Goal: Task Accomplishment & Management: Manage account settings

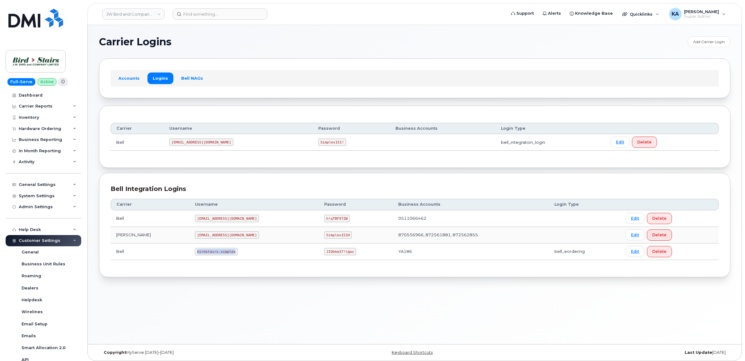
drag, startPoint x: 168, startPoint y: 253, endPoint x: 217, endPoint y: 260, distance: 49.7
click at [217, 260] on td "birdstairs.simplex" at bounding box center [253, 251] width 129 height 17
copy code "birdstairs.simplex"
drag, startPoint x: 277, startPoint y: 253, endPoint x: 317, endPoint y: 259, distance: 40.8
click at [319, 259] on td "JIObkm37!l@az" at bounding box center [356, 251] width 74 height 17
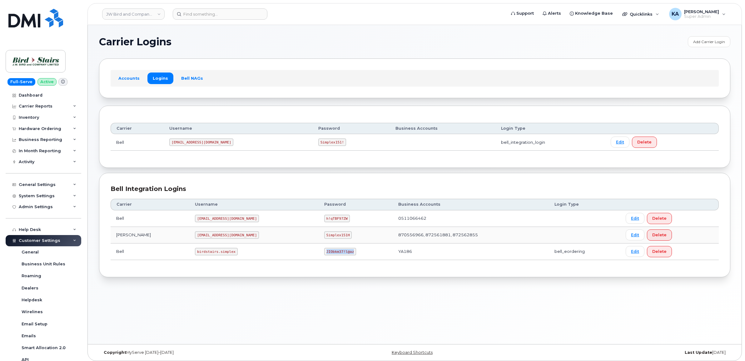
copy code "JIObkm37!l@az"
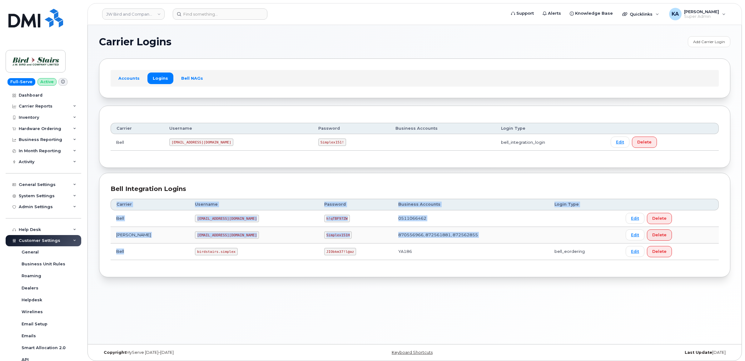
drag, startPoint x: 167, startPoint y: 252, endPoint x: 226, endPoint y: 263, distance: 59.7
click at [226, 263] on div "Carrier Username Password Business Accounts Login Type Bell JWBird@myserve.ca h…" at bounding box center [415, 229] width 608 height 72
drag, startPoint x: 226, startPoint y: 263, endPoint x: 219, endPoint y: 292, distance: 30.2
click at [222, 292] on div "Carrier Logins Add Carrier Login Accounts Logins Bell NAGs Carrier Username Pas…" at bounding box center [415, 184] width 654 height 319
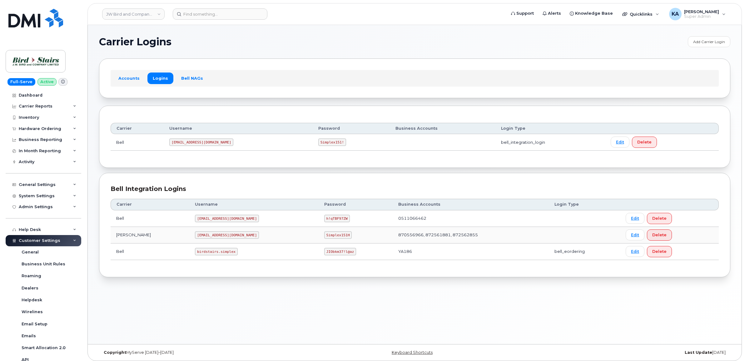
click at [195, 255] on code "birdstairs.simplex" at bounding box center [216, 251] width 42 height 7
drag, startPoint x: 168, startPoint y: 252, endPoint x: 208, endPoint y: 257, distance: 41.0
click at [208, 257] on td "birdstairs.simplex" at bounding box center [253, 251] width 129 height 17
copy code "birdstairs.simplex"
click at [195, 253] on code "birdstairs.simplex" at bounding box center [216, 251] width 42 height 7
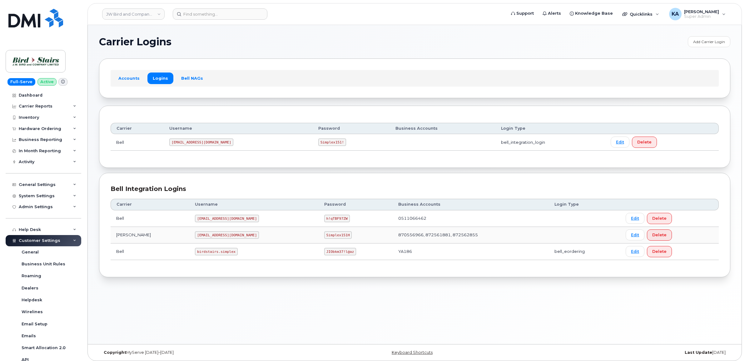
click at [195, 251] on code "birdstairs.simplex" at bounding box center [216, 251] width 42 height 7
click at [171, 267] on div "Bell Integration Logins Carrier Username Password Business Accounts Login Type …" at bounding box center [414, 225] width 631 height 104
drag, startPoint x: 168, startPoint y: 252, endPoint x: 208, endPoint y: 255, distance: 40.4
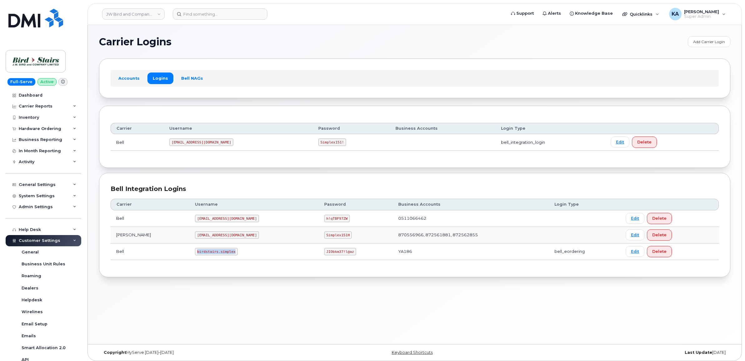
click at [206, 255] on td "birdstairs.simplex" at bounding box center [253, 251] width 129 height 17
copy code "birdstairs.simplex"
drag, startPoint x: 278, startPoint y: 253, endPoint x: 310, endPoint y: 257, distance: 31.8
click at [319, 257] on td "JIObkm37!l@az" at bounding box center [356, 251] width 74 height 17
copy code "JIObkm37!l@az"
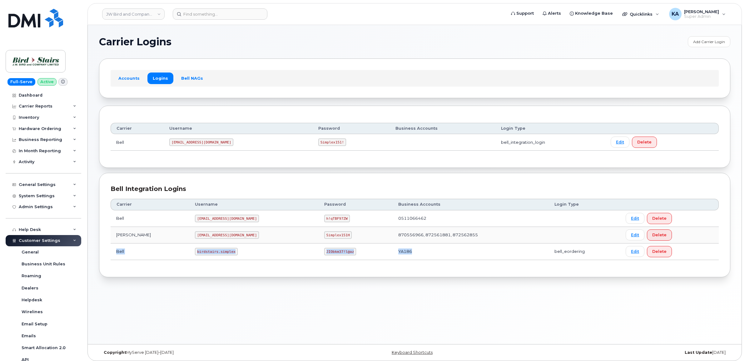
drag, startPoint x: 111, startPoint y: 251, endPoint x: 439, endPoint y: 255, distance: 328.3
click at [439, 255] on tr "Bell birdstairs.simplex JIObkm37!l@az YA186 bell_eordering Edit Delete" at bounding box center [415, 251] width 608 height 17
copy tr "Bell birdstairs.simplex JIObkm37!l@az YA186"
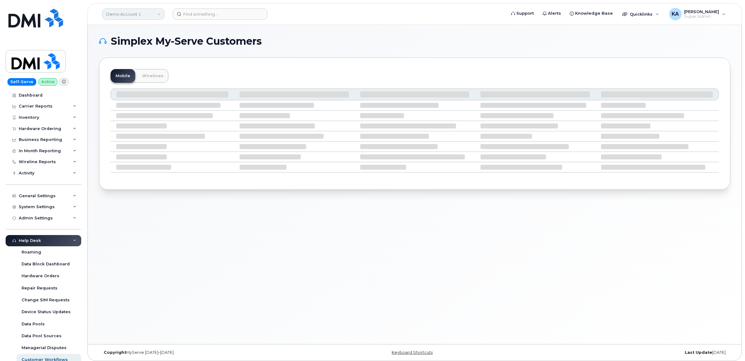
click at [133, 14] on link "Demo Account 1" at bounding box center [133, 13] width 62 height 11
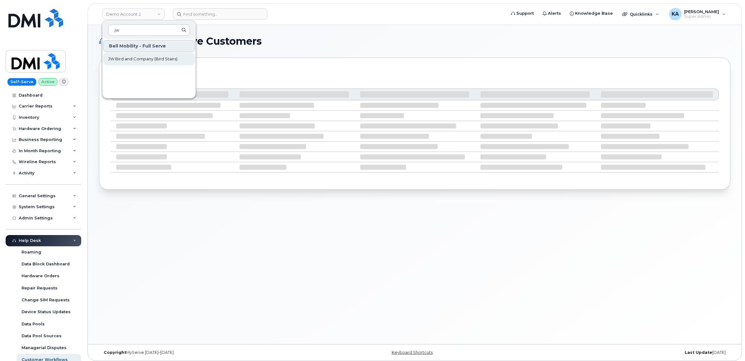
type input "jw"
click at [136, 58] on span "JW Bird and Company (Bird Stairs)" at bounding box center [142, 59] width 69 height 6
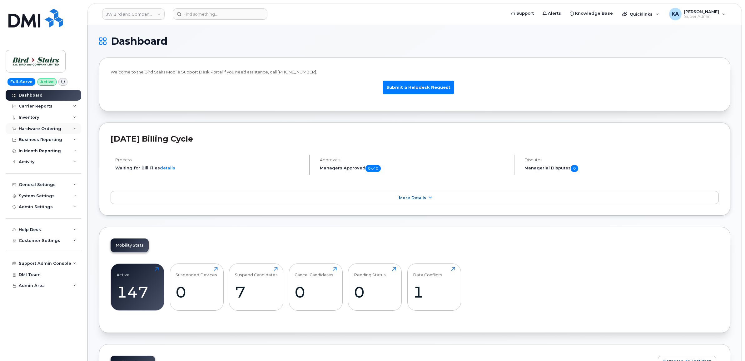
click at [25, 127] on div "Hardware Ordering" at bounding box center [40, 128] width 42 height 5
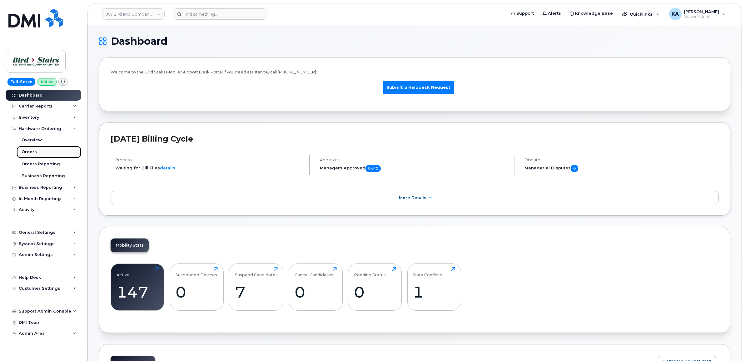
click at [21, 150] on link "Orders" at bounding box center [49, 152] width 65 height 12
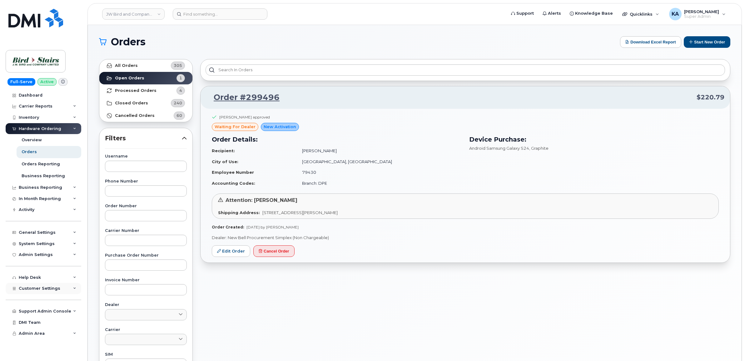
click at [29, 289] on span "Customer Settings" at bounding box center [40, 288] width 42 height 5
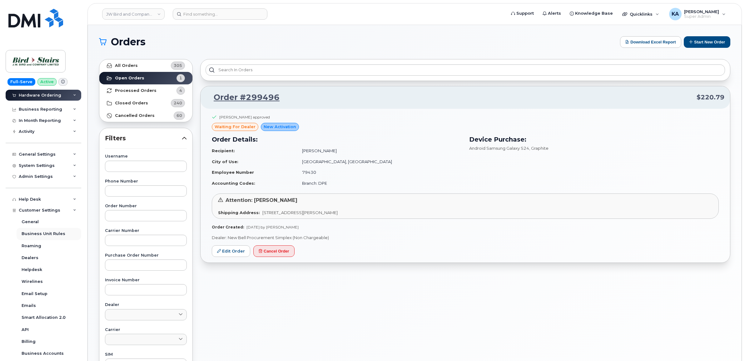
scroll to position [117, 0]
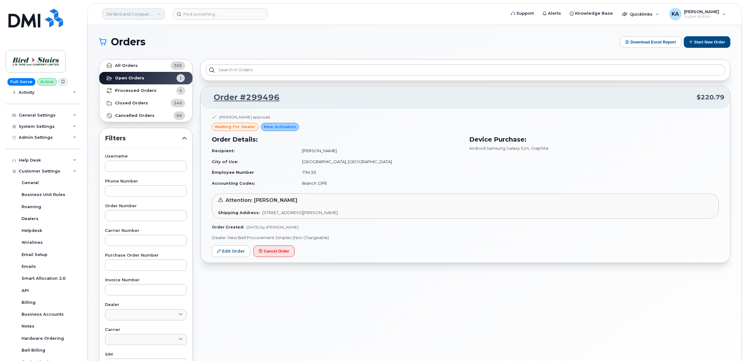
click at [133, 15] on link "JW Bird and Company (Bird Stairs)" at bounding box center [133, 13] width 62 height 11
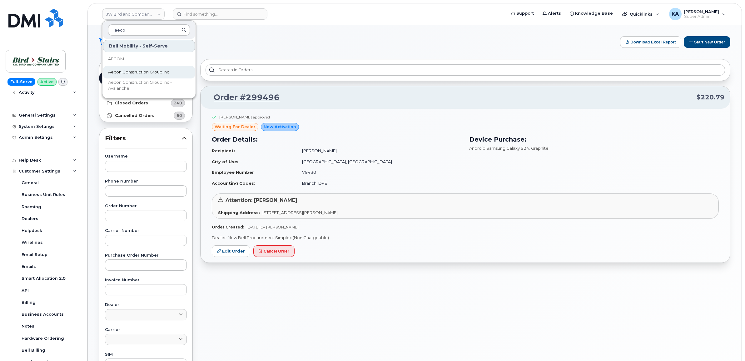
type input "aeco"
click at [133, 71] on span "Aecon Construction Group Inc" at bounding box center [138, 72] width 61 height 6
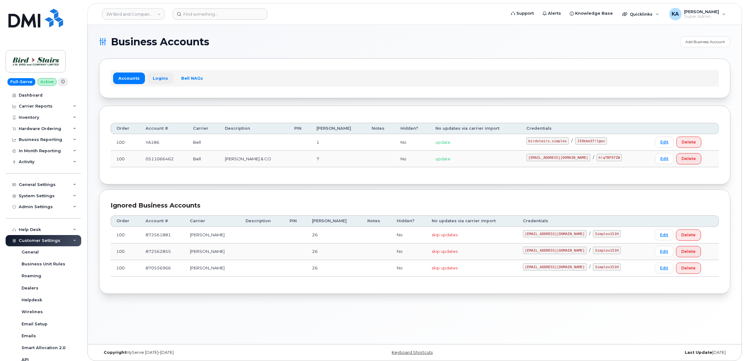
click at [160, 77] on link "Logins" at bounding box center [160, 77] width 26 height 11
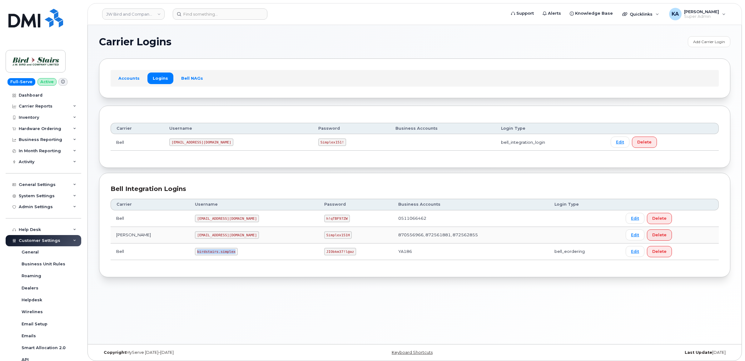
drag, startPoint x: 169, startPoint y: 251, endPoint x: 208, endPoint y: 256, distance: 40.0
click at [208, 256] on td "birdstairs.simplex" at bounding box center [253, 251] width 129 height 17
copy code "birdstairs.simplex"
drag, startPoint x: 277, startPoint y: 252, endPoint x: 330, endPoint y: 255, distance: 52.3
click at [319, 256] on td "JIObkm37!l@az" at bounding box center [356, 251] width 74 height 17
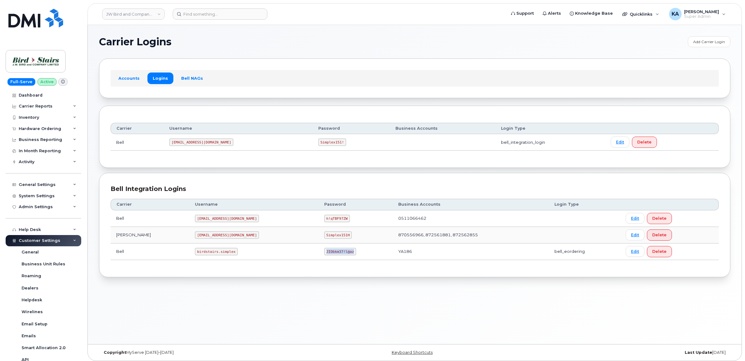
copy code "JIObkm37!l@az"
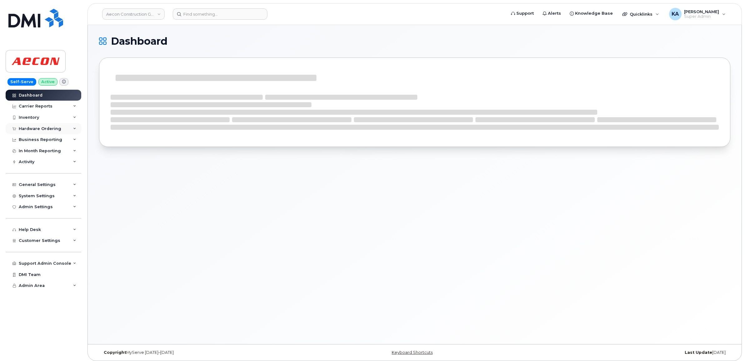
click at [46, 129] on div "Hardware Ordering" at bounding box center [40, 128] width 42 height 5
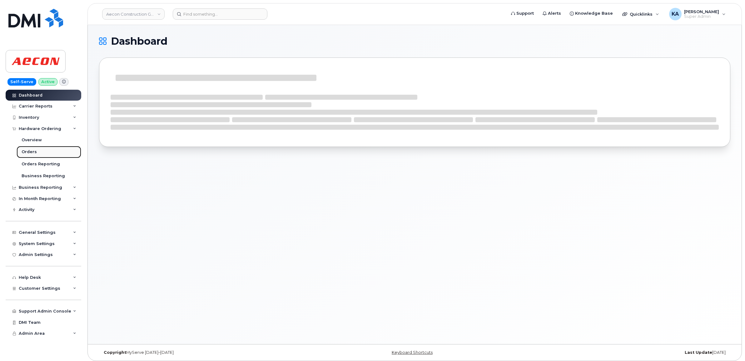
click at [29, 150] on div "Orders" at bounding box center [29, 152] width 15 height 6
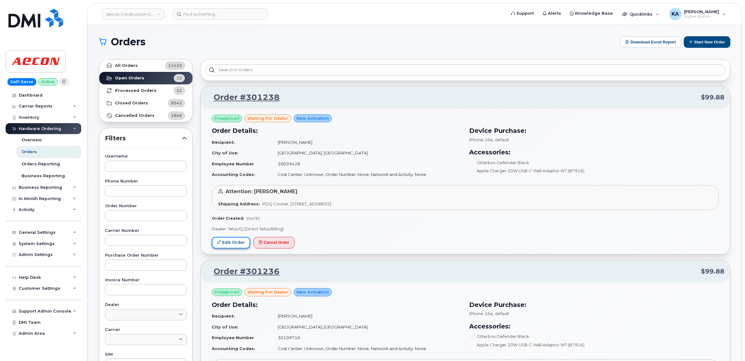
click at [232, 241] on link "Edit Order" at bounding box center [231, 243] width 38 height 12
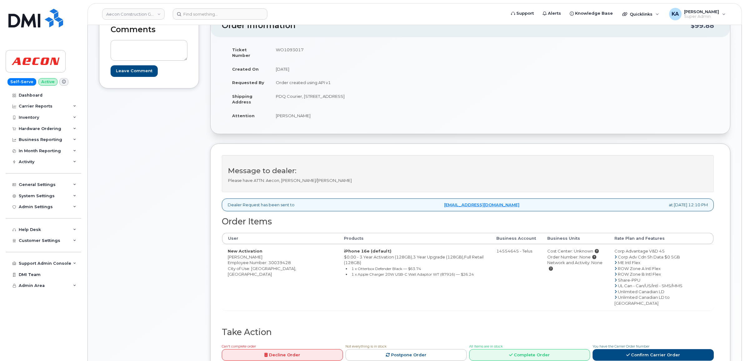
scroll to position [78, 0]
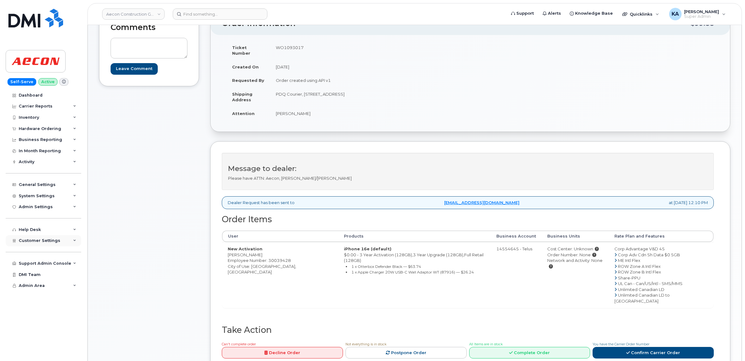
click at [21, 240] on span "Customer Settings" at bounding box center [40, 240] width 42 height 5
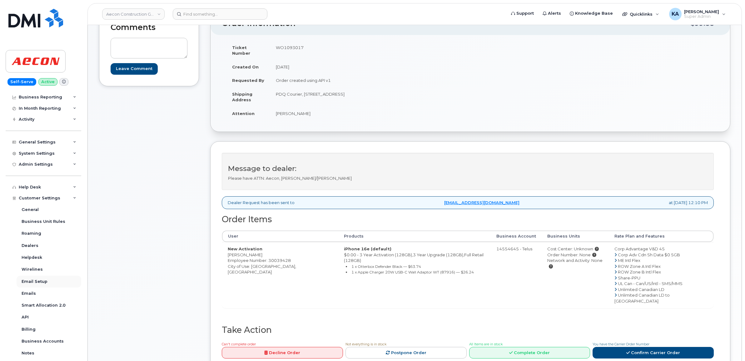
scroll to position [117, 0]
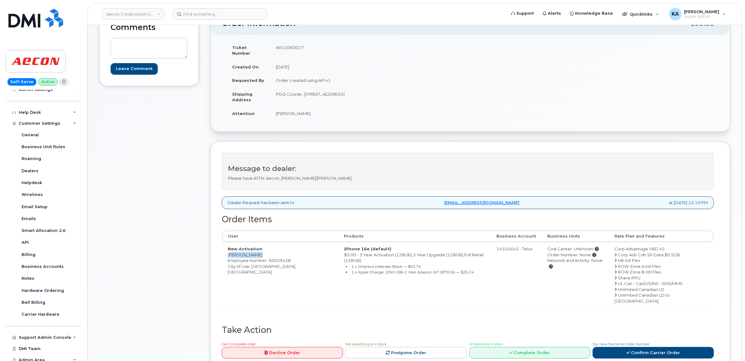
drag, startPoint x: 227, startPoint y: 250, endPoint x: 261, endPoint y: 251, distance: 34.4
click at [261, 251] on td "New Activation Ian Cumiskey Employee Number: 30039428 City of Use: Saskatoon, S…" at bounding box center [280, 275] width 116 height 66
copy td "Ian Cumiskey"
click at [282, 47] on td "WO1093017" at bounding box center [368, 50] width 196 height 19
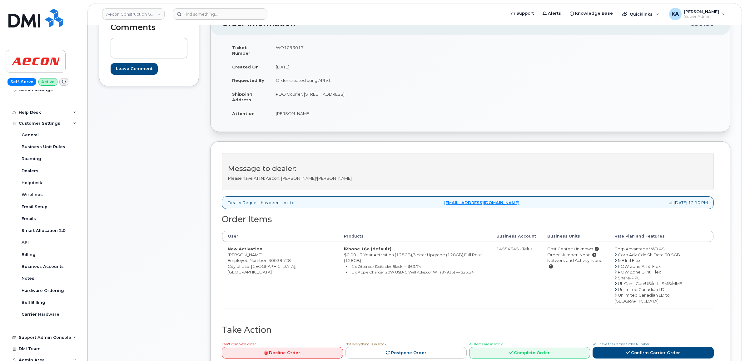
copy td "WO1093017"
drag, startPoint x: 226, startPoint y: 249, endPoint x: 257, endPoint y: 249, distance: 30.3
click at [257, 249] on td "New Activation Ian Cumiskey Employee Number: 30039428 City of Use: Saskatoon, S…" at bounding box center [280, 275] width 116 height 66
copy td "Ian Cumiskey"
drag, startPoint x: 274, startPoint y: 88, endPoint x: 333, endPoint y: 95, distance: 59.2
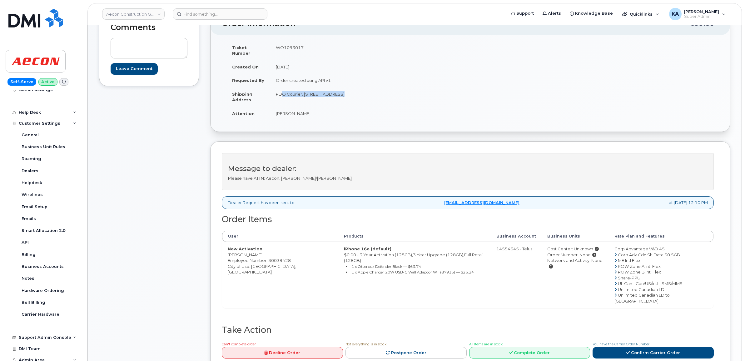
click at [333, 95] on td "PDQ Courier, 403 44th St.E, Saskatoon, SK Saskatoon SK S7K 0V9" at bounding box center [368, 96] width 196 height 19
copy td "PDQ Courier, 403 44th St.E,"
click at [347, 88] on td "PDQ Courier, 403 44th St.E, Saskatoon, SK Saskatoon SK S7K 0V9" at bounding box center [368, 96] width 196 height 19
copy td "Saskatoon"
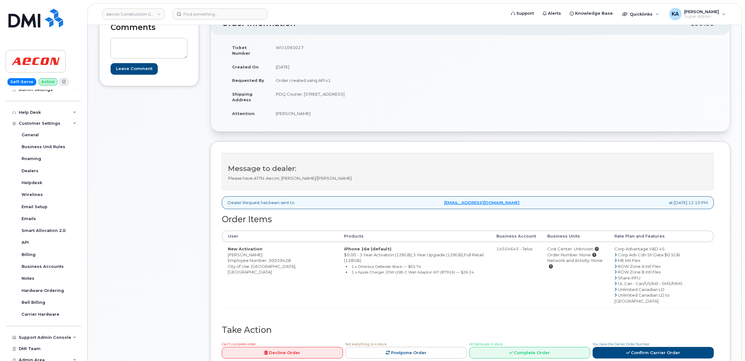
drag, startPoint x: 392, startPoint y: 88, endPoint x: 418, endPoint y: 91, distance: 26.2
click at [417, 92] on td "PDQ Courier, 403 44th St.E, Saskatoon, SK Saskatoon SK S7K 0V9" at bounding box center [368, 96] width 196 height 19
copy td "S7K 0V9"
click at [622, 347] on link "Confirm Carrier Order" at bounding box center [653, 353] width 121 height 12
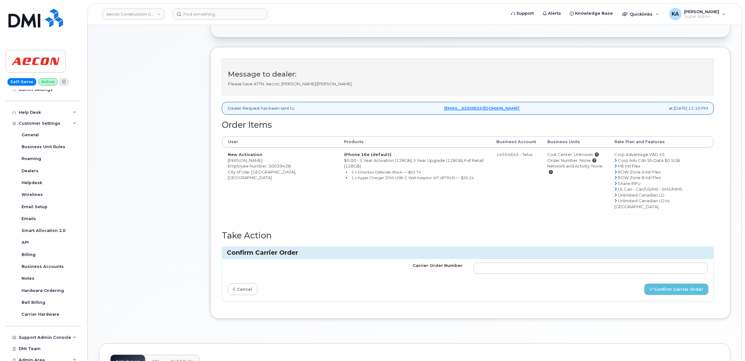
scroll to position [195, 0]
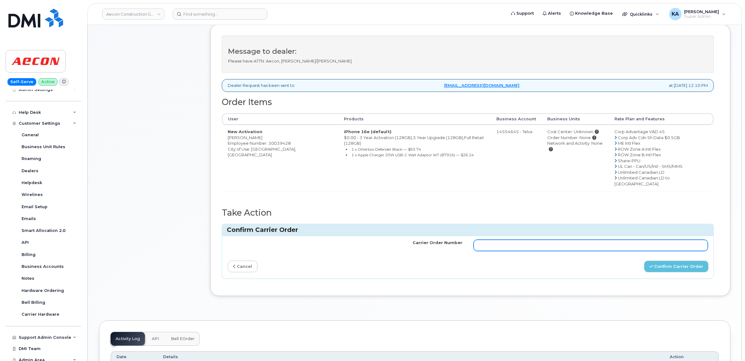
click at [497, 240] on input "Carrier Order Number" at bounding box center [591, 245] width 235 height 11
paste input "TL60030437"
type input "TL60030437"
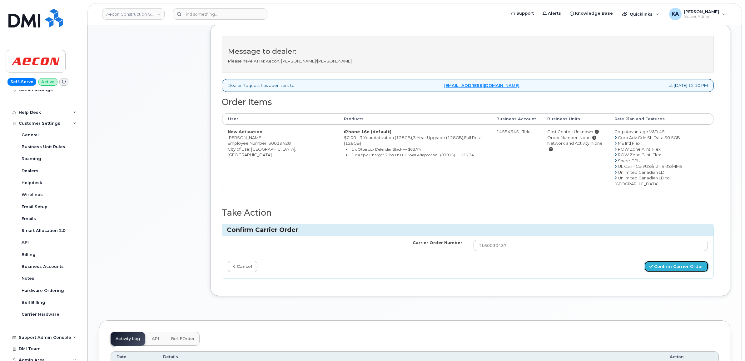
click at [672, 260] on button "Confirm Carrier Order" at bounding box center [676, 266] width 64 height 12
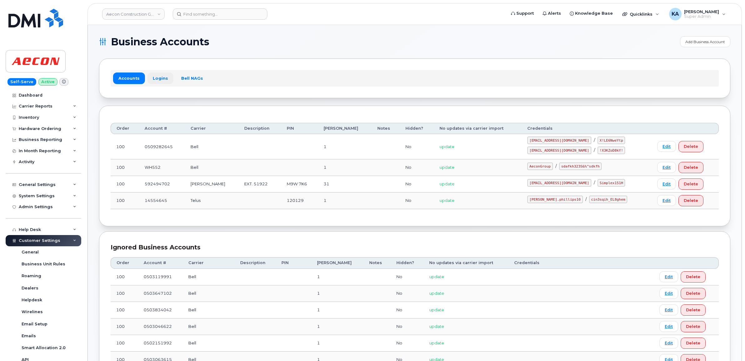
click at [157, 78] on link "Logins" at bounding box center [160, 77] width 26 height 11
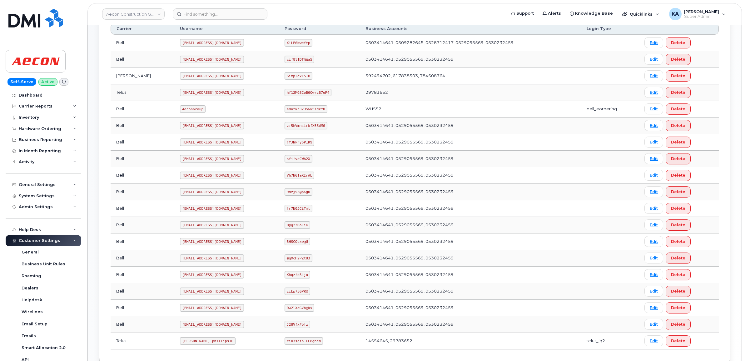
scroll to position [220, 0]
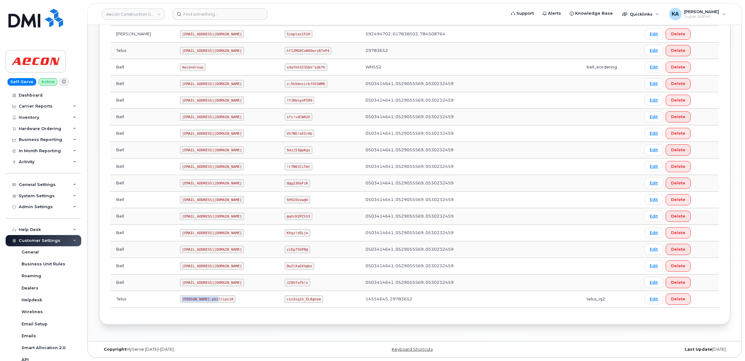
drag, startPoint x: 155, startPoint y: 299, endPoint x: 199, endPoint y: 303, distance: 44.9
click at [198, 303] on td "[PERSON_NAME].phillips10" at bounding box center [226, 299] width 105 height 17
copy code "[PERSON_NAME].phillips10"
drag, startPoint x: 274, startPoint y: 298, endPoint x: 312, endPoint y: 306, distance: 38.7
click at [312, 306] on td "cin3sqih_EL8ghem" at bounding box center [319, 299] width 81 height 17
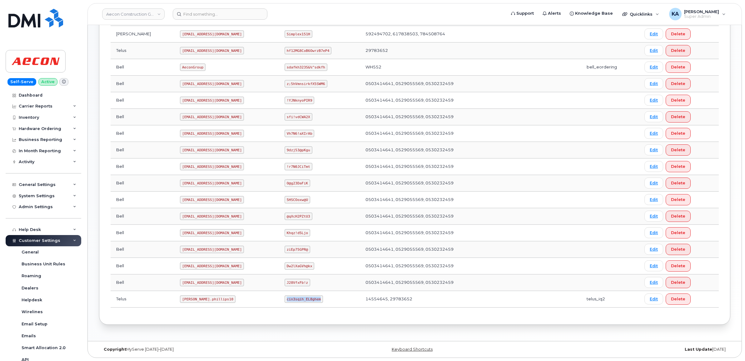
copy code "cin3sqih_EL8ghem"
drag, startPoint x: 155, startPoint y: 298, endPoint x: 194, endPoint y: 300, distance: 39.4
click at [194, 300] on td "[PERSON_NAME].phillips10" at bounding box center [226, 299] width 105 height 17
copy code "[PERSON_NAME].phillips10"
drag, startPoint x: 275, startPoint y: 298, endPoint x: 316, endPoint y: 305, distance: 41.1
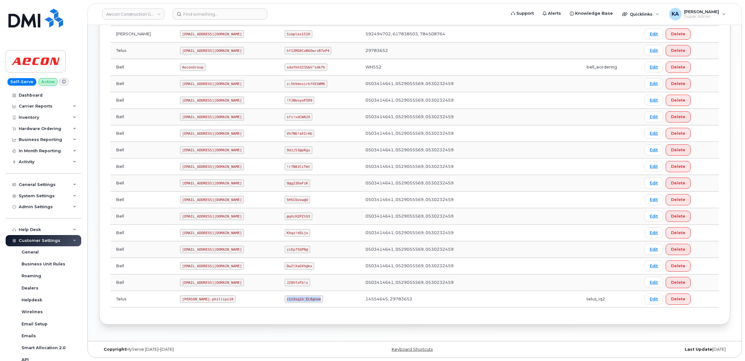
click at [316, 305] on td "cin3sqih_EL8ghem" at bounding box center [319, 299] width 81 height 17
copy code "cin3sqih_EL8ghem"
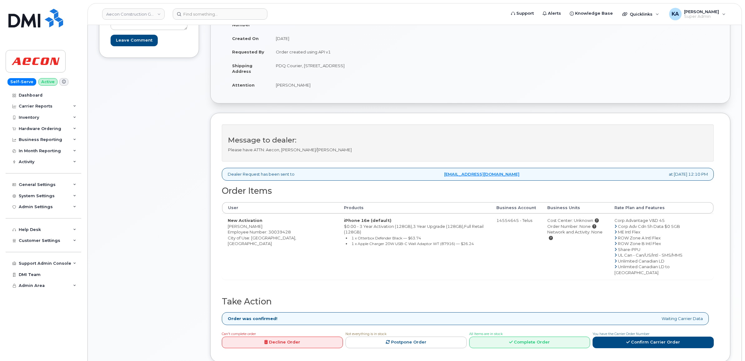
scroll to position [117, 0]
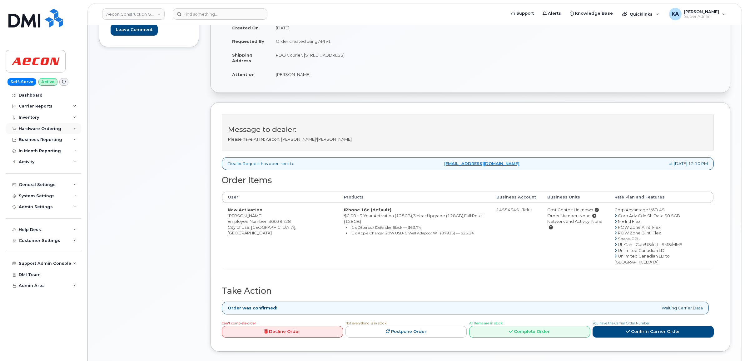
click at [44, 128] on div "Hardware Ordering" at bounding box center [40, 128] width 42 height 5
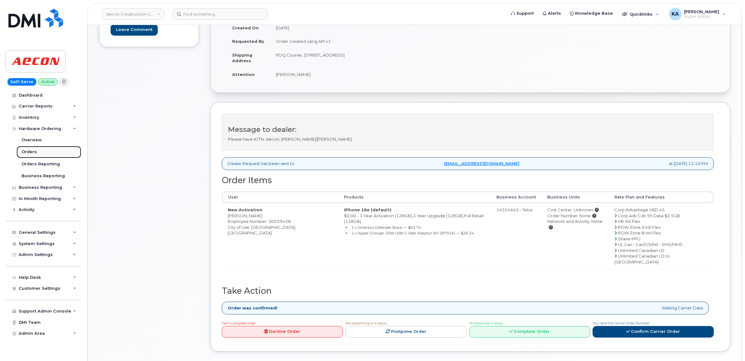
click at [27, 150] on div "Orders" at bounding box center [29, 152] width 15 height 6
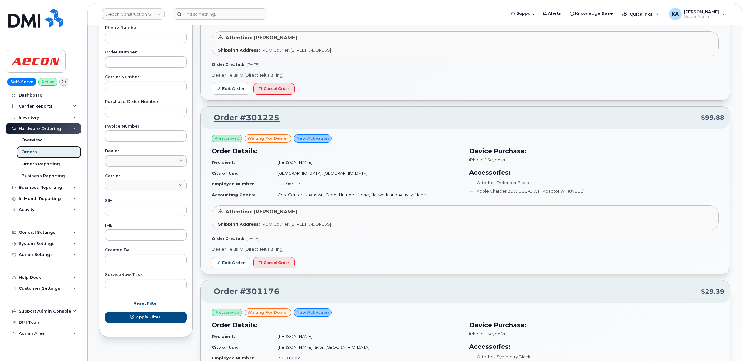
scroll to position [156, 0]
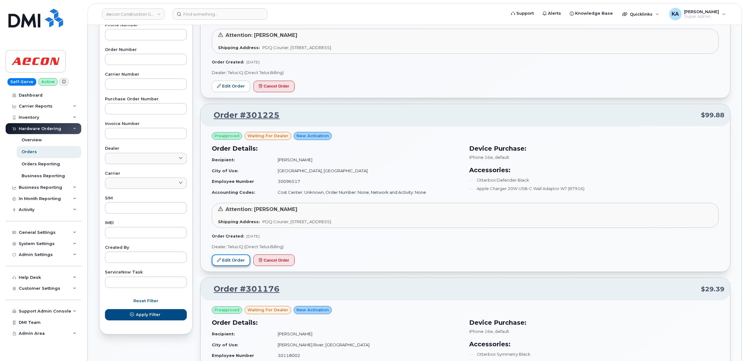
click at [223, 257] on link "Edit Order" at bounding box center [231, 260] width 38 height 12
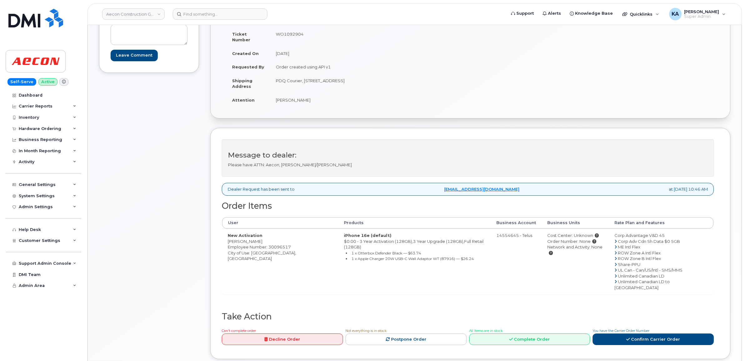
scroll to position [78, 0]
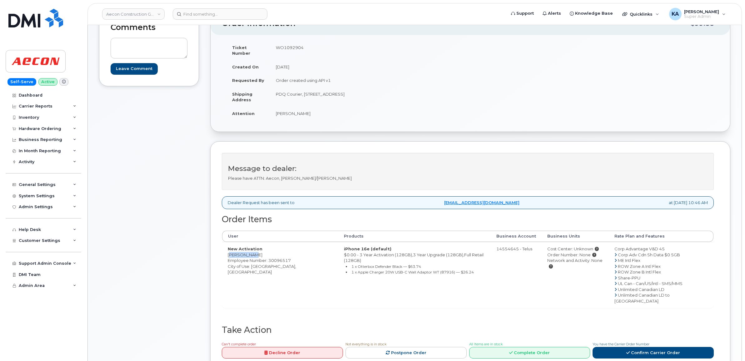
drag, startPoint x: 226, startPoint y: 249, endPoint x: 254, endPoint y: 249, distance: 27.2
click at [254, 249] on td "New Activation Troy Tighe Employee Number: 30096517 City of Use: Saskatoon, Sas…" at bounding box center [280, 275] width 116 height 66
copy td "[PERSON_NAME]"
drag, startPoint x: 238, startPoint y: 247, endPoint x: 224, endPoint y: 250, distance: 13.9
click at [224, 250] on td "New Activation Troy Tighe Employee Number: 30096517 City of Use: Saskatoon, Sas…" at bounding box center [280, 275] width 116 height 66
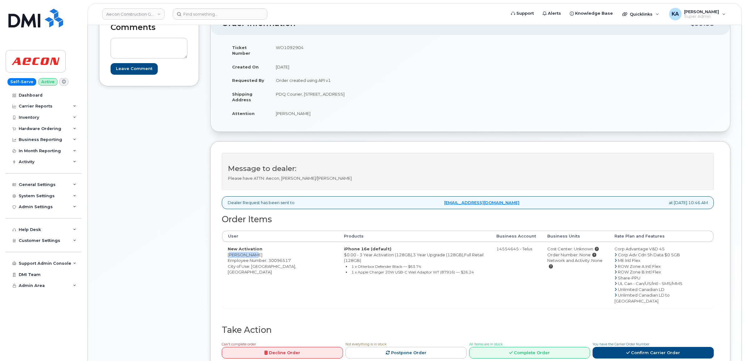
drag, startPoint x: 225, startPoint y: 248, endPoint x: 254, endPoint y: 251, distance: 28.5
click at [254, 251] on td "New Activation Troy Tighe Employee Number: 30096517 City of Use: Saskatoon, Sas…" at bounding box center [280, 275] width 116 height 66
copy td "[PERSON_NAME]"
click at [293, 47] on td "WO1092904" at bounding box center [368, 50] width 196 height 19
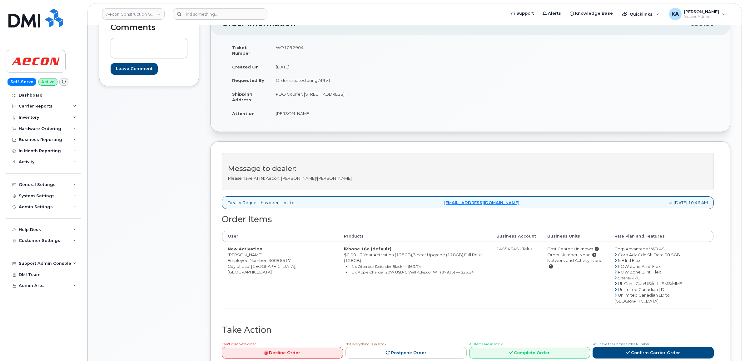
copy td "WO1092904"
drag, startPoint x: 226, startPoint y: 250, endPoint x: 258, endPoint y: 250, distance: 31.5
click at [258, 250] on td "New Activation Troy Tighe Employee Number: 30096517 City of Use: Saskatoon, Sas…" at bounding box center [280, 275] width 116 height 66
copy td "[PERSON_NAME]"
click at [633, 347] on link "Confirm Carrier Order" at bounding box center [653, 353] width 121 height 12
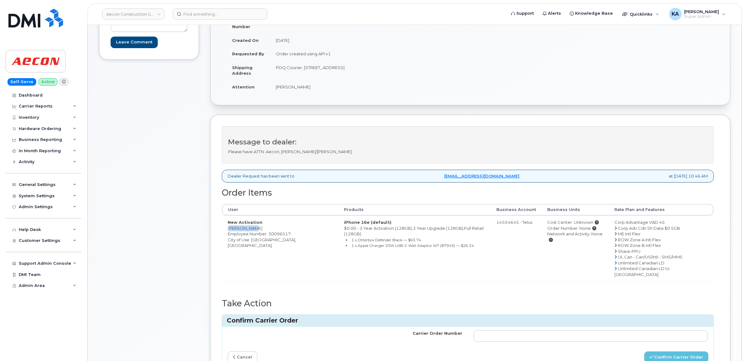
scroll to position [156, 0]
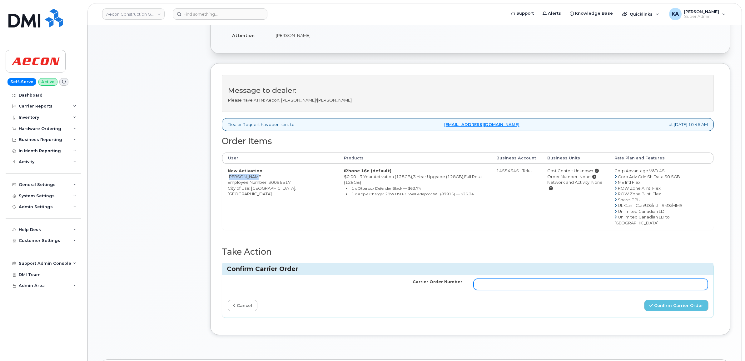
click at [595, 279] on input "Carrier Order Number" at bounding box center [591, 284] width 235 height 11
paste input "TL60030444"
type input "TL60030444"
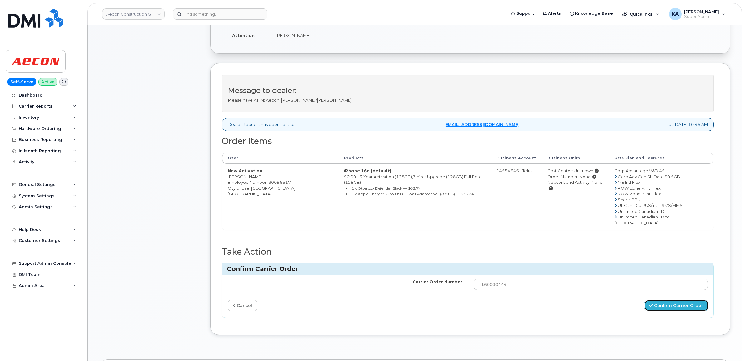
click at [664, 300] on button "Confirm Carrier Order" at bounding box center [676, 306] width 64 height 12
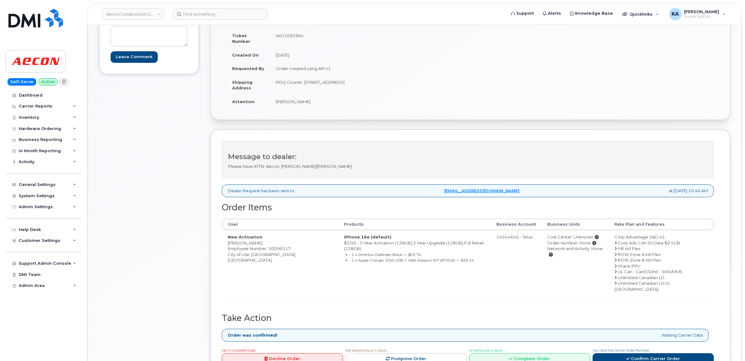
scroll to position [117, 0]
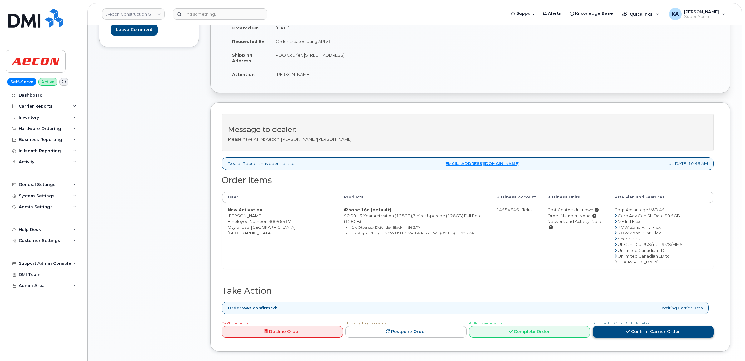
click at [639, 326] on link "Confirm Carrier Order" at bounding box center [653, 332] width 121 height 12
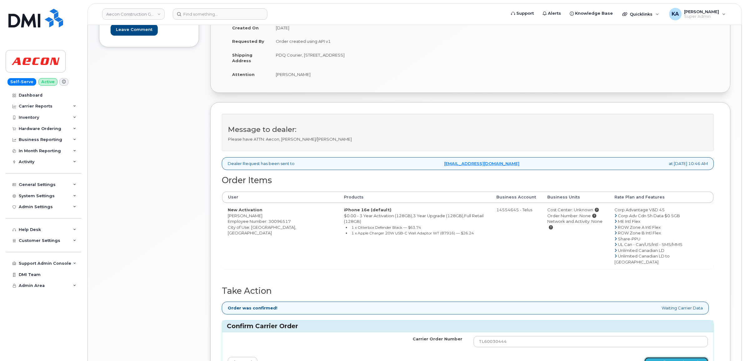
click at [656, 357] on button "Confirm Carrier Order" at bounding box center [676, 363] width 64 height 12
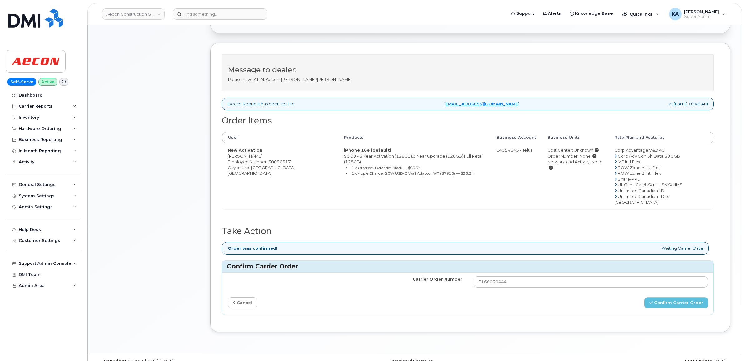
scroll to position [179, 0]
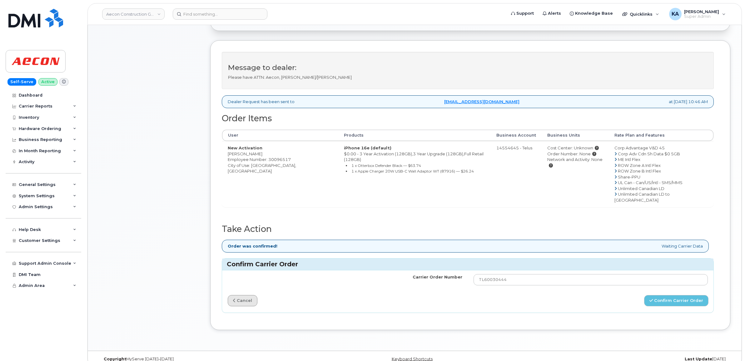
click at [233, 295] on link "cancel" at bounding box center [243, 301] width 30 height 12
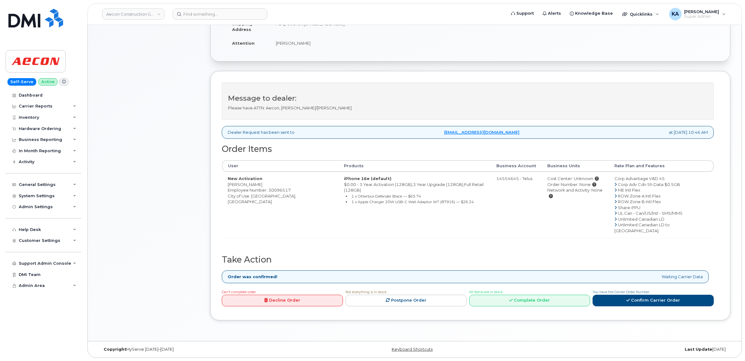
scroll to position [138, 0]
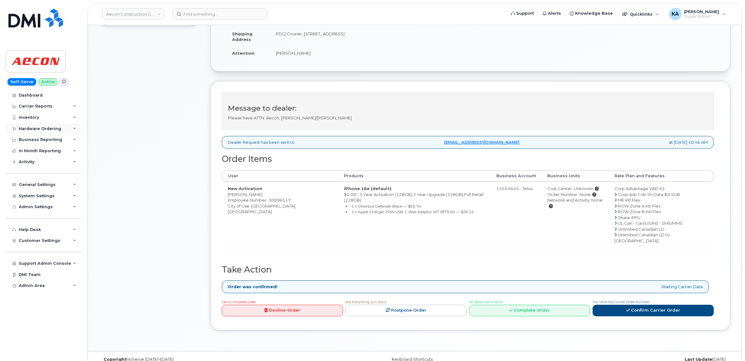
click at [37, 127] on div "Hardware Ordering" at bounding box center [40, 128] width 42 height 5
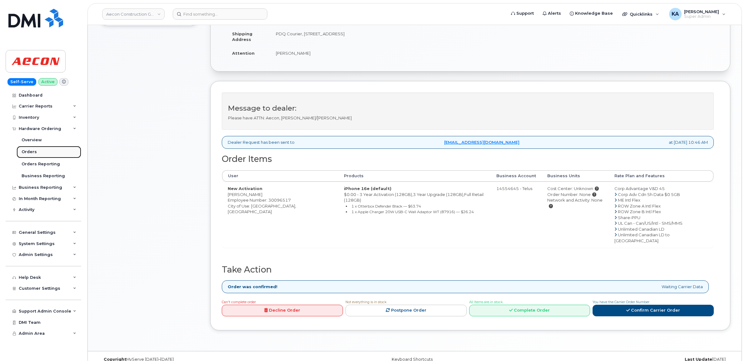
click at [30, 152] on div "Orders" at bounding box center [29, 152] width 15 height 6
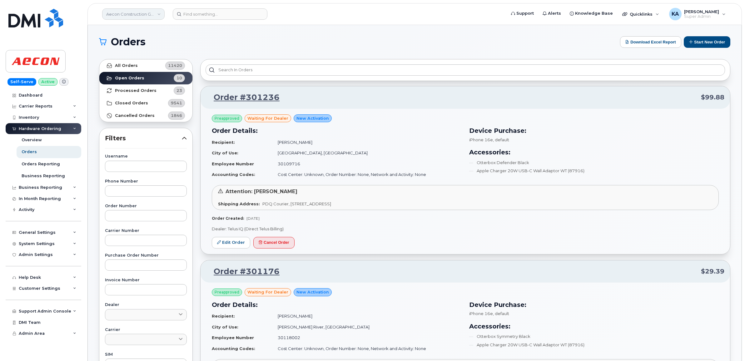
click at [128, 13] on link "Aecon Construction Group Inc" at bounding box center [133, 13] width 62 height 11
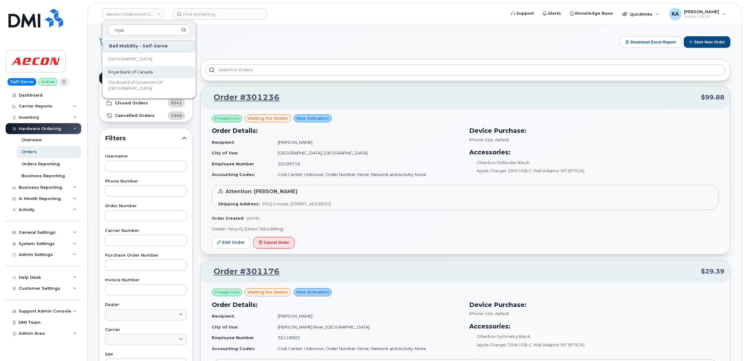
type input "roya"
click at [131, 72] on span "Royal Bank of Canada" at bounding box center [130, 72] width 45 height 6
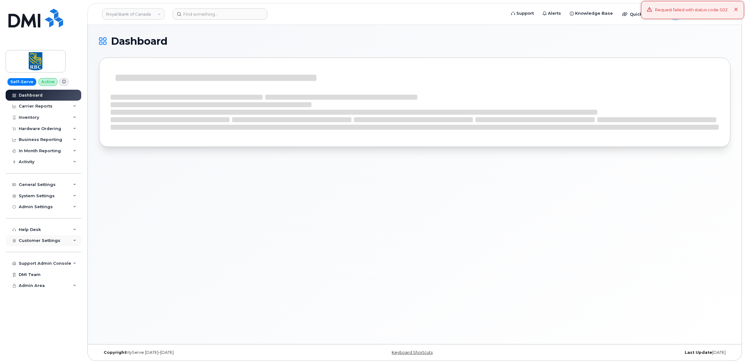
click at [30, 242] on span "Customer Settings" at bounding box center [40, 240] width 42 height 5
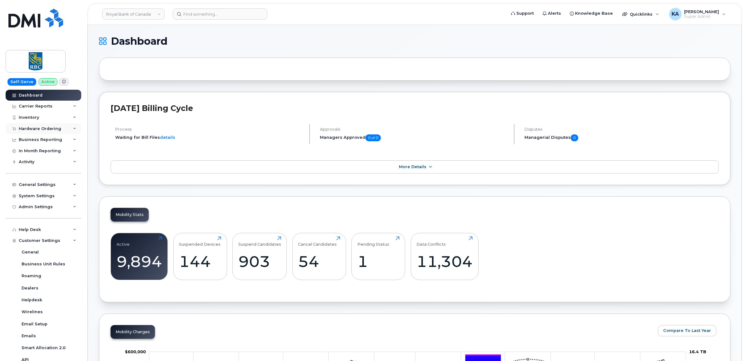
click at [33, 129] on div "Hardware Ordering" at bounding box center [40, 128] width 42 height 5
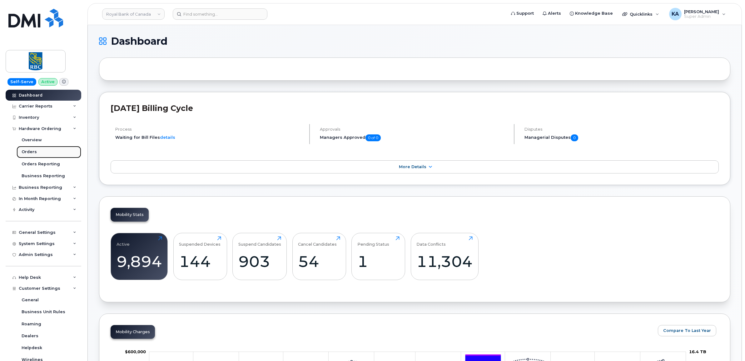
click at [26, 150] on div "Orders" at bounding box center [29, 152] width 15 height 6
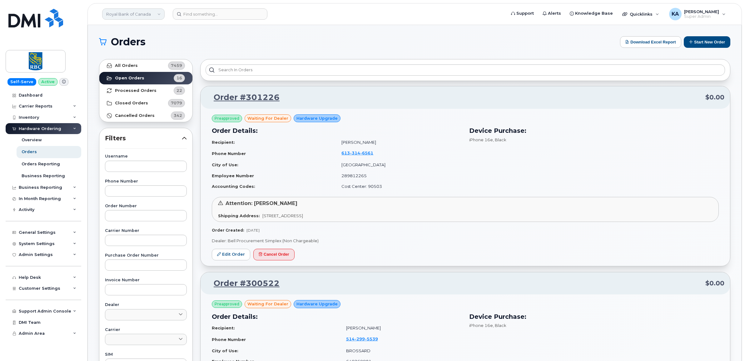
click at [136, 12] on link "Royal Bank of Canada" at bounding box center [133, 13] width 62 height 11
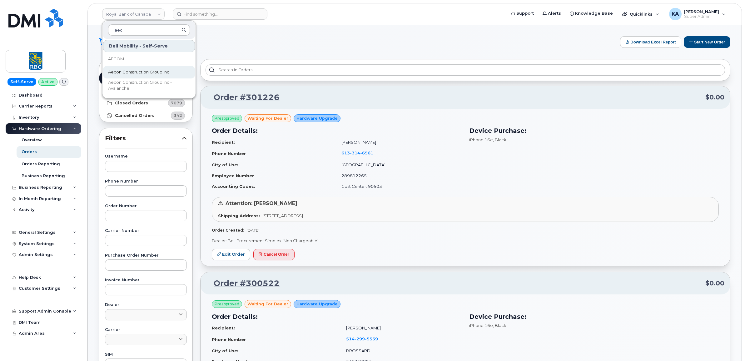
type input "aec"
click at [138, 69] on link "Aecon Construction Group Inc" at bounding box center [149, 72] width 92 height 12
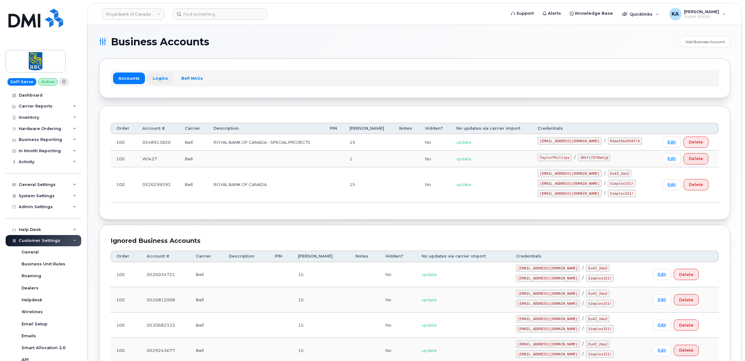
click at [157, 75] on link "Logins" at bounding box center [160, 77] width 26 height 11
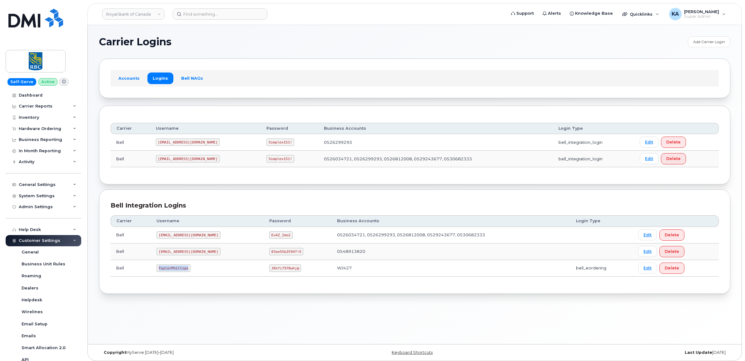
drag, startPoint x: 158, startPoint y: 270, endPoint x: 191, endPoint y: 273, distance: 33.2
click at [192, 273] on td "TaylorPhillips" at bounding box center [207, 268] width 113 height 17
copy code "TaylorPhillips"
drag, startPoint x: 251, startPoint y: 270, endPoint x: 281, endPoint y: 271, distance: 30.3
click at [278, 271] on code "JKhfi7978whj@" at bounding box center [285, 267] width 32 height 7
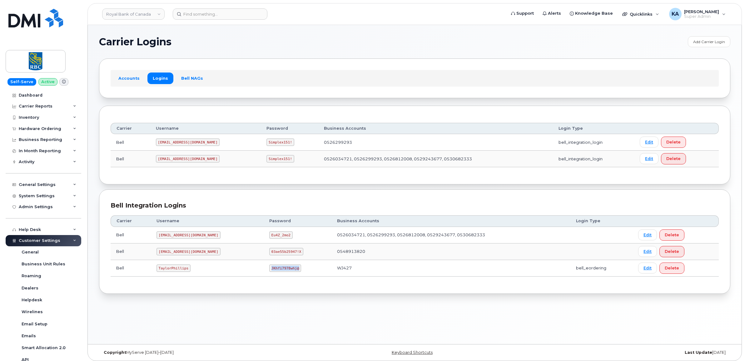
copy code "JKhfi7978whj@"
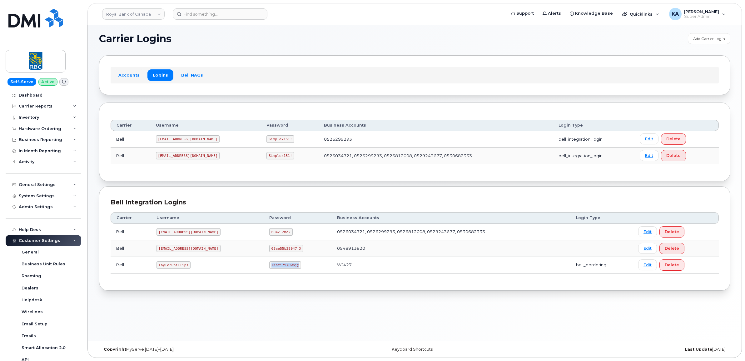
drag, startPoint x: 428, startPoint y: 355, endPoint x: 441, endPoint y: 360, distance: 13.9
click at [441, 360] on body "Royal Bank of Canada Support Alerts Knowledge Base Quicklinks Suspend / Cancel …" at bounding box center [372, 179] width 745 height 364
drag, startPoint x: 159, startPoint y: 265, endPoint x: 202, endPoint y: 270, distance: 44.0
click at [202, 270] on td "TaylorPhillips" at bounding box center [207, 265] width 113 height 17
copy code "TaylorPhillips"
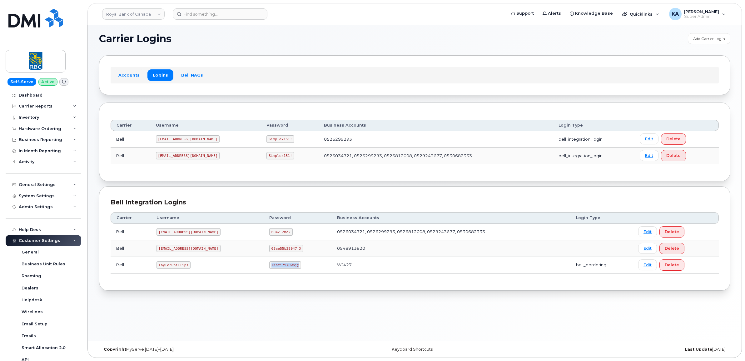
drag, startPoint x: 251, startPoint y: 267, endPoint x: 280, endPoint y: 272, distance: 29.4
click at [280, 272] on td "JKhfi7978whj@" at bounding box center [298, 265] width 68 height 17
copy code "JKhfi7978whj@"
drag, startPoint x: 156, startPoint y: 266, endPoint x: 201, endPoint y: 274, distance: 45.5
click at [201, 273] on td "TaylorPhillips" at bounding box center [207, 265] width 113 height 17
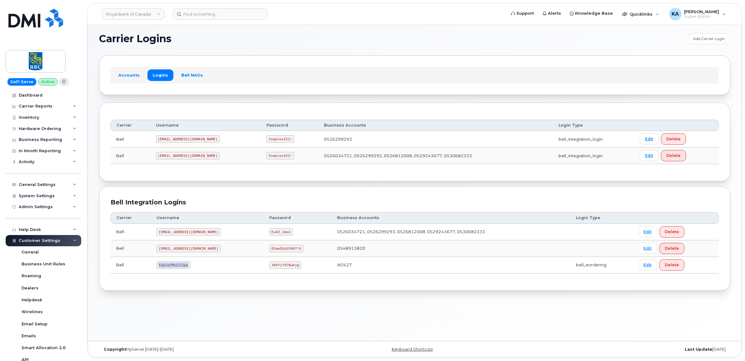
copy code "TaylorPhillips"
drag, startPoint x: 250, startPoint y: 265, endPoint x: 288, endPoint y: 269, distance: 37.6
click at [288, 269] on td "JKhfi7978whj@" at bounding box center [298, 265] width 68 height 17
copy code "JKhfi7978whj@"
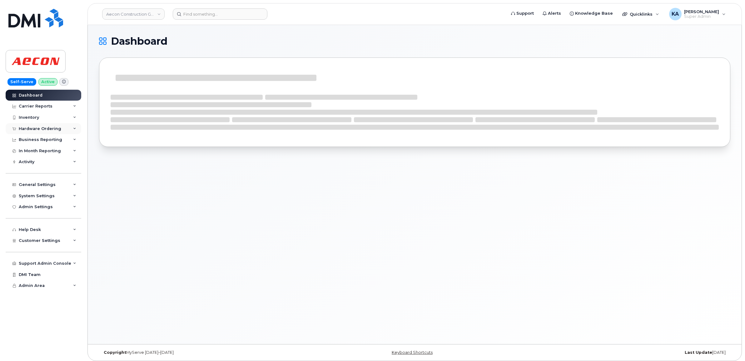
click at [46, 130] on div "Hardware Ordering" at bounding box center [40, 128] width 42 height 5
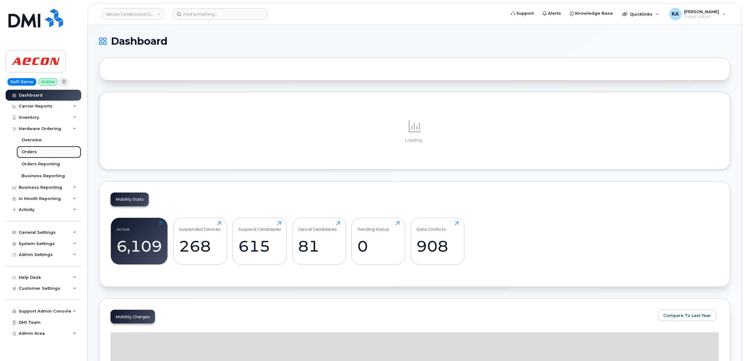
click at [29, 151] on div "Orders" at bounding box center [29, 152] width 15 height 6
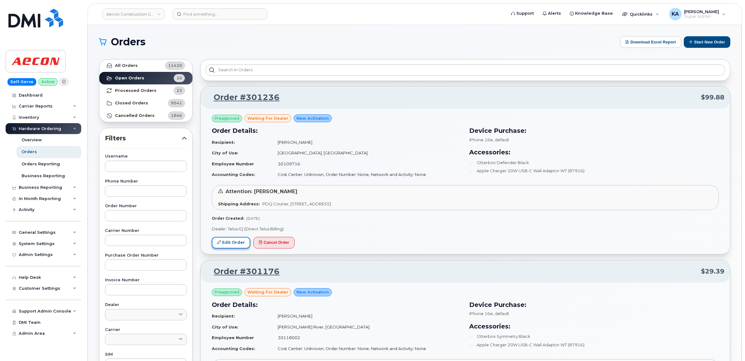
click at [225, 244] on link "Edit Order" at bounding box center [231, 243] width 38 height 12
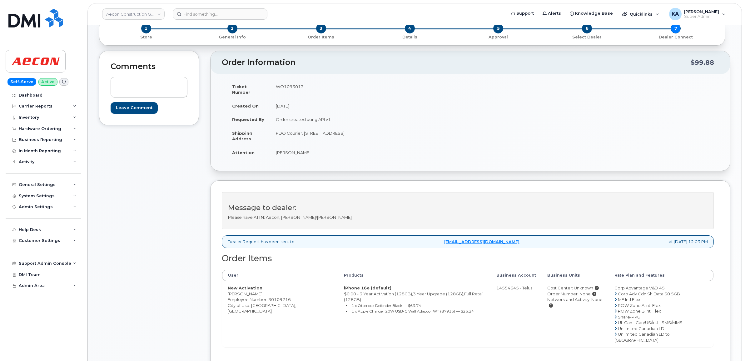
scroll to position [78, 0]
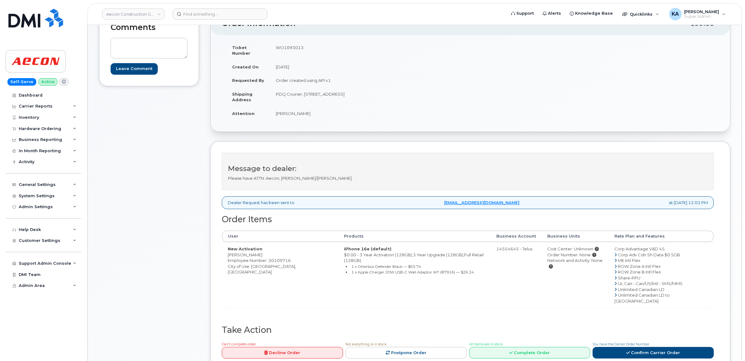
drag, startPoint x: 224, startPoint y: 249, endPoint x: 262, endPoint y: 250, distance: 38.8
click at [262, 250] on td "New Activation [PERSON_NAME] Employee Number: 30109716 City of Use: [GEOGRAPHIC…" at bounding box center [280, 275] width 116 height 66
copy td "[PERSON_NAME]"
click at [30, 241] on span "Customer Settings" at bounding box center [40, 240] width 42 height 5
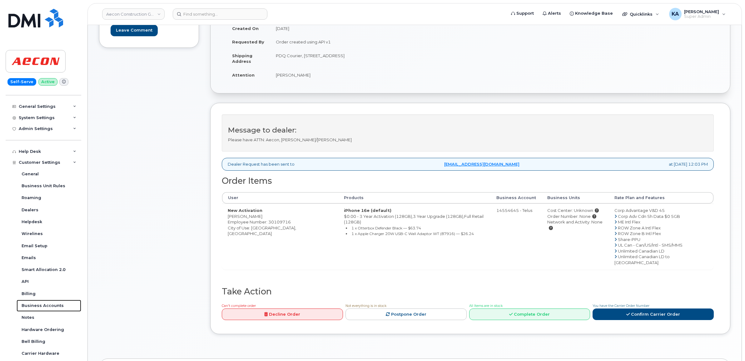
scroll to position [117, 0]
drag, startPoint x: 228, startPoint y: 211, endPoint x: 263, endPoint y: 213, distance: 35.4
click at [263, 213] on td "New Activation Nicholas Warren Employee Number: 30109716 City of Use: Saskatoon…" at bounding box center [280, 236] width 116 height 66
copy td "Nicholas Warren"
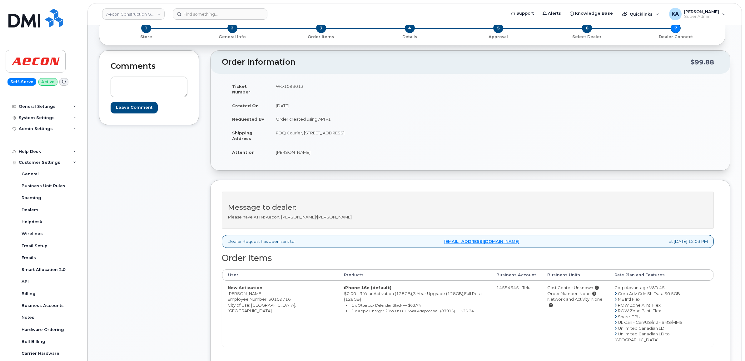
scroll to position [39, 0]
click at [288, 86] on td "WO1093013" at bounding box center [368, 89] width 196 height 19
copy td "WO1093013"
drag, startPoint x: 227, startPoint y: 289, endPoint x: 262, endPoint y: 292, distance: 35.1
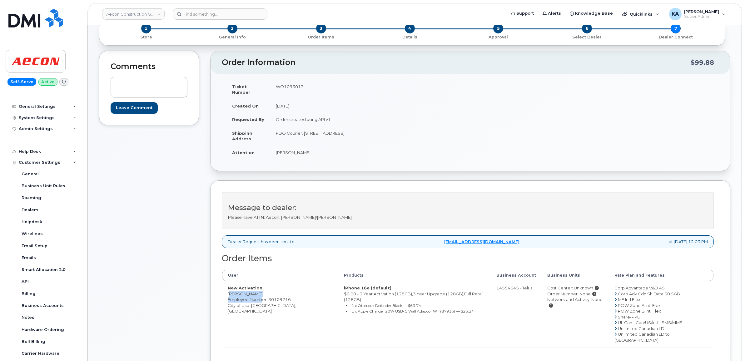
click at [262, 292] on td "New Activation Nicholas Warren Employee Number: 30109716 City of Use: Saskatoon…" at bounding box center [280, 314] width 116 height 66
click at [263, 297] on span "Employee Number: 30109716" at bounding box center [259, 299] width 63 height 5
click at [227, 288] on td "New Activation Nicholas Warren Employee Number: 30109716 City of Use: Saskatoon…" at bounding box center [280, 314] width 116 height 66
drag, startPoint x: 226, startPoint y: 288, endPoint x: 258, endPoint y: 291, distance: 31.4
click at [258, 291] on td "New Activation Nicholas Warren Employee Number: 30109716 City of Use: Saskatoon…" at bounding box center [280, 314] width 116 height 66
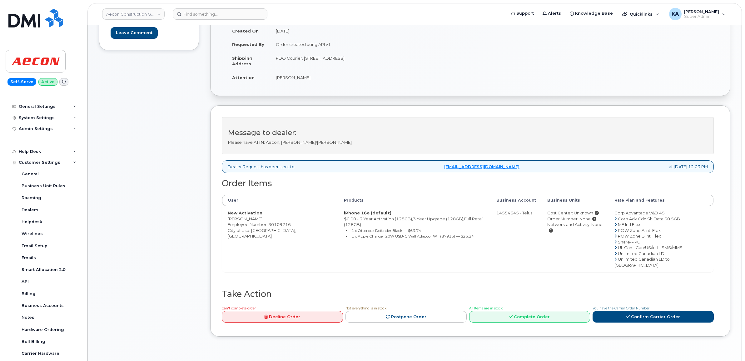
scroll to position [117, 0]
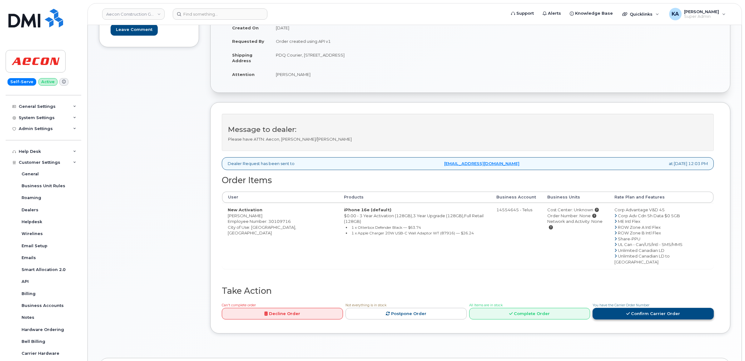
click at [635, 308] on link "Confirm Carrier Order" at bounding box center [653, 314] width 121 height 12
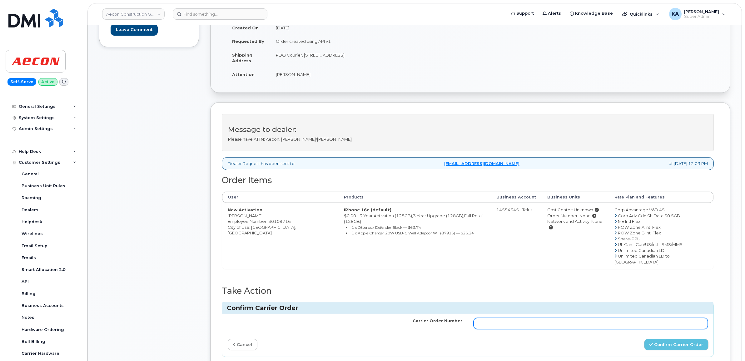
click at [573, 318] on input "Carrier Order Number" at bounding box center [591, 323] width 235 height 11
paste input "TL60030484"
type input "TL60030484"
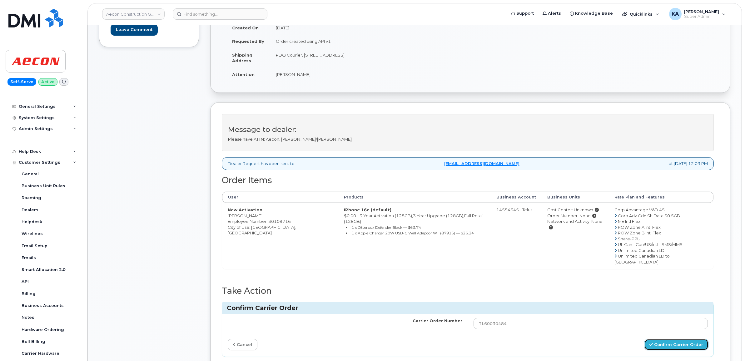
click at [657, 339] on button "Confirm Carrier Order" at bounding box center [676, 345] width 64 height 12
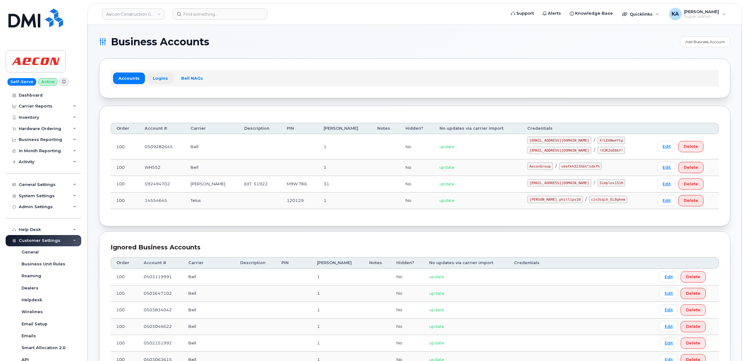
click at [161, 79] on link "Logins" at bounding box center [160, 77] width 26 height 11
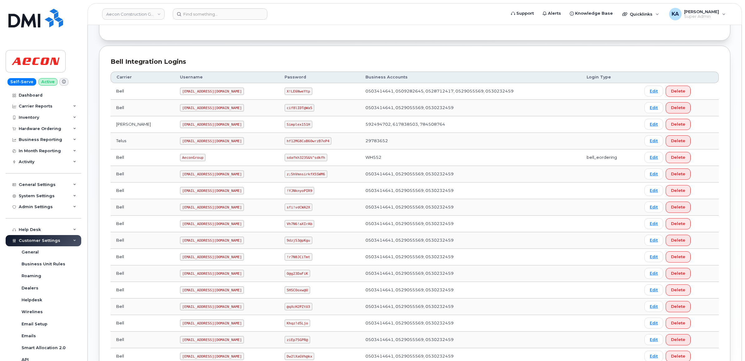
scroll to position [102, 0]
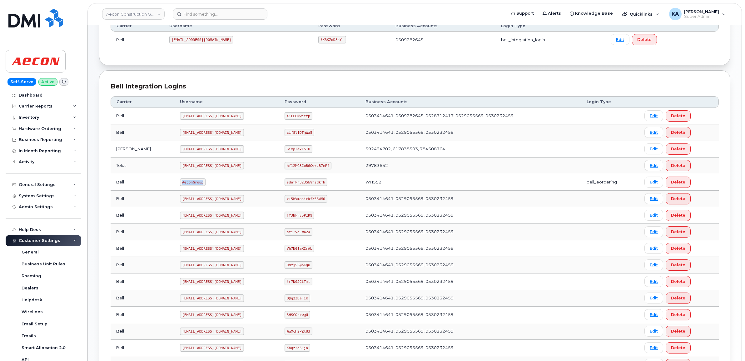
drag, startPoint x: 156, startPoint y: 183, endPoint x: 182, endPoint y: 183, distance: 26.5
click at [182, 183] on td "AeconGroup" at bounding box center [226, 182] width 105 height 17
copy code "AeconGroup"
drag, startPoint x: 276, startPoint y: 183, endPoint x: 322, endPoint y: 183, distance: 46.5
click at [322, 183] on td "sdafkh323S&%^sdkfh" at bounding box center [319, 182] width 81 height 17
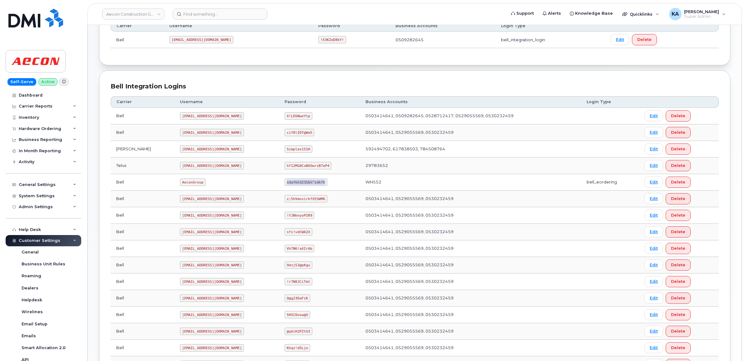
copy code "sdafkh323S&%^sdkfh"
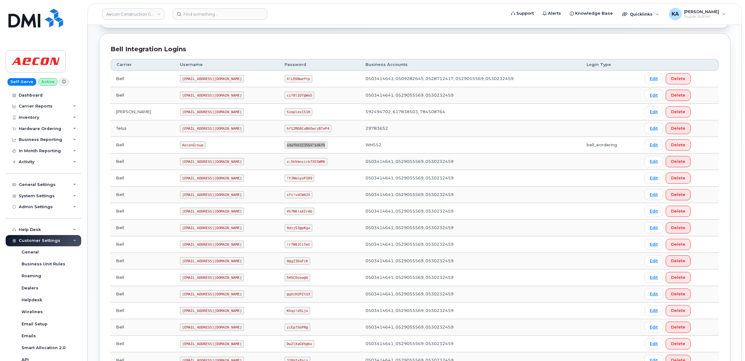
scroll to position [220, 0]
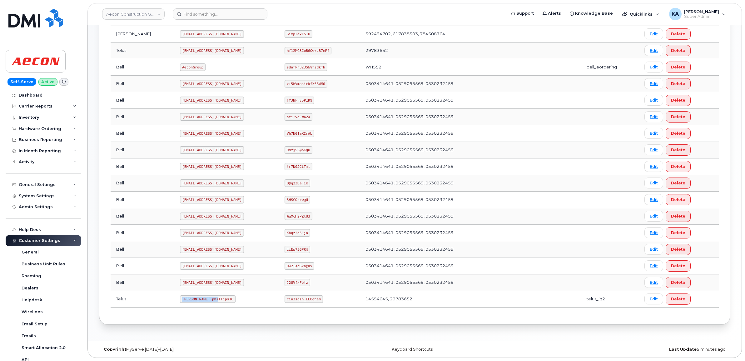
drag, startPoint x: 155, startPoint y: 297, endPoint x: 206, endPoint y: 300, distance: 51.6
click at [202, 303] on td "Taylor.phillips10" at bounding box center [226, 299] width 105 height 17
copy code "Taylor.phillips10"
drag, startPoint x: 275, startPoint y: 298, endPoint x: 336, endPoint y: 303, distance: 61.1
click at [336, 303] on td "cin3sqih_EL8ghem" at bounding box center [319, 299] width 81 height 17
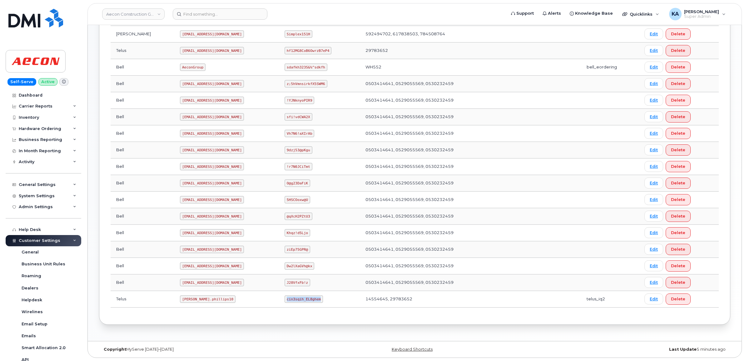
copy code "cin3sqih_EL8ghem"
drag, startPoint x: 154, startPoint y: 66, endPoint x: 183, endPoint y: 66, distance: 28.7
click at [182, 67] on td "AeconGroup" at bounding box center [226, 67] width 105 height 17
copy code "AeconGroup"
drag, startPoint x: 275, startPoint y: 66, endPoint x: 328, endPoint y: 69, distance: 52.9
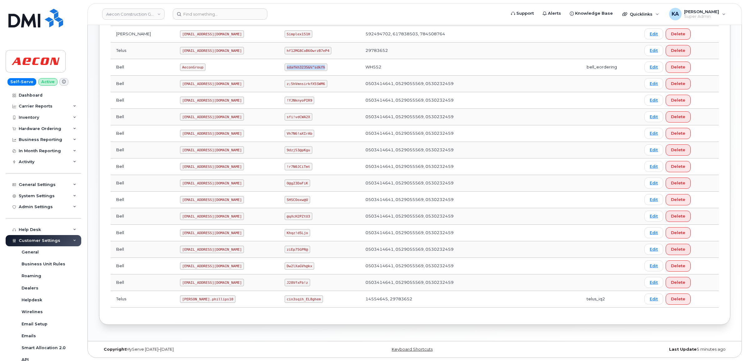
click at [328, 69] on td "sdafkh323S&%^sdkfh" at bounding box center [319, 67] width 81 height 17
copy code "sdafkh323S&%^sdkfh"
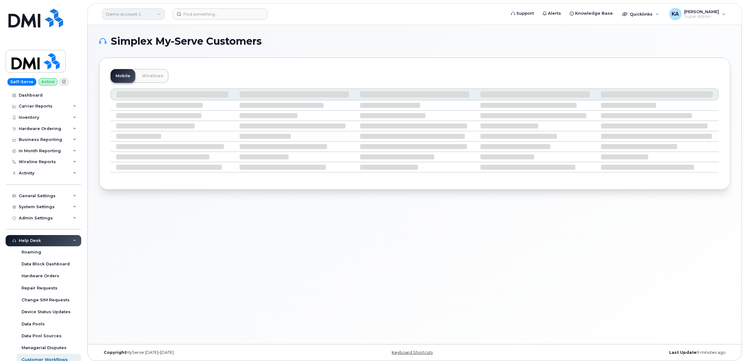
click at [131, 14] on link "Demo Account 1" at bounding box center [133, 13] width 62 height 11
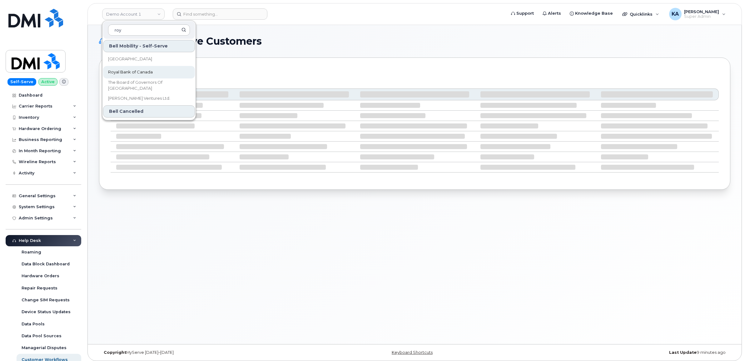
type input "roy"
click at [116, 71] on span "Royal Bank of Canada" at bounding box center [130, 72] width 45 height 6
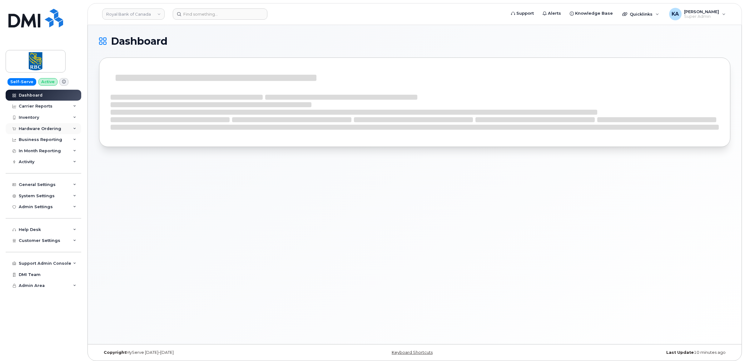
click at [34, 127] on div "Hardware Ordering" at bounding box center [40, 128] width 42 height 5
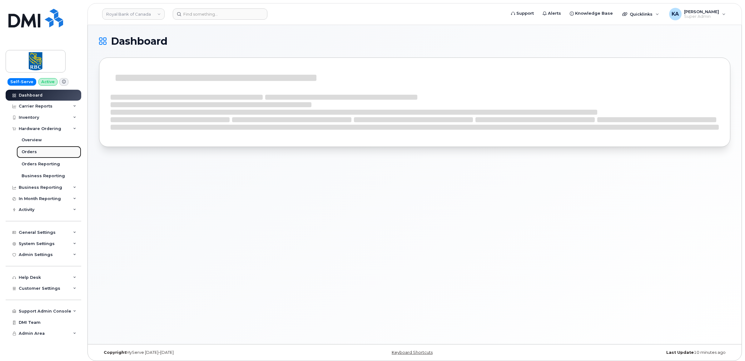
click at [23, 152] on div "Orders" at bounding box center [29, 152] width 15 height 6
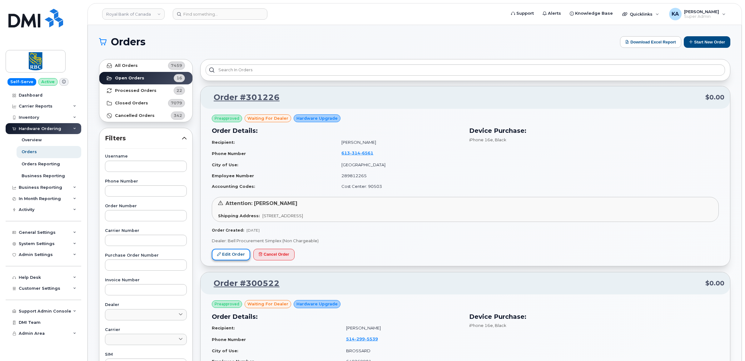
click at [232, 251] on link "Edit Order" at bounding box center [231, 255] width 38 height 12
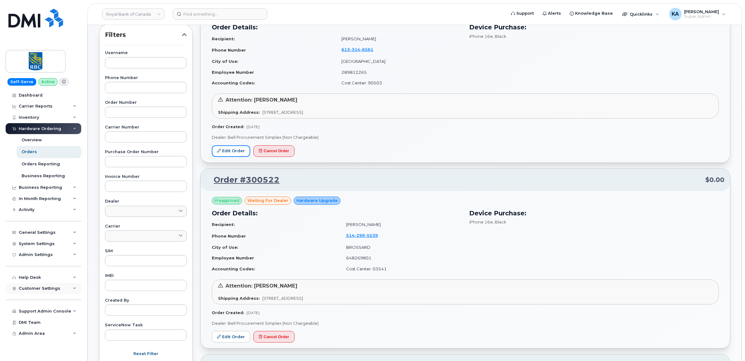
scroll to position [117, 0]
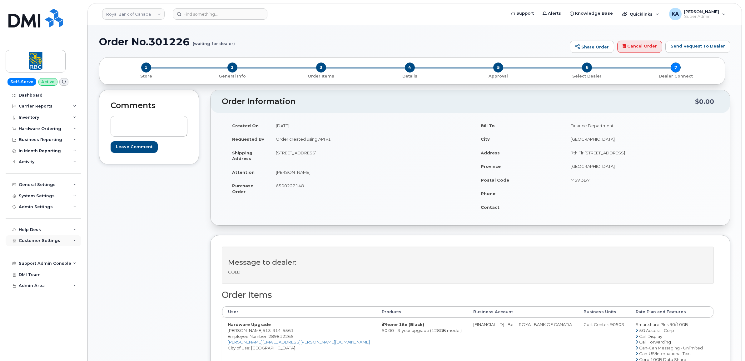
click at [30, 241] on span "Customer Settings" at bounding box center [40, 240] width 42 height 5
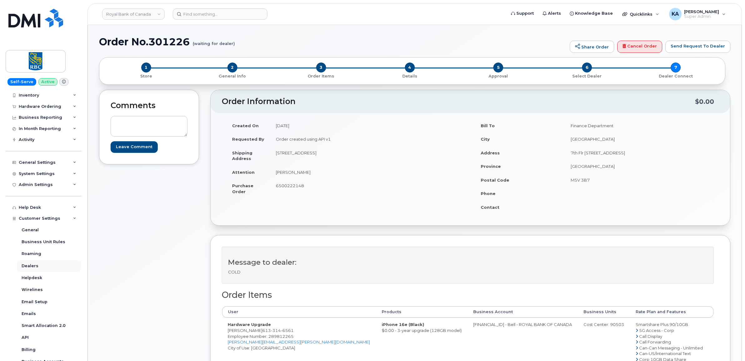
scroll to position [117, 0]
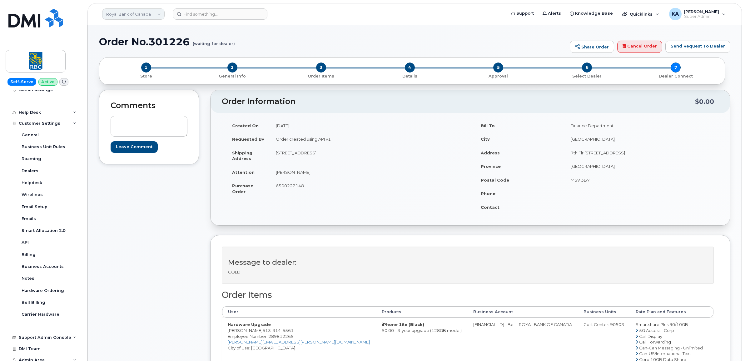
click at [133, 15] on link "Royal Bank of Canada" at bounding box center [133, 13] width 62 height 11
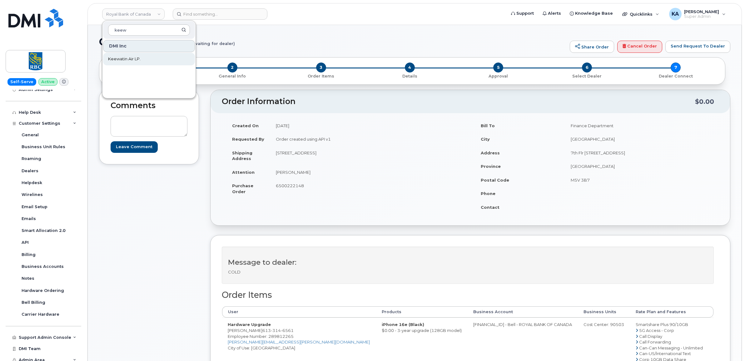
type input "keew"
click at [125, 59] on span "Keewatin Air LP." at bounding box center [124, 59] width 32 height 6
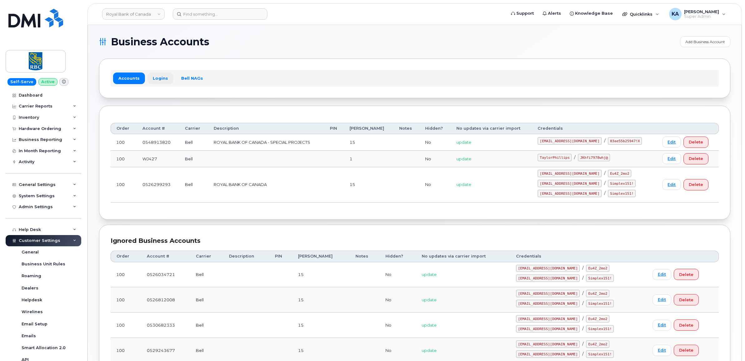
click at [160, 76] on link "Logins" at bounding box center [160, 77] width 26 height 11
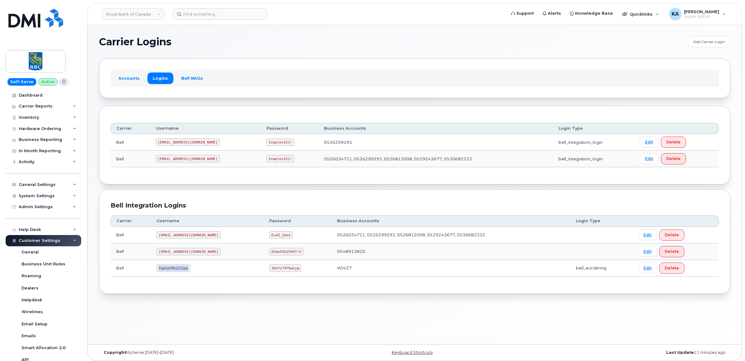
drag, startPoint x: 156, startPoint y: 269, endPoint x: 197, endPoint y: 270, distance: 40.3
click at [195, 274] on td "TaylorPhillips" at bounding box center [207, 268] width 113 height 17
drag, startPoint x: 251, startPoint y: 269, endPoint x: 282, endPoint y: 275, distance: 31.9
click at [282, 275] on td "JKhfi7978whj@" at bounding box center [298, 268] width 68 height 17
copy code "JKhfi7978whj@"
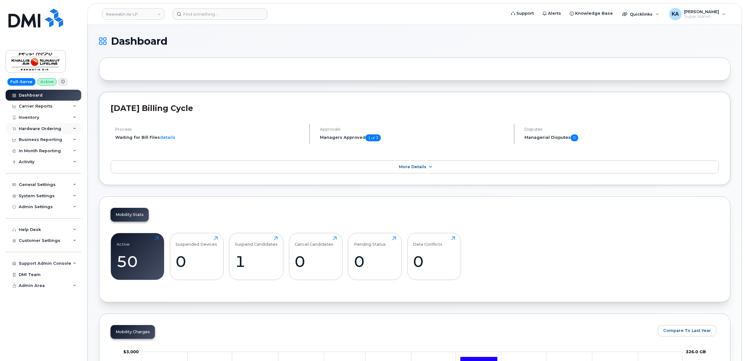
click at [45, 127] on div "Hardware Ordering" at bounding box center [40, 128] width 42 height 5
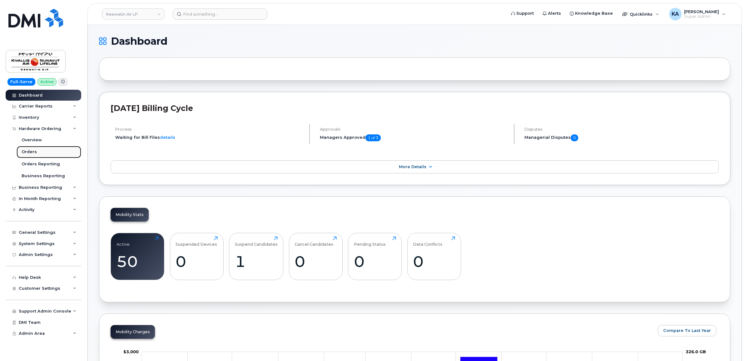
click at [28, 153] on div "Orders" at bounding box center [29, 152] width 15 height 6
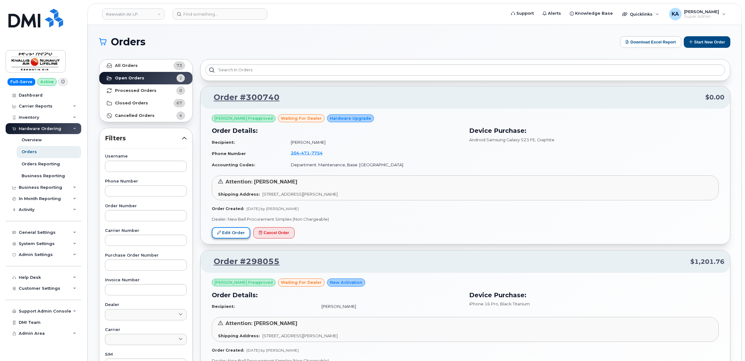
click at [231, 233] on link "Edit Order" at bounding box center [231, 233] width 38 height 12
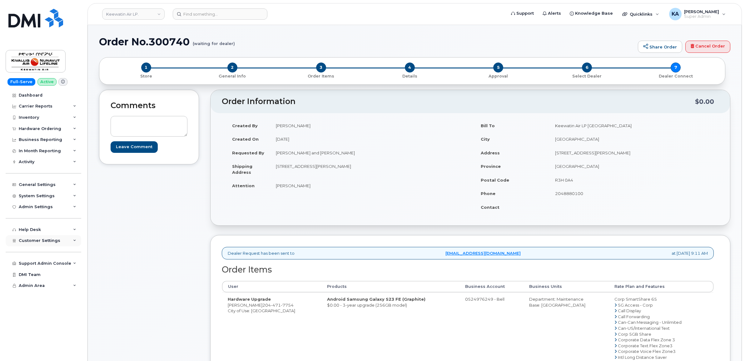
click at [27, 241] on span "Customer Settings" at bounding box center [40, 240] width 42 height 5
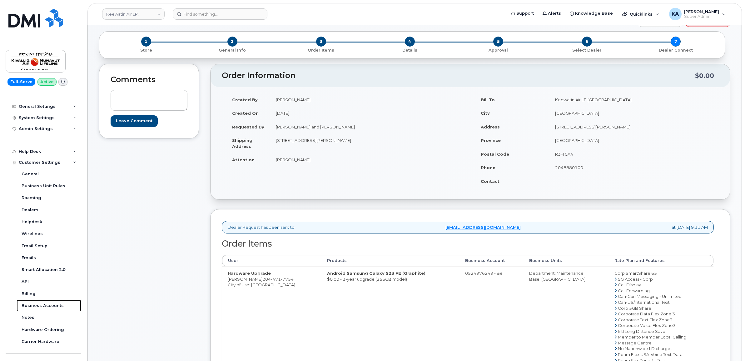
scroll to position [39, 0]
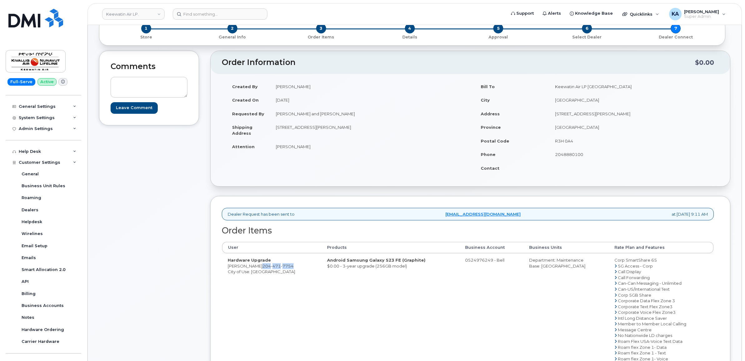
drag, startPoint x: 258, startPoint y: 266, endPoint x: 290, endPoint y: 269, distance: 32.6
click at [290, 269] on td "Hardware Upgrade Mark Scharien 204 471 7754 City of Use: Winnipeg" at bounding box center [271, 326] width 99 height 147
copy span "204 471 7754"
drag, startPoint x: 273, startPoint y: 128, endPoint x: 311, endPoint y: 132, distance: 38.3
click at [311, 132] on td "[STREET_ADDRESS][PERSON_NAME]" at bounding box center [368, 129] width 196 height 19
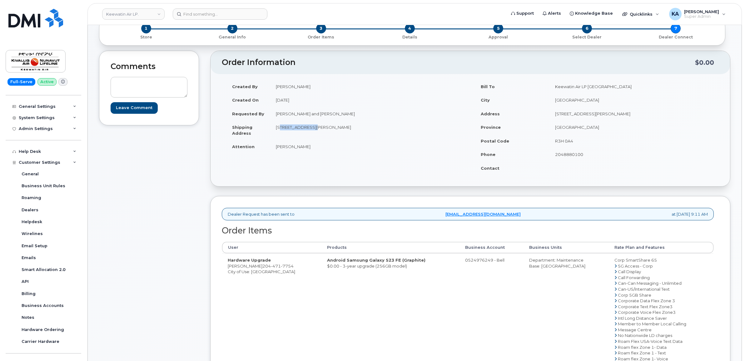
copy td "[STREET_ADDRESS][PERSON_NAME]"
drag, startPoint x: 352, startPoint y: 127, endPoint x: 375, endPoint y: 126, distance: 22.8
click at [375, 126] on td "[STREET_ADDRESS][PERSON_NAME]" at bounding box center [368, 129] width 196 height 19
copy td "R3H 0A4"
drag, startPoint x: 273, startPoint y: 146, endPoint x: 311, endPoint y: 151, distance: 37.7
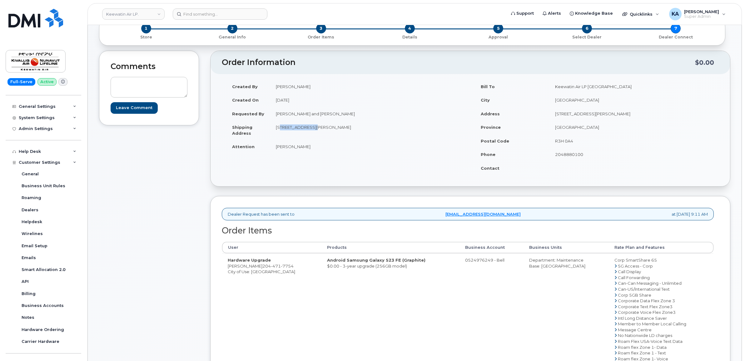
click at [311, 151] on td "Mark Scharien" at bounding box center [368, 147] width 196 height 14
copy td "Mark Scharien"
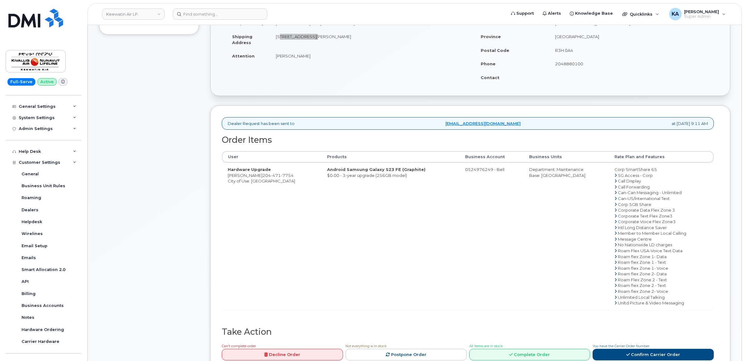
scroll to position [156, 0]
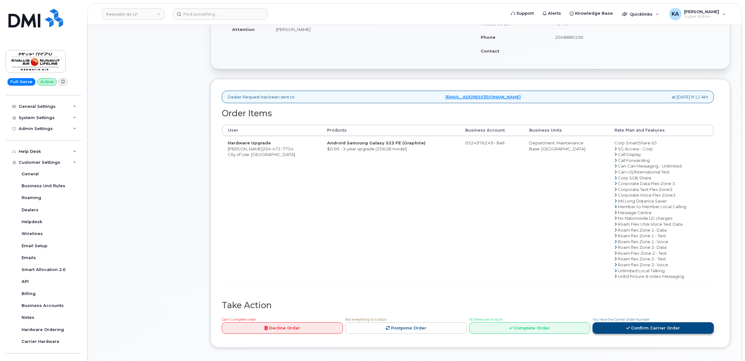
click at [622, 329] on link "Confirm Carrier Order" at bounding box center [653, 328] width 121 height 12
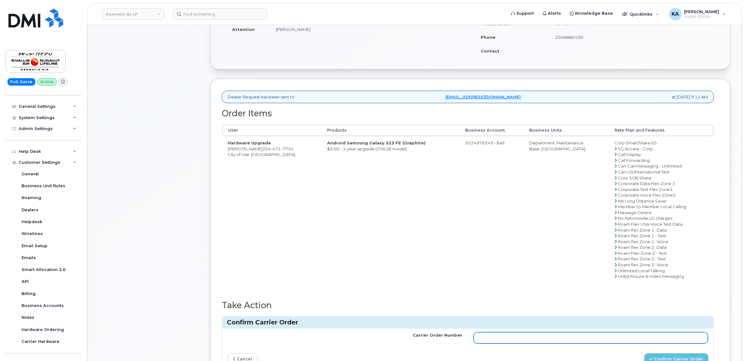
click at [602, 341] on input "Carrier Order Number" at bounding box center [591, 337] width 235 height 11
paste input "3018965"
type input "3018965"
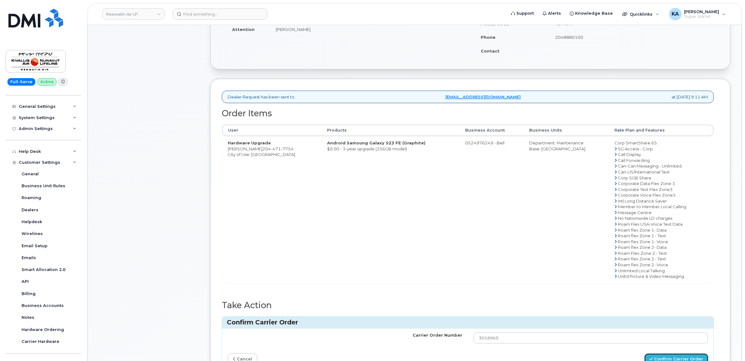
click at [673, 356] on button "Confirm Carrier Order" at bounding box center [676, 359] width 64 height 12
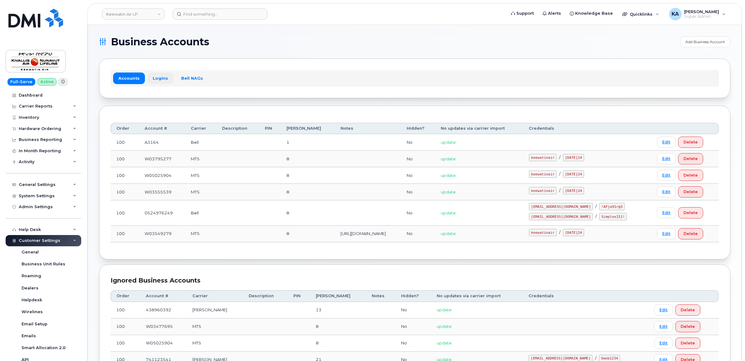
click at [159, 77] on link "Logins" at bounding box center [160, 77] width 26 height 11
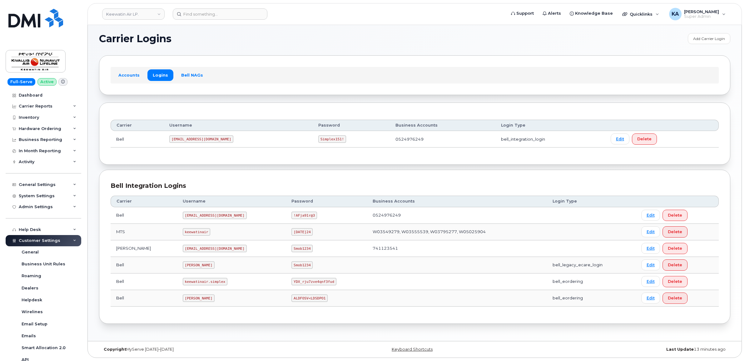
scroll to position [4, 0]
drag, startPoint x: 160, startPoint y: 281, endPoint x: 201, endPoint y: 283, distance: 41.0
click at [201, 283] on td "keewatinair.simplex" at bounding box center [231, 281] width 109 height 17
copy code "keewatinair.simplex"
drag, startPoint x: 244, startPoint y: 281, endPoint x: 301, endPoint y: 281, distance: 56.8
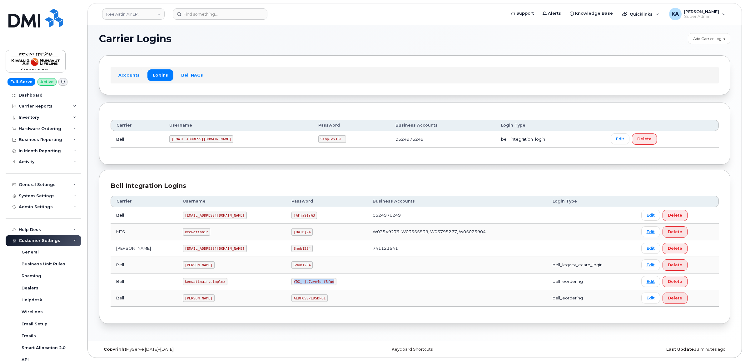
click at [300, 283] on td "YDX_rju7zve4qnf3fud" at bounding box center [326, 281] width 81 height 17
copy code "YDX_rju7zve4qnf3fud"
click at [133, 13] on link "Keewatin Air LP." at bounding box center [133, 13] width 62 height 11
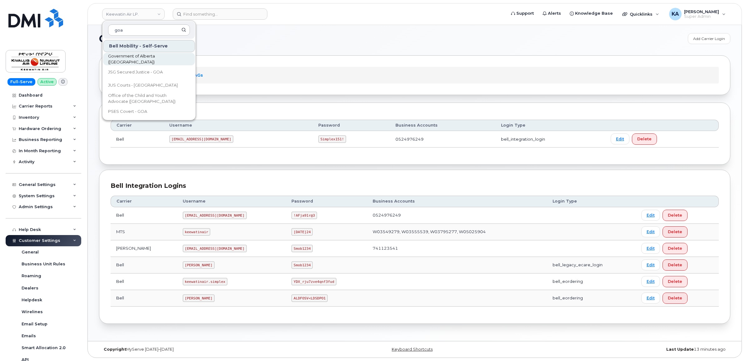
type input "goa"
click at [124, 57] on span "Government of Alberta ([GEOGRAPHIC_DATA])" at bounding box center [144, 59] width 72 height 12
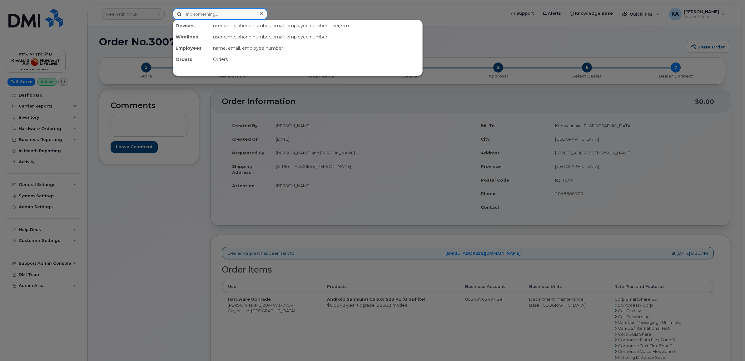
paste input "7802893368"
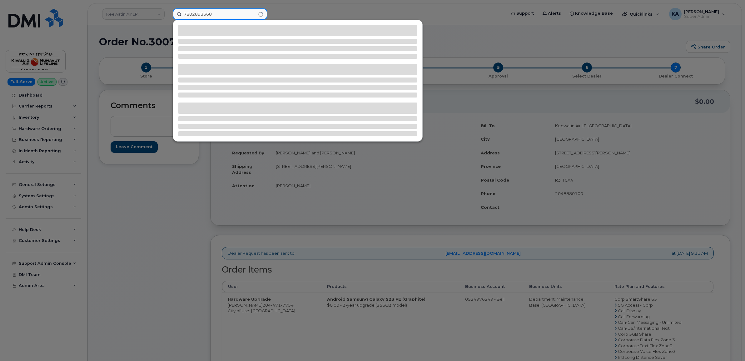
type input "7802893368"
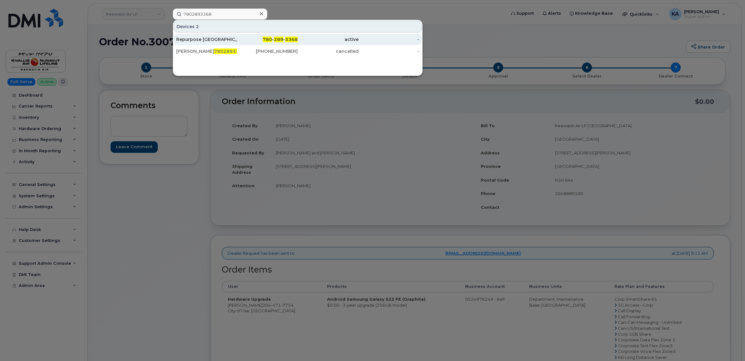
click at [209, 37] on div "Repurpose Edmonton" at bounding box center [206, 39] width 61 height 6
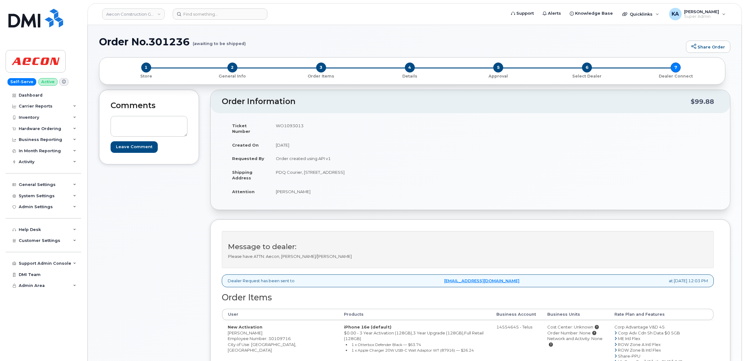
drag, startPoint x: 226, startPoint y: 327, endPoint x: 261, endPoint y: 327, distance: 35.9
click at [261, 327] on td "New Activation Nicholas Warren Employee Number: 30109716 City of Use: Saskatoon…" at bounding box center [280, 353] width 116 height 66
copy td "Nicholas Warren"
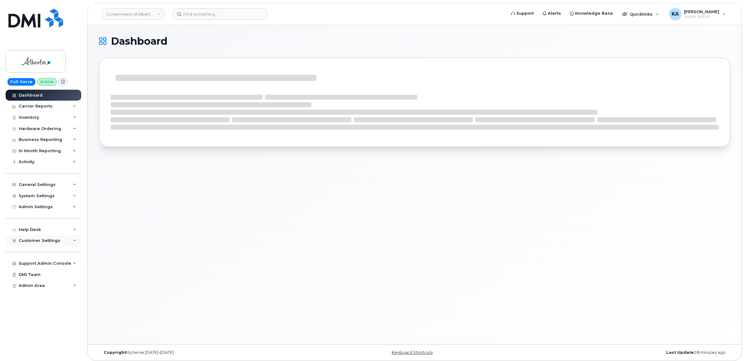
click at [27, 241] on span "Customer Settings" at bounding box center [40, 240] width 42 height 5
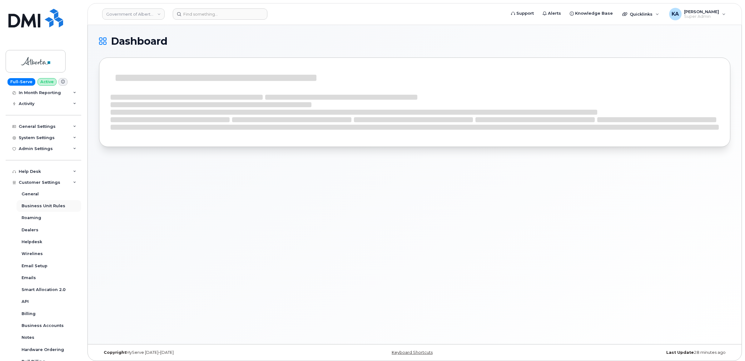
scroll to position [78, 0]
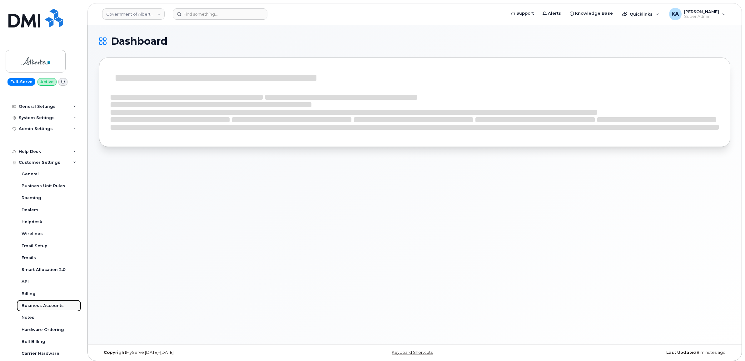
click at [29, 306] on div "Business Accounts" at bounding box center [43, 306] width 42 height 6
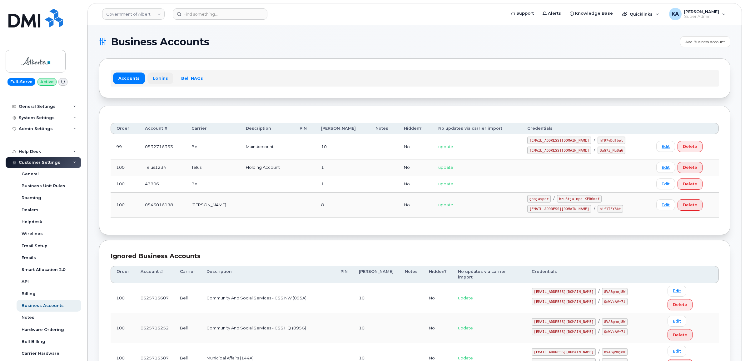
click at [159, 77] on link "Logins" at bounding box center [160, 77] width 26 height 11
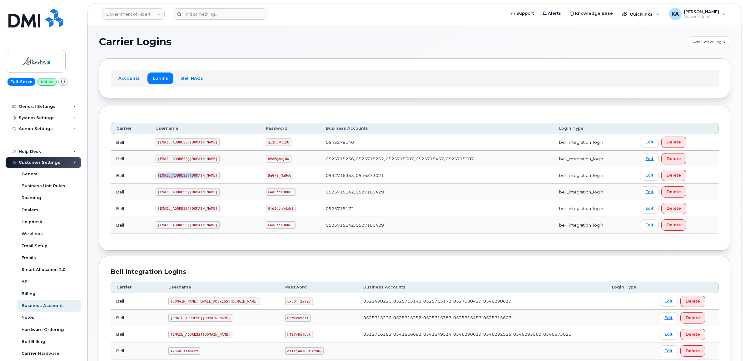
drag, startPoint x: 157, startPoint y: 176, endPoint x: 199, endPoint y: 176, distance: 42.2
click at [198, 177] on td "goa482E2@myserve.ca" at bounding box center [205, 175] width 110 height 17
copy code "goa482E2@myserve.ca"
drag, startPoint x: 246, startPoint y: 176, endPoint x: 279, endPoint y: 180, distance: 32.9
click at [279, 180] on td "BgG7i_Ng8q6" at bounding box center [290, 175] width 60 height 17
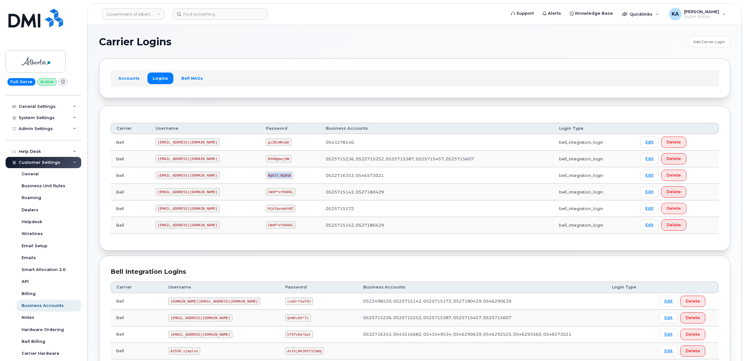
copy code "BgG7i_Ng8q6"
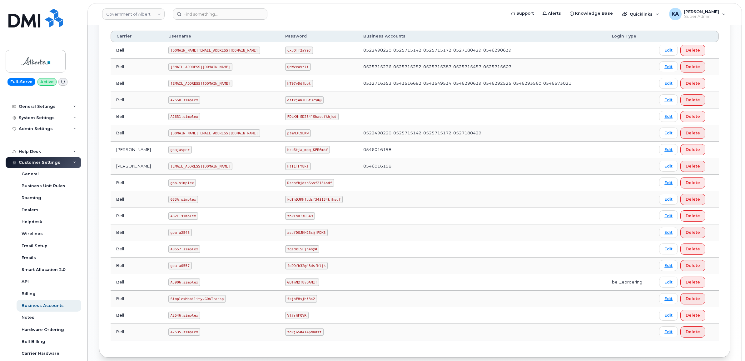
scroll to position [286, 0]
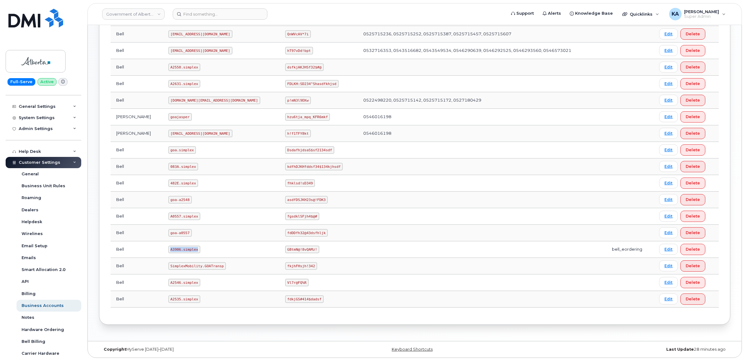
drag, startPoint x: 160, startPoint y: 248, endPoint x: 185, endPoint y: 252, distance: 25.2
click at [185, 252] on code "A3906.simplex" at bounding box center [184, 249] width 32 height 7
drag, startPoint x: 185, startPoint y: 252, endPoint x: 178, endPoint y: 249, distance: 7.5
copy code "A3906.simplex"
drag, startPoint x: 241, startPoint y: 249, endPoint x: 272, endPoint y: 253, distance: 31.2
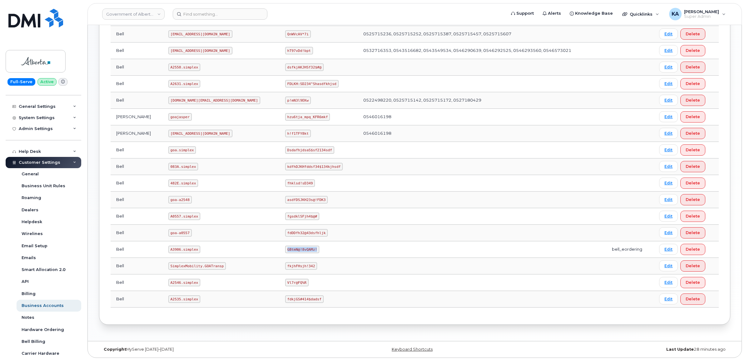
click at [280, 253] on td "GBtmN@!8vQAMz!" at bounding box center [319, 249] width 78 height 17
copy code "GBtmN@!8vQAMz!"
click at [138, 13] on link "Government of Alberta ([GEOGRAPHIC_DATA])" at bounding box center [133, 13] width 62 height 11
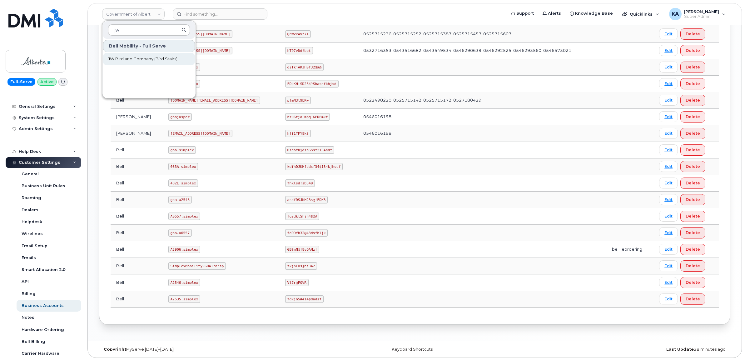
type input "jw"
click at [125, 57] on span "JW Bird and Company (Bird Stairs)" at bounding box center [142, 59] width 69 height 6
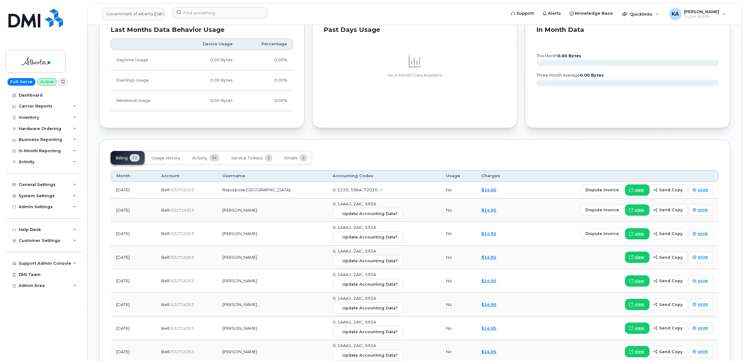
scroll to position [429, 0]
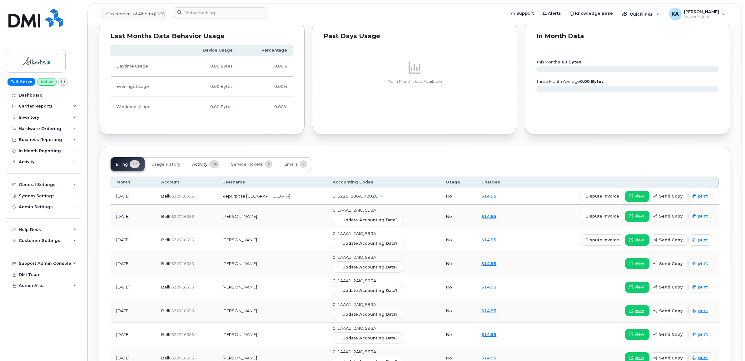
click at [199, 164] on span "Activity" at bounding box center [199, 164] width 15 height 5
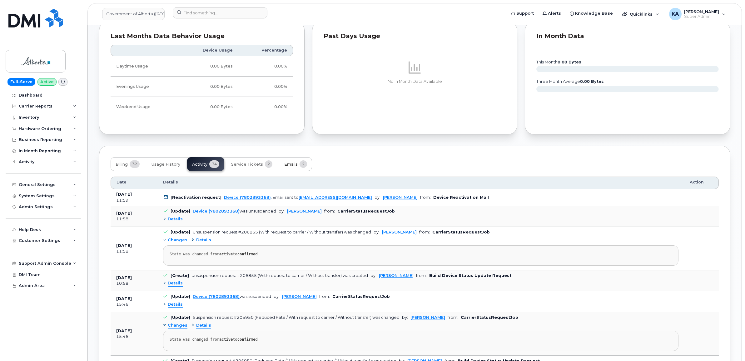
click at [288, 165] on span "Emails" at bounding box center [290, 164] width 13 height 5
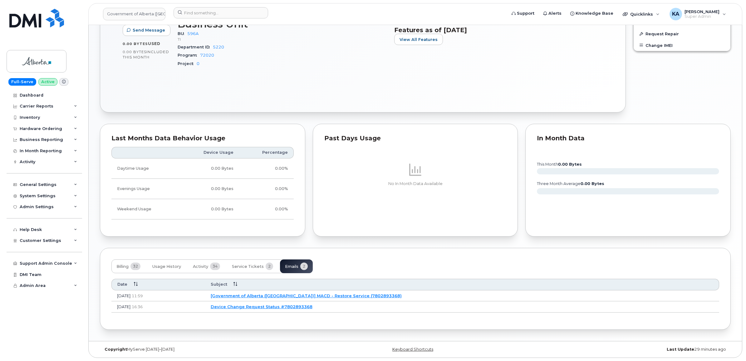
scroll to position [330, 0]
click at [316, 293] on link "[Government of Alberta ([GEOGRAPHIC_DATA])] MACD - Restore Service (7802893368)" at bounding box center [305, 295] width 191 height 5
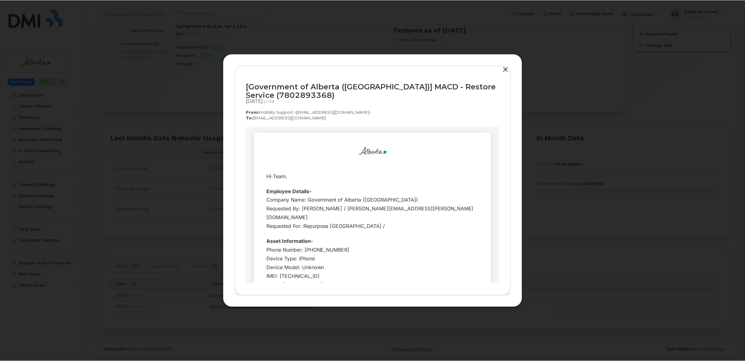
scroll to position [0, 0]
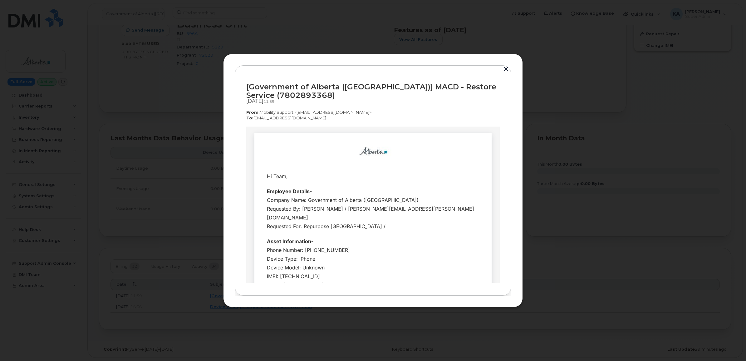
click at [505, 67] on button "button" at bounding box center [506, 69] width 9 height 9
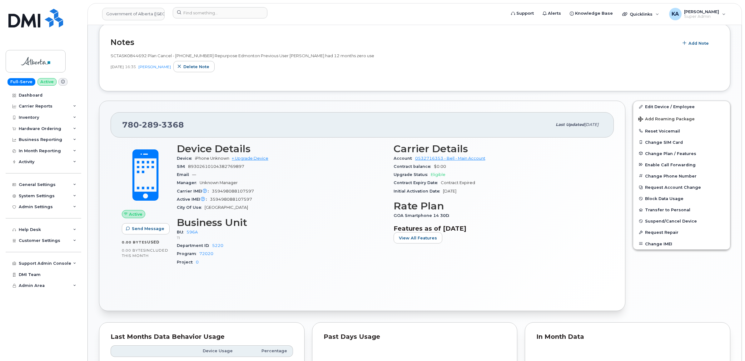
scroll to position [134, 0]
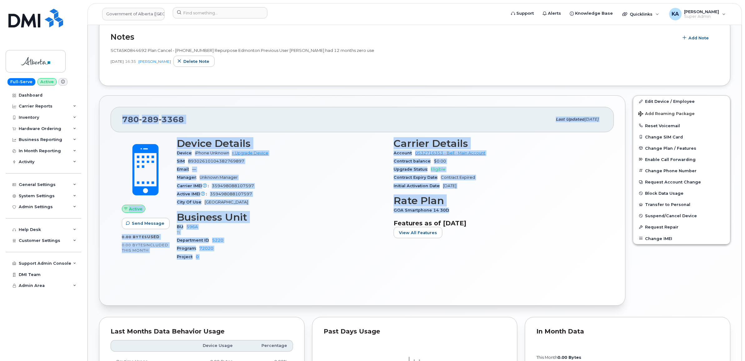
drag, startPoint x: 121, startPoint y: 120, endPoint x: 464, endPoint y: 209, distance: 355.1
click at [464, 209] on div "780 289 3368 Last updated Sep 19, 2025 Active Send Message 0.00 Bytes  used 0.0…" at bounding box center [362, 200] width 526 height 210
copy div "780 289 3368 Last updated Sep 19, 2025 Active Send Message 0.00 Bytes  used 0.0…"
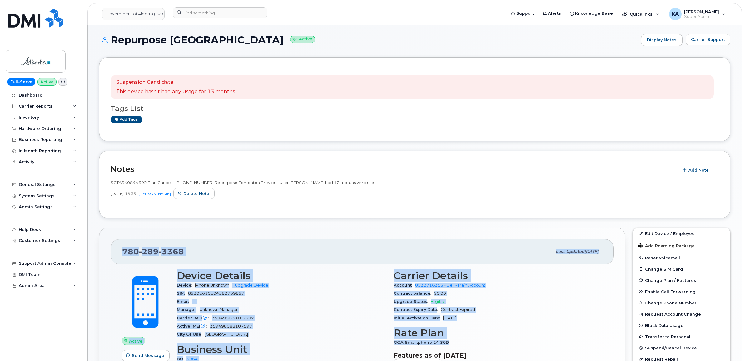
scroll to position [0, 0]
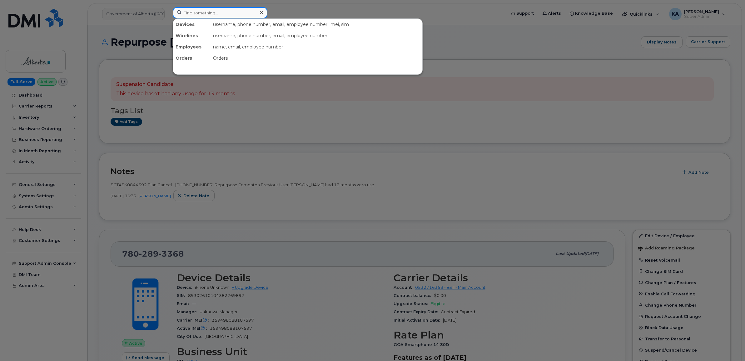
drag, startPoint x: 205, startPoint y: 13, endPoint x: 206, endPoint y: 7, distance: 6.3
click at [205, 13] on input at bounding box center [220, 12] width 95 height 11
paste input "7805360184"
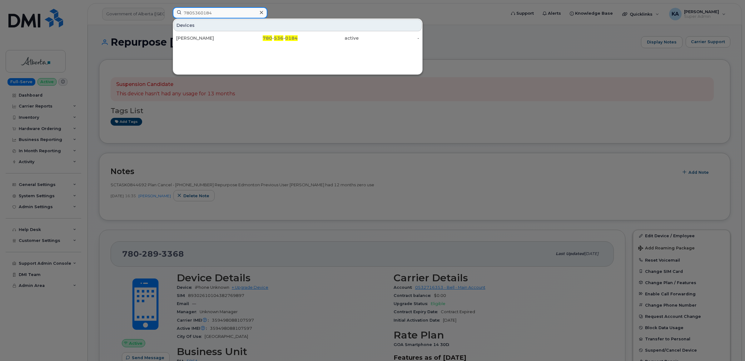
type input "7805360184"
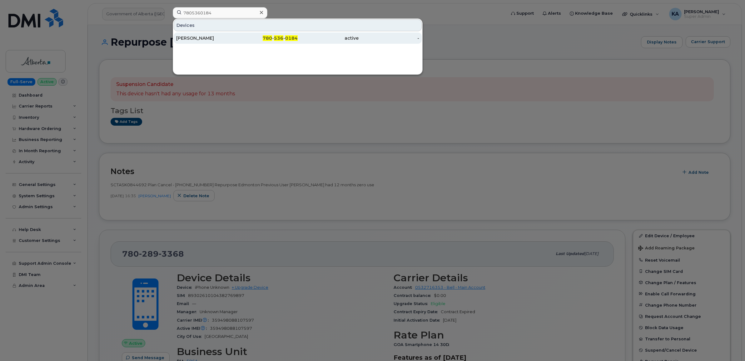
click at [200, 41] on div "Destiny Mcvey" at bounding box center [206, 38] width 61 height 6
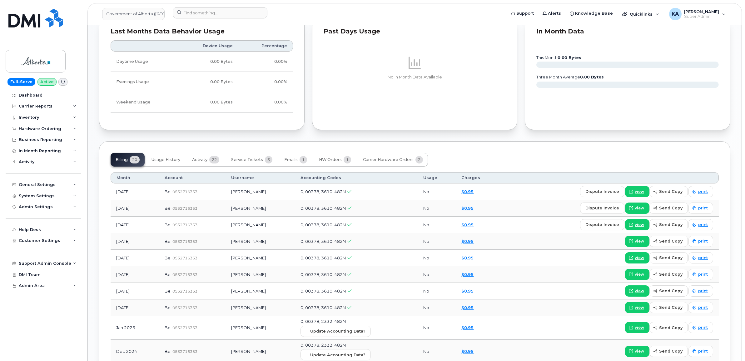
scroll to position [429, 0]
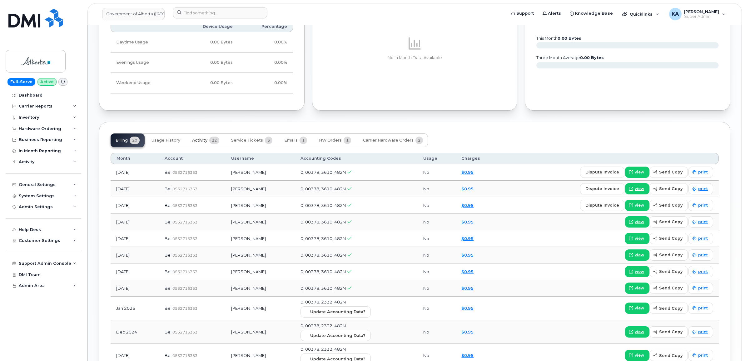
click at [204, 141] on span "Activity" at bounding box center [199, 140] width 15 height 5
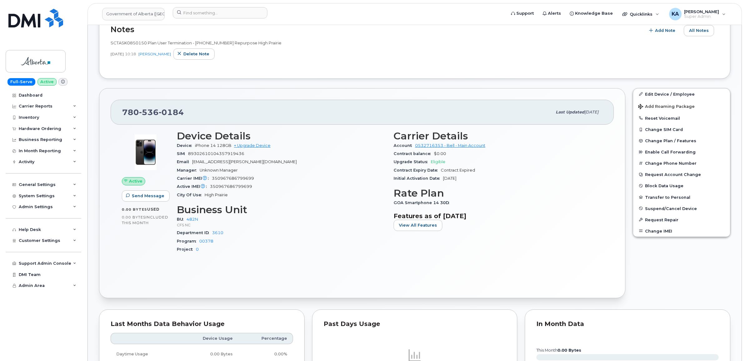
scroll to position [117, 0]
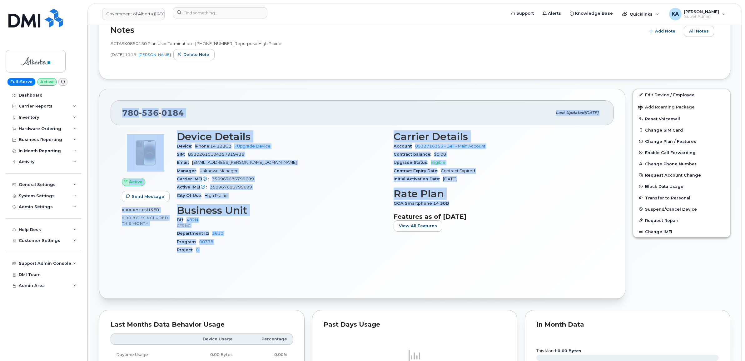
drag, startPoint x: 121, startPoint y: 112, endPoint x: 452, endPoint y: 202, distance: 342.9
click at [450, 203] on div "[PHONE_NUMBER] Last updated [DATE] Active Send Message 0.00 Bytes  used 0.00 By…" at bounding box center [362, 194] width 526 height 210
copy div "780 536 0184 Last updated Sep 19, 2025 Active Send Message 0.00 Bytes  used 0.0…"
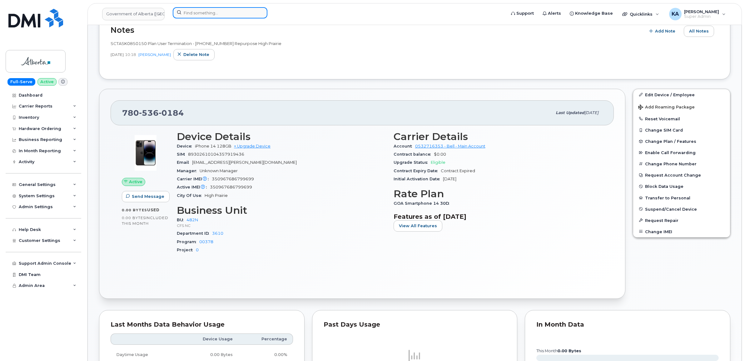
click at [219, 13] on input at bounding box center [220, 12] width 95 height 11
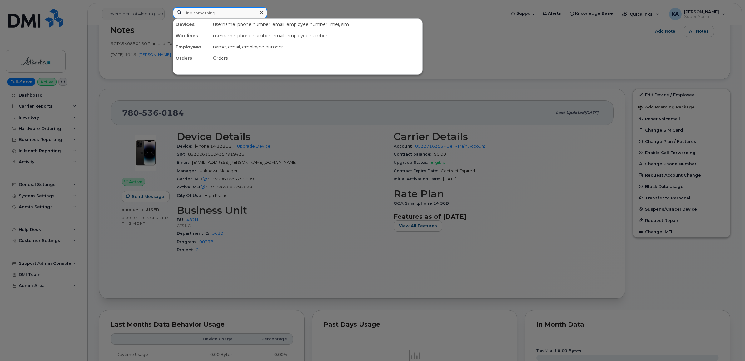
paste input "7808311206"
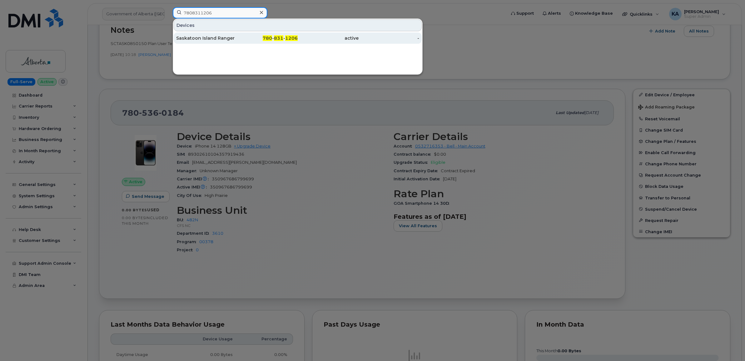
type input "7808311206"
click at [214, 35] on div "Saskatoon Island Ranger" at bounding box center [206, 37] width 61 height 11
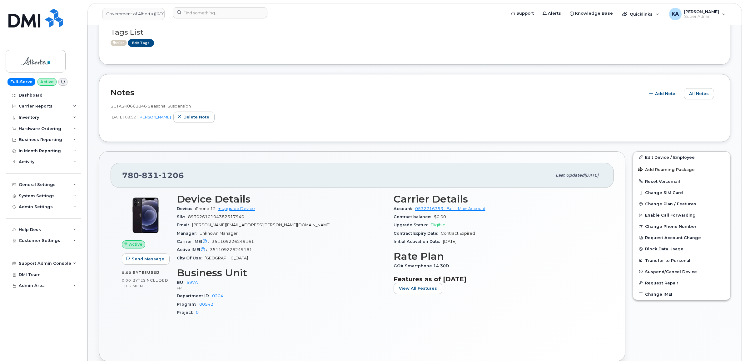
scroll to position [117, 0]
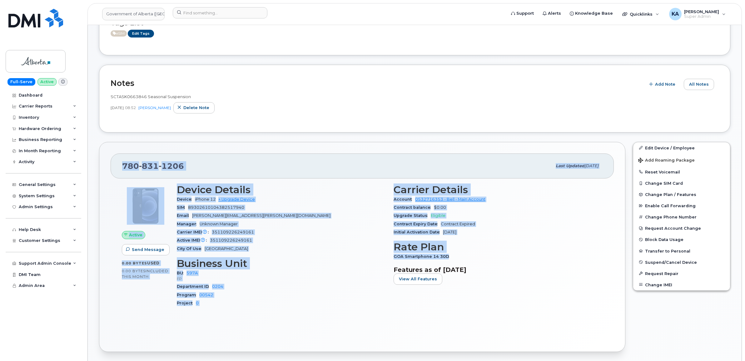
drag, startPoint x: 122, startPoint y: 166, endPoint x: 452, endPoint y: 255, distance: 341.3
click at [452, 255] on div "780 831 1206 Last updated Sep 19, 2025 Active Send Message 0.00 Bytes  used 0.0…" at bounding box center [362, 247] width 526 height 210
copy div "780 831 1206 Last updated Sep 19, 2025 Active Send Message 0.00 Bytes  used 0.0…"
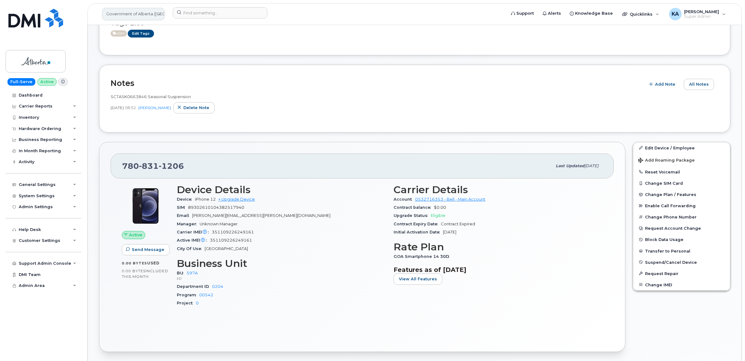
drag, startPoint x: 124, startPoint y: 16, endPoint x: 129, endPoint y: 13, distance: 5.0
click at [125, 16] on link "Government of Alberta (GOA)" at bounding box center [133, 14] width 62 height 12
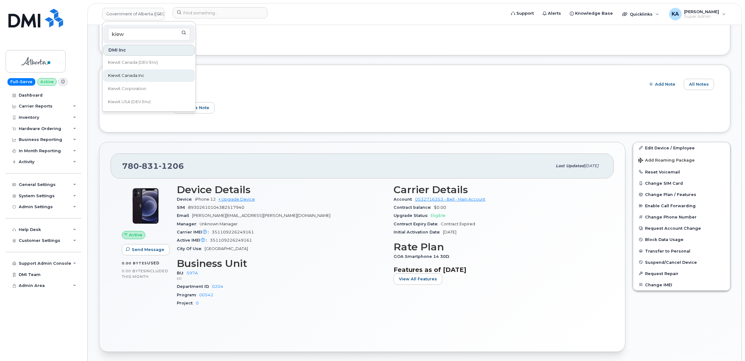
type input "kiew"
click at [112, 71] on link "Kiewit Canada Inc" at bounding box center [149, 75] width 92 height 12
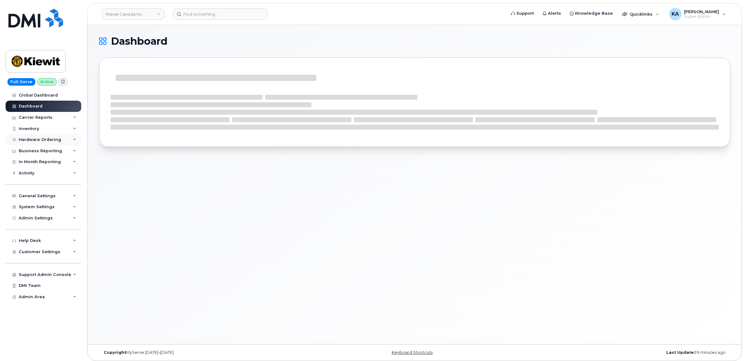
click at [25, 138] on div "Hardware Ordering" at bounding box center [40, 139] width 42 height 5
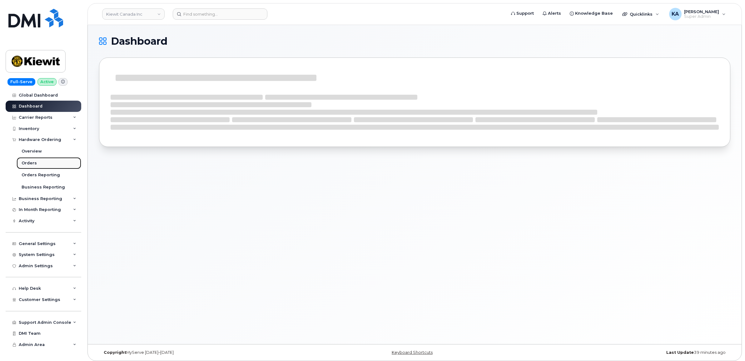
click at [27, 161] on div "Orders" at bounding box center [29, 163] width 15 height 6
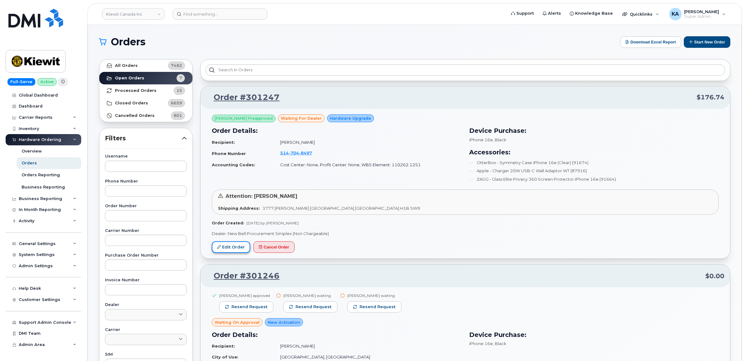
click at [227, 248] on link "Edit Order" at bounding box center [231, 247] width 38 height 12
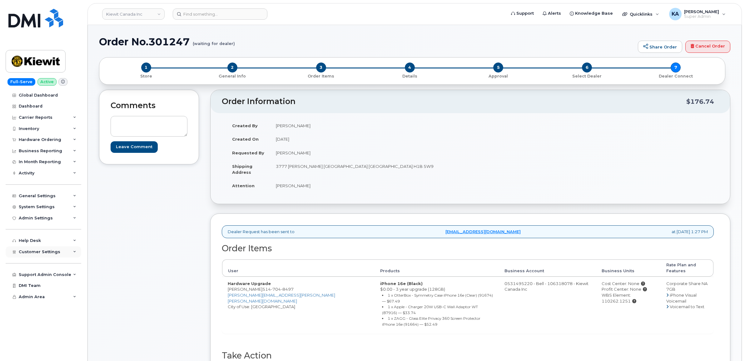
click at [22, 254] on span "Customer Settings" at bounding box center [40, 251] width 42 height 5
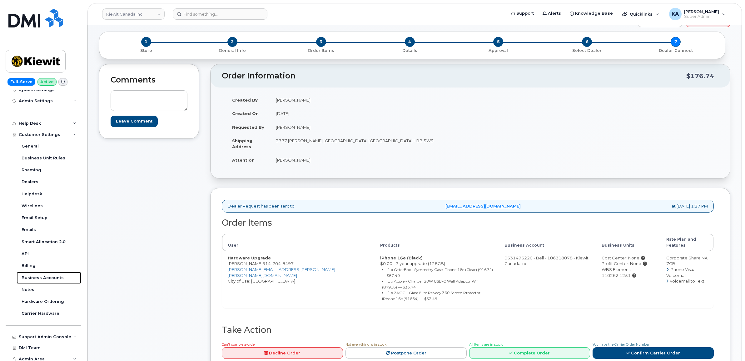
scroll to position [39, 0]
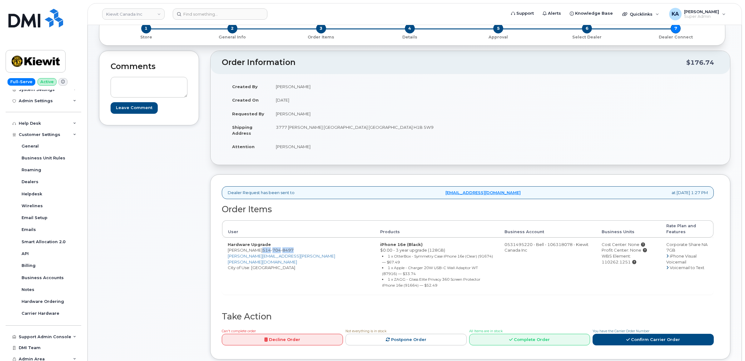
drag, startPoint x: 260, startPoint y: 245, endPoint x: 300, endPoint y: 244, distance: 40.0
click at [295, 245] on td "Hardware Upgrade Benoit Gosselin 514 704 8497 BENOIT.GOSSELIN@KIEWIT.COM City o…" at bounding box center [298, 265] width 152 height 57
copy span "514 704 8497"
drag, startPoint x: 276, startPoint y: 128, endPoint x: 330, endPoint y: 136, distance: 55.3
click at [330, 136] on td "3777 Dollard-Desjardins St Pointe-Aux-Trembles Quebec H1B 5W9" at bounding box center [368, 129] width 196 height 19
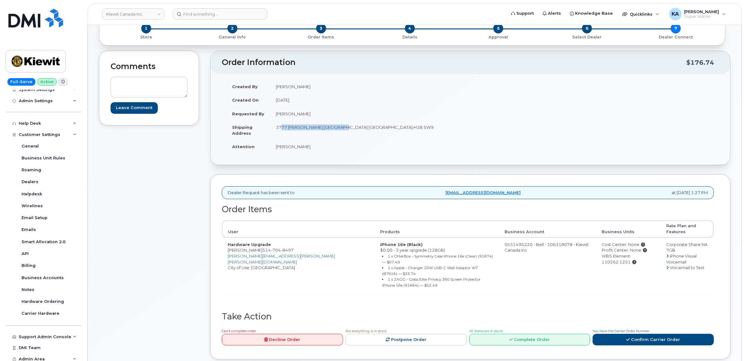
copy td "3777 Dollard-Desjardins St"
drag, startPoint x: 394, startPoint y: 128, endPoint x: 415, endPoint y: 130, distance: 20.7
click at [415, 130] on td "3777 Dollard-Desjardins St Pointe-Aux-Trembles Quebec H1B 5W9" at bounding box center [368, 129] width 196 height 19
copy td "H1B 5W9"
drag, startPoint x: 275, startPoint y: 147, endPoint x: 308, endPoint y: 151, distance: 32.7
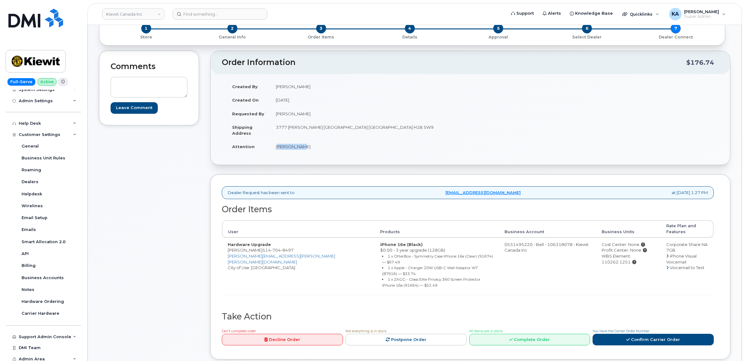
click at [300, 151] on td "Herby Dely" at bounding box center [368, 147] width 196 height 14
copy td "Herby Dely"
drag, startPoint x: 226, startPoint y: 246, endPoint x: 259, endPoint y: 246, distance: 32.8
click at [259, 246] on td "Hardware Upgrade Benoit Gosselin 514 704 8497 BENOIT.GOSSELIN@KIEWIT.COM City o…" at bounding box center [298, 265] width 152 height 57
copy td "Benoit Gosselin"
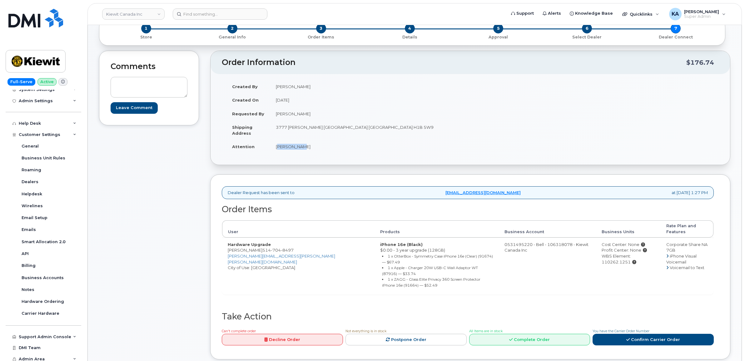
copy td "Benoit Gosselin"
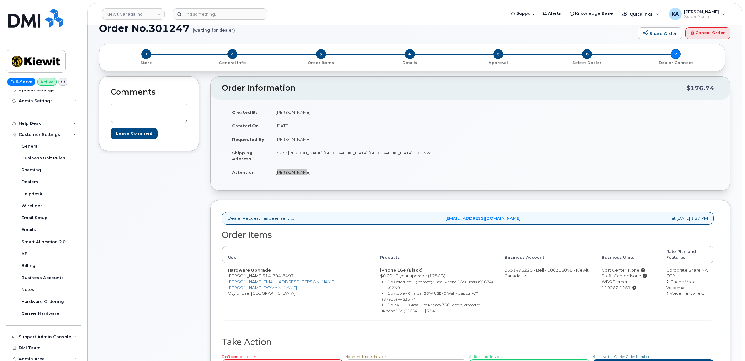
scroll to position [0, 0]
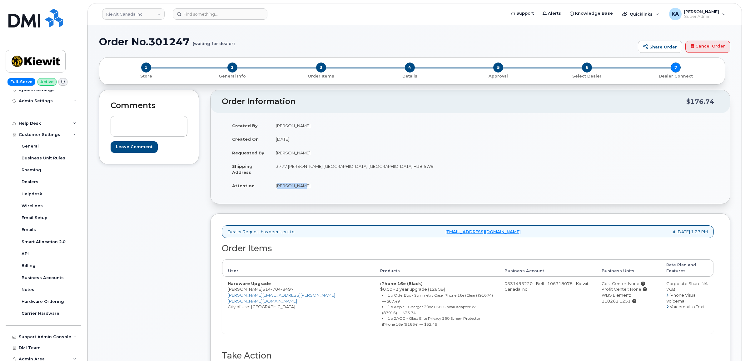
drag, startPoint x: 580, startPoint y: 290, endPoint x: 644, endPoint y: 293, distance: 64.1
click at [644, 293] on td "Cost Center: None Profit Center: None WBS Element: 110262.1251" at bounding box center [628, 304] width 65 height 57
copy div "WBS Element: 110262.1251"
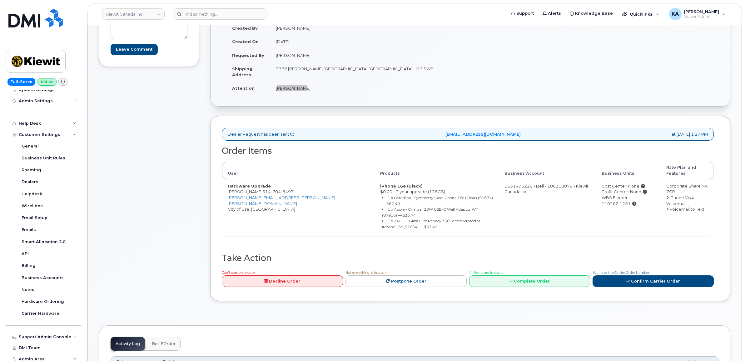
scroll to position [117, 0]
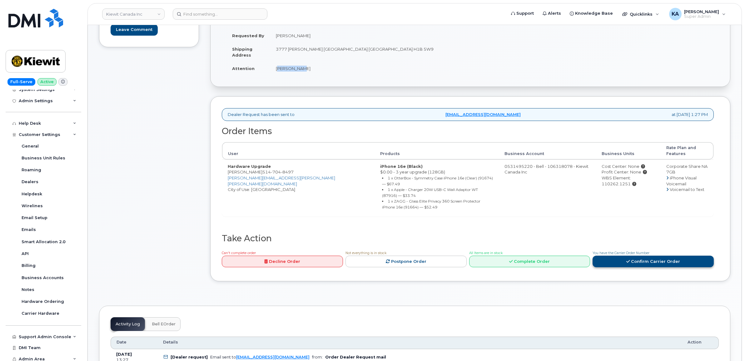
click at [626, 255] on link "Confirm Carrier Order" at bounding box center [653, 261] width 121 height 12
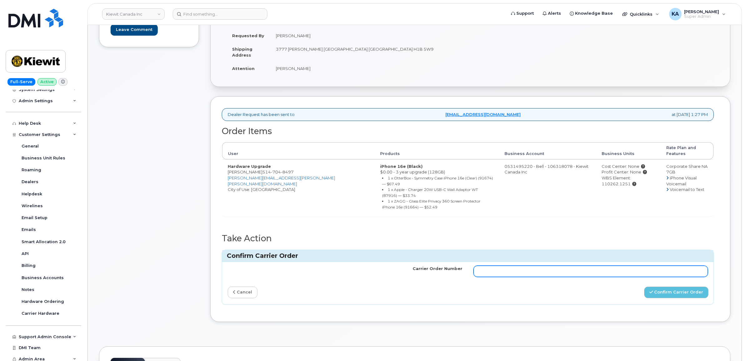
click at [598, 265] on input "Carrier Order Number" at bounding box center [591, 270] width 235 height 11
paste input "3018988"
type input "3018988"
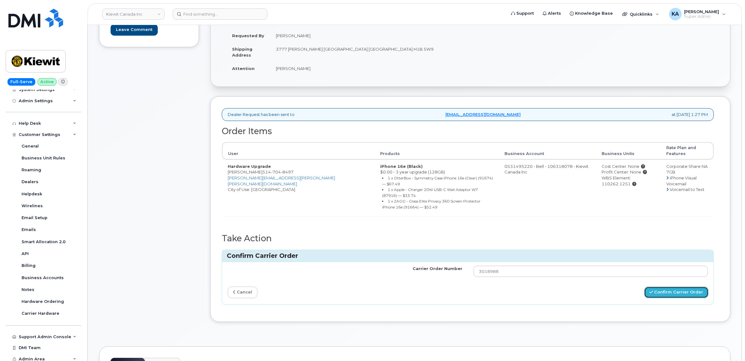
click at [669, 286] on button "Confirm Carrier Order" at bounding box center [676, 292] width 64 height 12
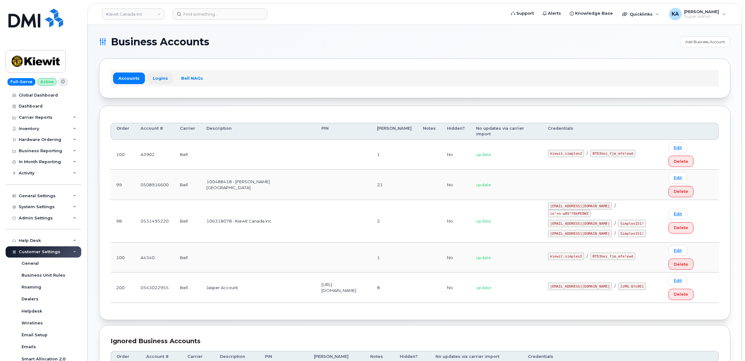
click at [156, 76] on link "Logins" at bounding box center [160, 77] width 26 height 11
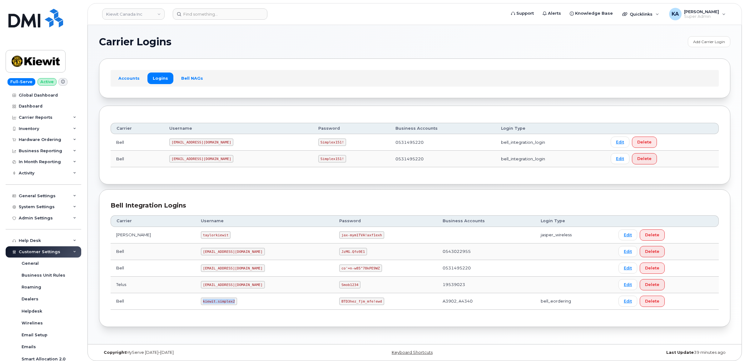
drag, startPoint x: 185, startPoint y: 303, endPoint x: 223, endPoint y: 303, distance: 37.5
click at [223, 303] on td "kiewit.simplex2" at bounding box center [264, 301] width 139 height 17
copy code "kiewit.simplex2"
drag, startPoint x: 310, startPoint y: 303, endPoint x: 372, endPoint y: 308, distance: 61.7
click at [372, 308] on td "BTD3hez_fjm_mfe!ewd" at bounding box center [385, 301] width 103 height 17
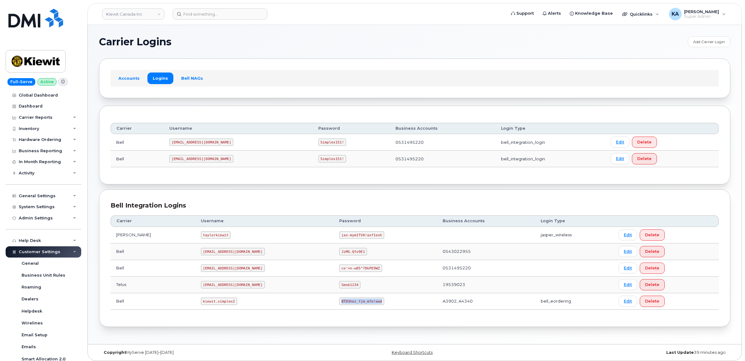
copy code "BTD3hez_fjm_mfe!ewd"
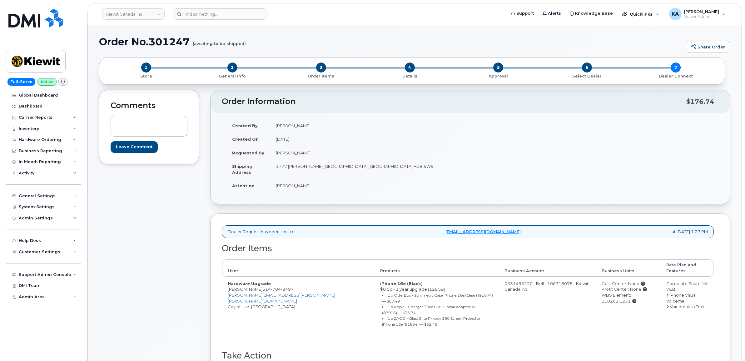
drag, startPoint x: 224, startPoint y: 285, endPoint x: 259, endPoint y: 286, distance: 35.3
click at [259, 286] on td "Hardware Upgrade Benoit Gosselin 514 704 8497 BENOIT.GOSSELIN@KIEWIT.COM City o…" at bounding box center [298, 304] width 152 height 57
copy td "Benoit Gosselin"
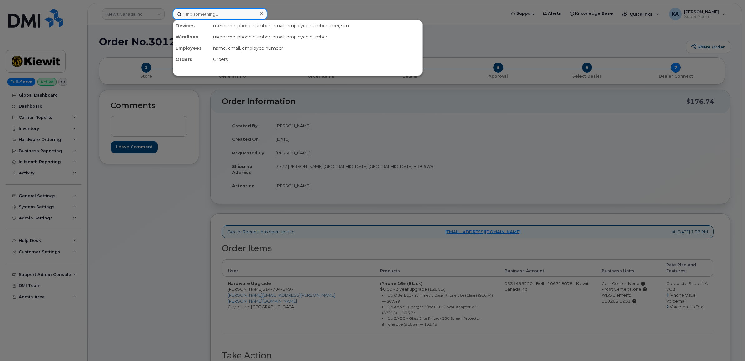
paste input "4165265411"
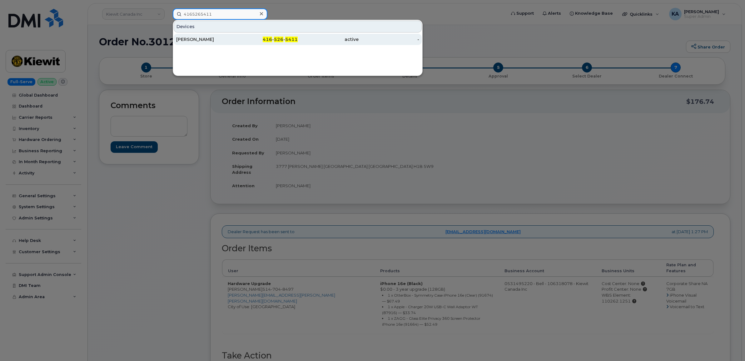
type input "4165265411"
click at [202, 38] on div "Steven Pickett" at bounding box center [206, 39] width 61 height 6
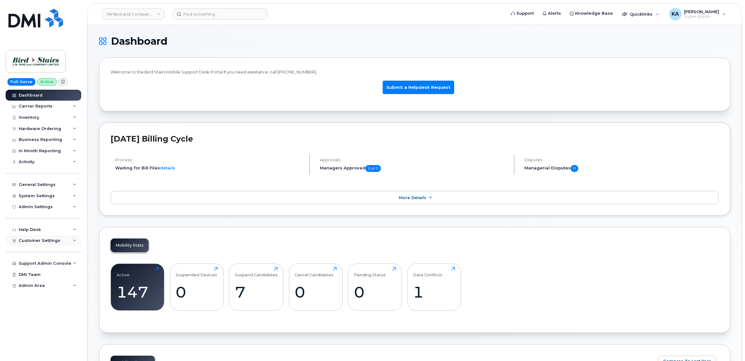
click at [35, 243] on span "Customer Settings" at bounding box center [40, 240] width 42 height 5
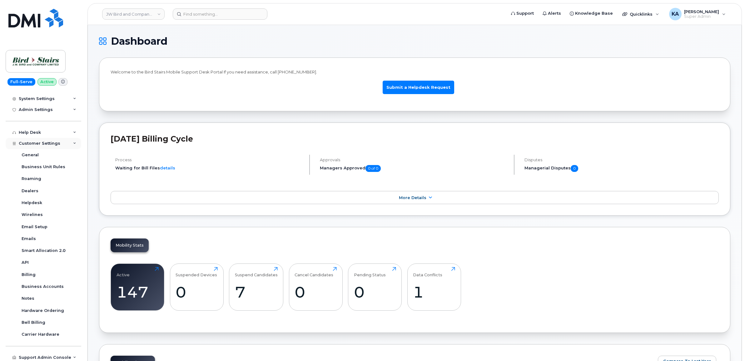
scroll to position [117, 0]
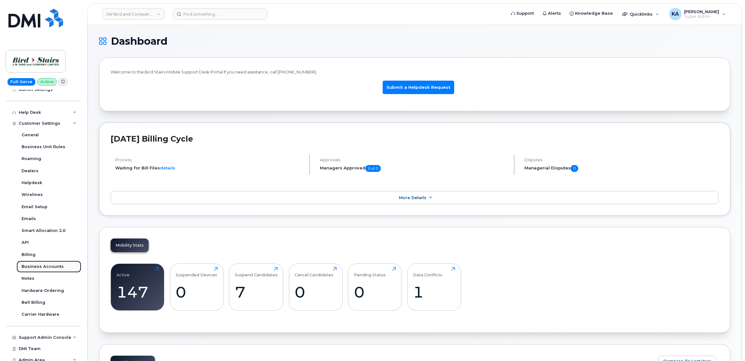
click at [31, 265] on link "Business Accounts" at bounding box center [49, 266] width 65 height 12
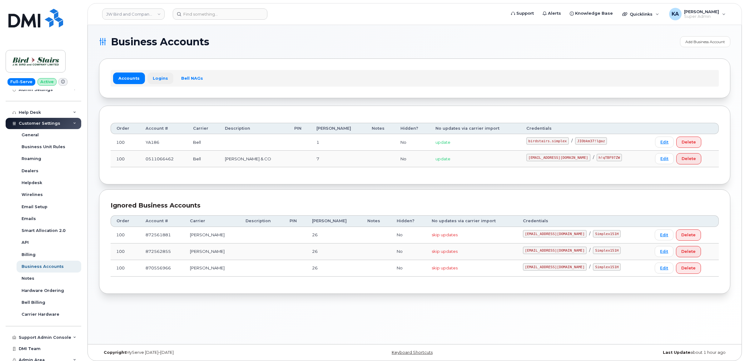
click at [158, 77] on link "Logins" at bounding box center [160, 77] width 26 height 11
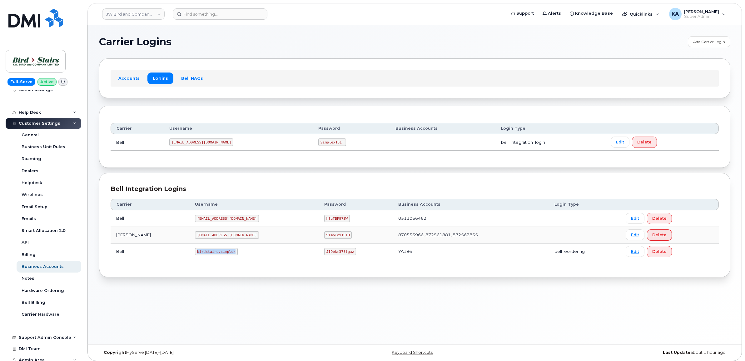
drag, startPoint x: 166, startPoint y: 252, endPoint x: 205, endPoint y: 254, distance: 38.2
click at [205, 254] on code "birdstairs.simplex" at bounding box center [216, 251] width 42 height 7
copy code "birdstairs.simplex"
drag, startPoint x: 277, startPoint y: 250, endPoint x: 317, endPoint y: 251, distance: 40.6
click at [319, 255] on td "JIObkm37!l@az" at bounding box center [356, 251] width 74 height 17
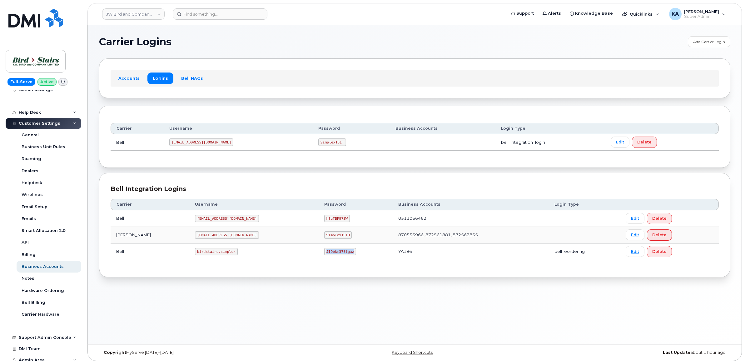
copy code "JIObkm37!l@az"
click at [324, 248] on code "JIObkm37!l@az" at bounding box center [340, 251] width 32 height 7
click at [324, 250] on code "JIObkm37!l@az" at bounding box center [340, 251] width 32 height 7
drag, startPoint x: 166, startPoint y: 252, endPoint x: 215, endPoint y: 255, distance: 48.5
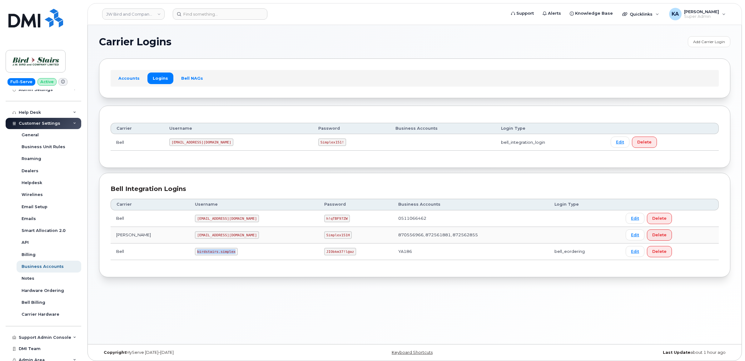
click at [214, 255] on td "birdstairs.simplex" at bounding box center [253, 251] width 129 height 17
copy code "birdstairs.simplex"
drag, startPoint x: 277, startPoint y: 252, endPoint x: 317, endPoint y: 259, distance: 40.8
click at [319, 259] on td "JIObkm37!l@az" at bounding box center [356, 251] width 74 height 17
copy code "JIObkm37!l@az"
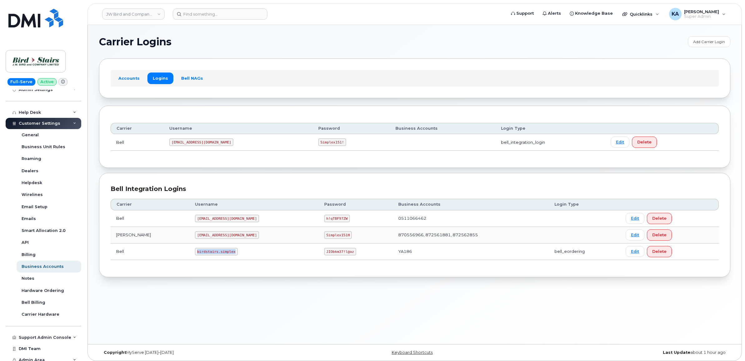
drag, startPoint x: 167, startPoint y: 253, endPoint x: 205, endPoint y: 254, distance: 37.8
click at [205, 254] on code "birdstairs.simplex" at bounding box center [216, 251] width 42 height 7
copy code "birdstairs.simplex"
drag, startPoint x: 277, startPoint y: 252, endPoint x: 304, endPoint y: 254, distance: 27.0
click at [319, 256] on td "JIObkm37!l@az" at bounding box center [356, 251] width 74 height 17
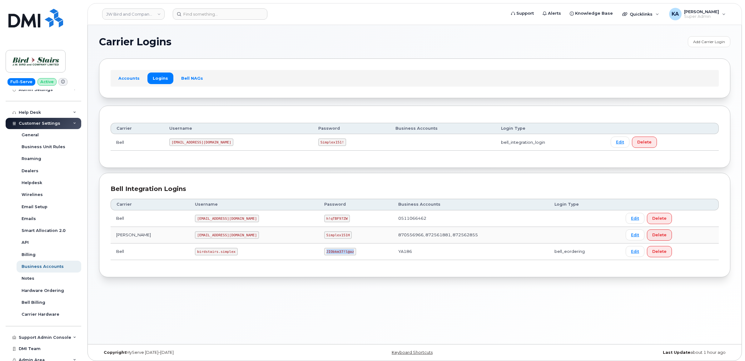
copy code "JIObkm37!l@az"
click at [132, 15] on link "JW Bird and Company (Bird Stairs)" at bounding box center [133, 13] width 62 height 11
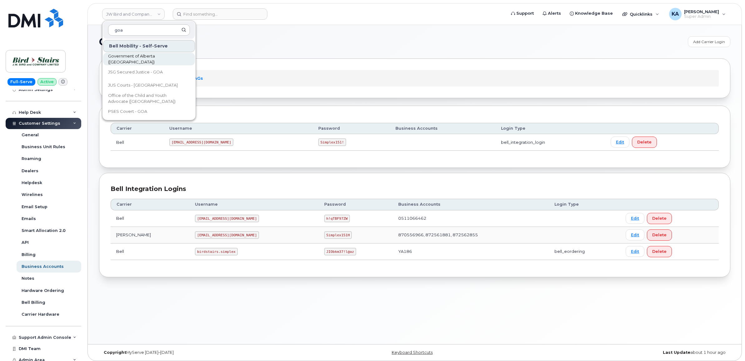
type input "goa"
click at [133, 60] on span "Government of Alberta (GOA)" at bounding box center [144, 59] width 72 height 12
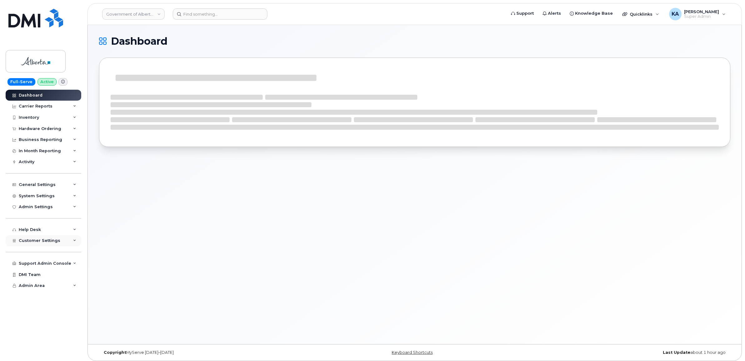
click at [25, 241] on span "Customer Settings" at bounding box center [40, 240] width 42 height 5
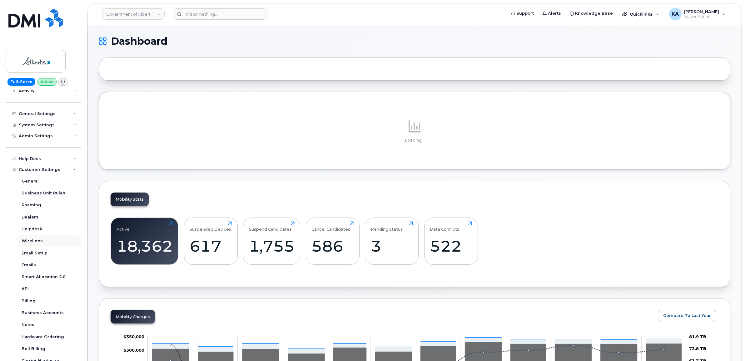
scroll to position [78, 0]
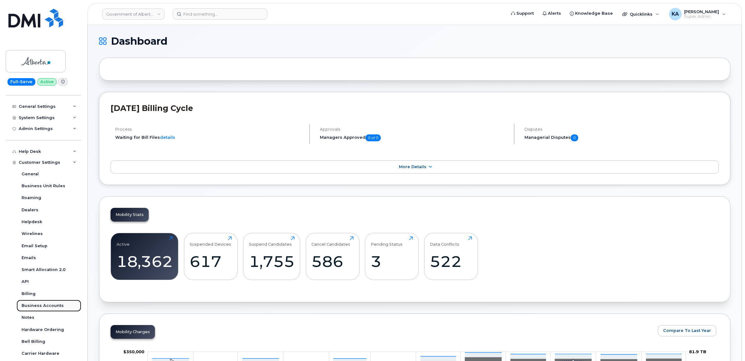
click at [29, 308] on div "Business Accounts" at bounding box center [43, 306] width 42 height 6
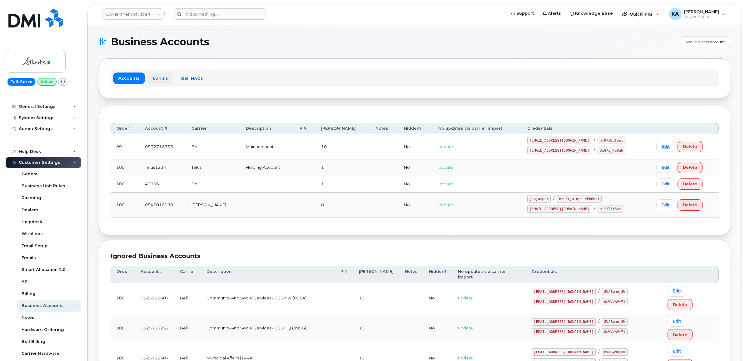
click at [158, 77] on link "Logins" at bounding box center [160, 77] width 26 height 11
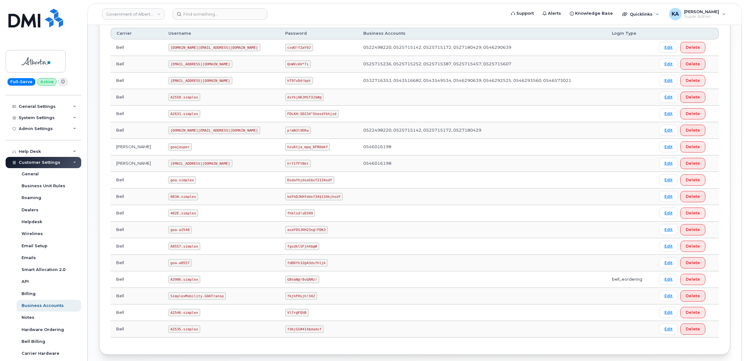
scroll to position [273, 0]
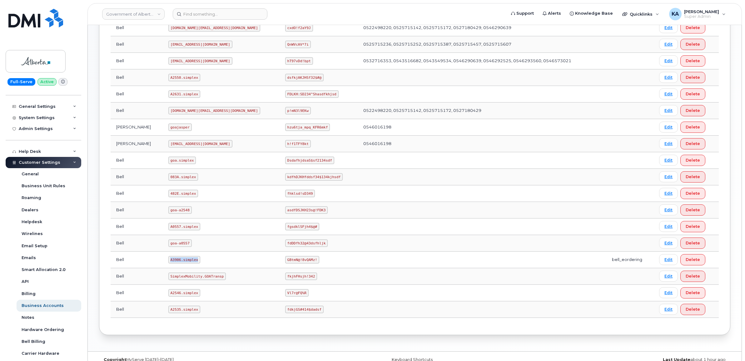
drag, startPoint x: 158, startPoint y: 262, endPoint x: 190, endPoint y: 265, distance: 31.6
click at [190, 265] on td "A3906.simplex" at bounding box center [221, 259] width 117 height 17
copy code "A3906.simplex"
drag, startPoint x: 241, startPoint y: 262, endPoint x: 275, endPoint y: 263, distance: 33.8
click at [280, 263] on td "GBtmN@!8vQAMz!" at bounding box center [319, 259] width 78 height 17
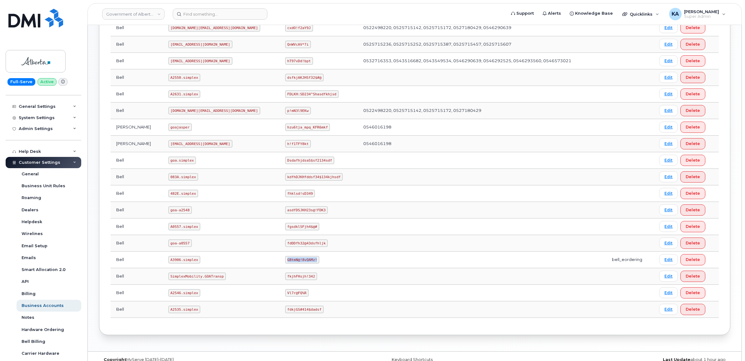
copy code "GBtmN@!8vQAMz!"
click at [142, 13] on link "Government of Alberta (GOA)" at bounding box center [133, 13] width 62 height 11
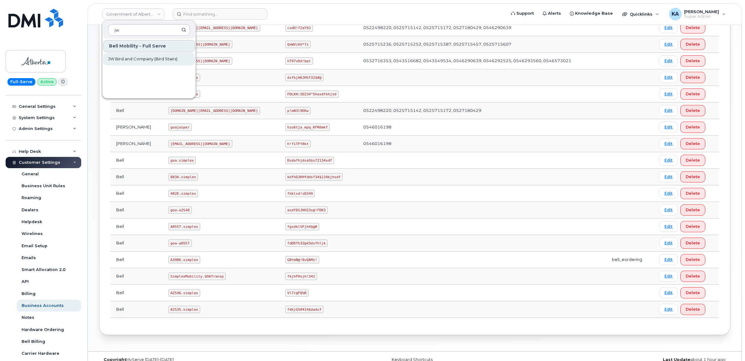
type input "jw"
click at [140, 55] on link "JW Bird and Company (Bird Stairs)" at bounding box center [149, 59] width 92 height 12
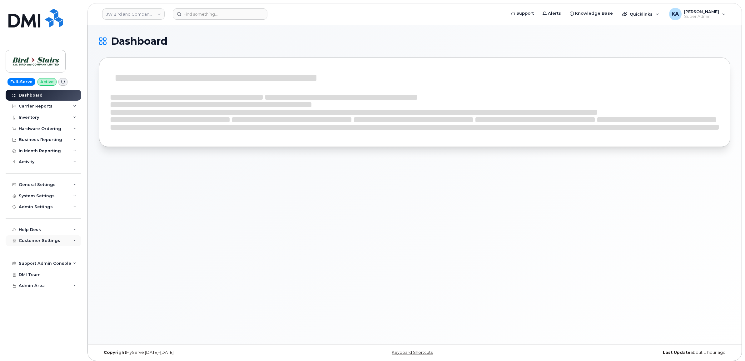
click at [35, 241] on span "Customer Settings" at bounding box center [40, 240] width 42 height 5
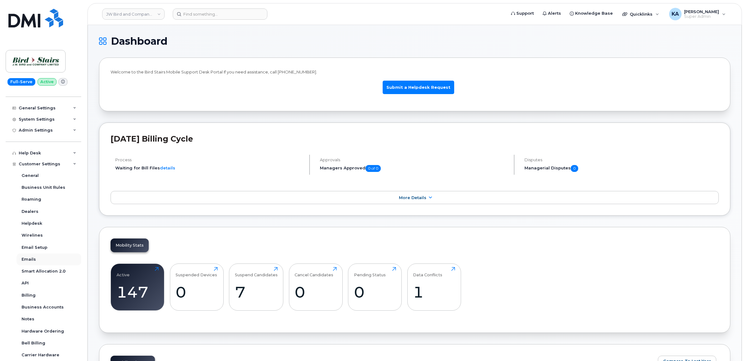
scroll to position [78, 0]
click at [27, 306] on div "Business Accounts" at bounding box center [43, 306] width 42 height 6
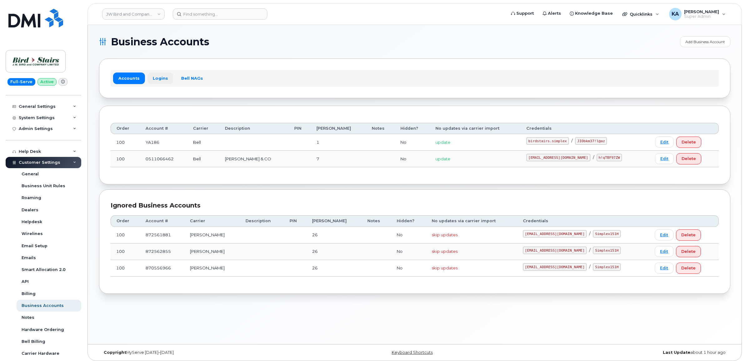
click at [156, 77] on link "Logins" at bounding box center [160, 77] width 26 height 11
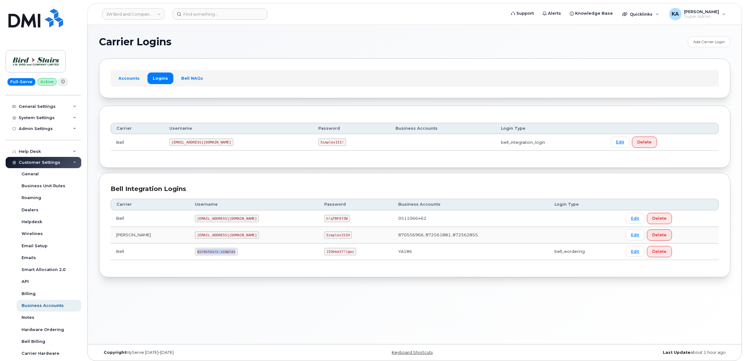
drag, startPoint x: 168, startPoint y: 252, endPoint x: 208, endPoint y: 254, distance: 40.3
click at [208, 254] on td "birdstairs.simplex" at bounding box center [253, 251] width 129 height 17
copy code "birdstairs.simplex"
drag, startPoint x: 278, startPoint y: 250, endPoint x: 307, endPoint y: 250, distance: 28.4
click at [319, 250] on td "JIObkm37!l@az" at bounding box center [356, 251] width 74 height 17
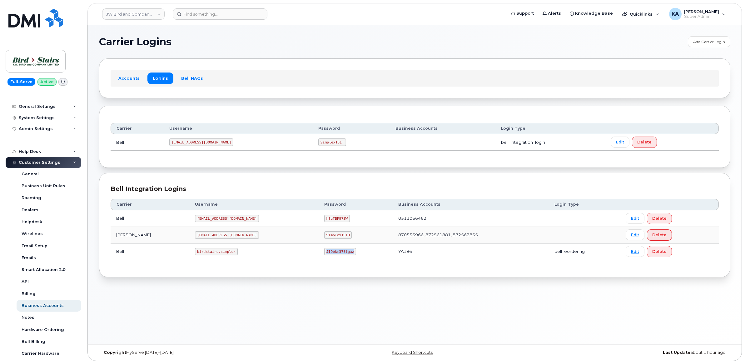
copy code "JIObkm37!l@az"
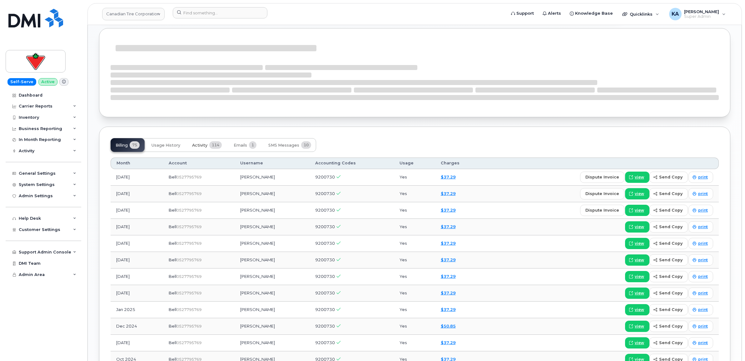
click at [210, 145] on span "114" at bounding box center [215, 144] width 12 height 7
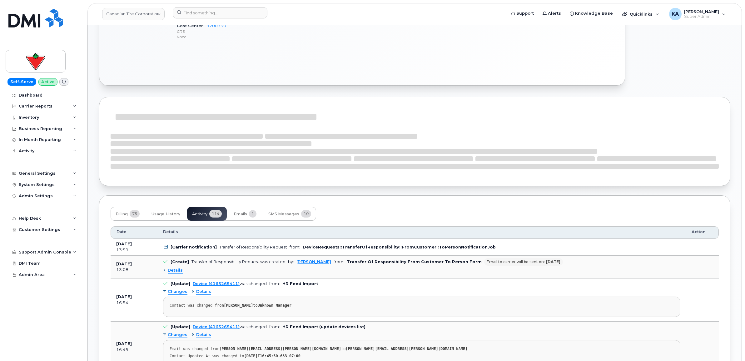
scroll to position [469, 0]
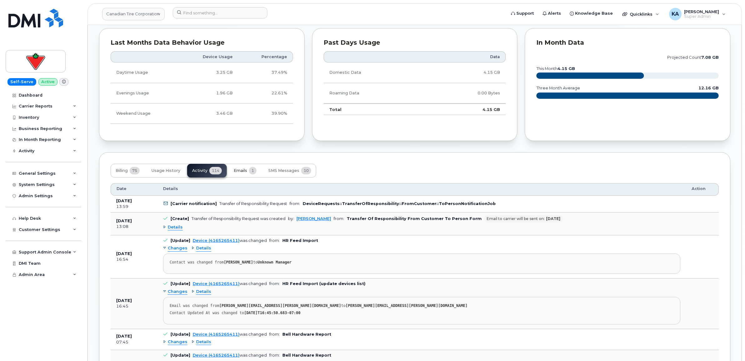
click at [245, 168] on button "Emails 1" at bounding box center [245, 171] width 33 height 14
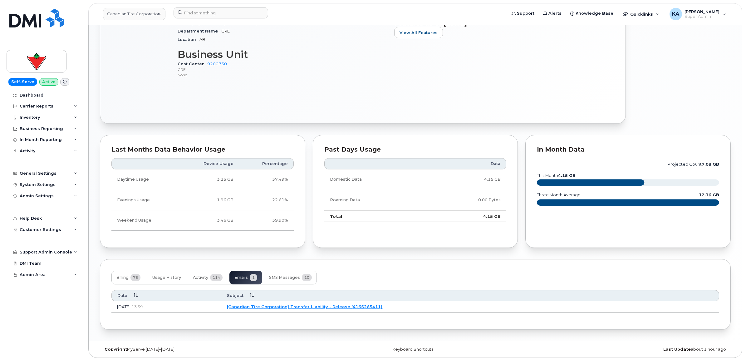
scroll to position [364, 0]
click at [307, 305] on link "[Canadian Tire Corporation] Transfer Liability - Release (4165265411)" at bounding box center [304, 306] width 156 height 5
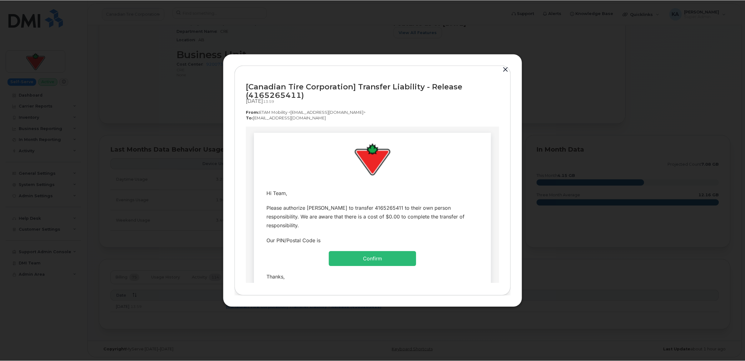
scroll to position [0, 0]
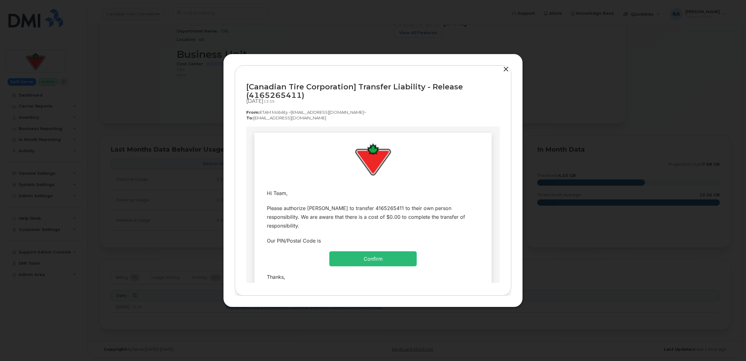
click at [507, 68] on button "button" at bounding box center [506, 69] width 9 height 9
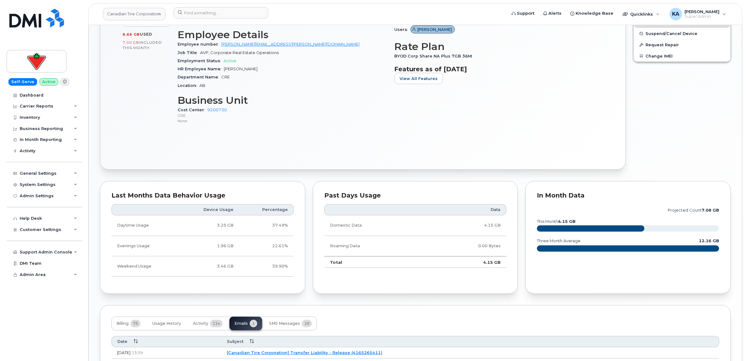
scroll to position [364, 0]
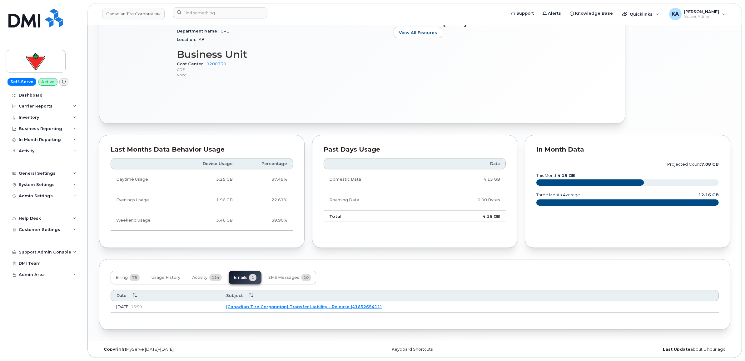
click at [275, 304] on link "[Canadian Tire Corporation] Transfer Liability - Release (4165265411)" at bounding box center [304, 306] width 156 height 5
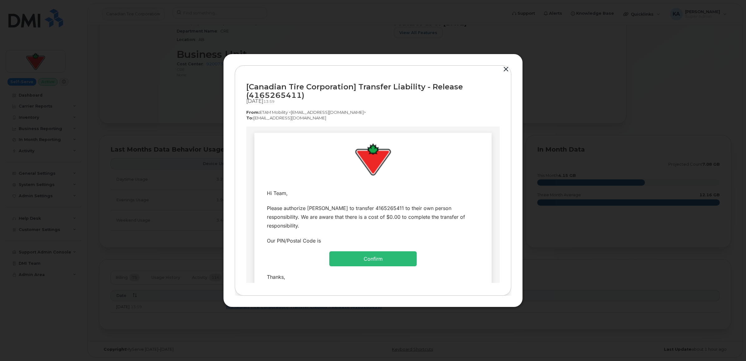
scroll to position [0, 0]
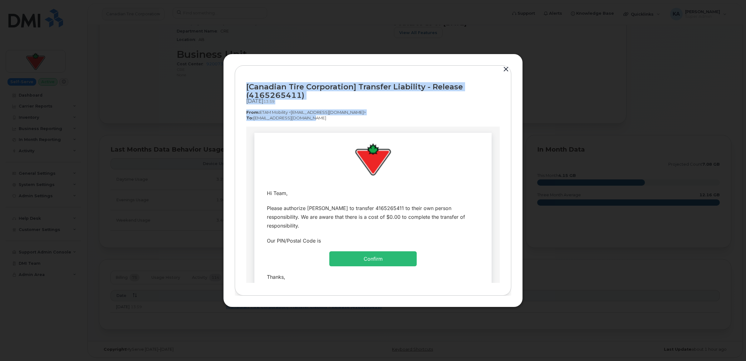
drag, startPoint x: 245, startPoint y: 86, endPoint x: 306, endPoint y: 120, distance: 70.2
click at [306, 120] on div "[Canadian Tire Corporation] Transfer Liability - Release (4165265411) Sep 19, 2…" at bounding box center [373, 180] width 277 height 231
copy div "[Canadian Tire Corporation] Transfer Liability - Release (4165265411) Sep 19, 2…"
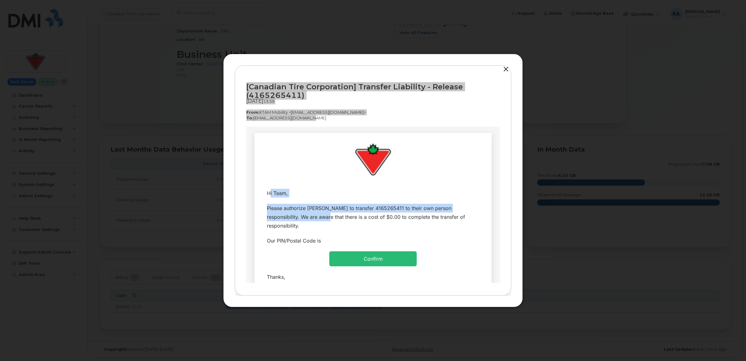
drag, startPoint x: 261, startPoint y: 189, endPoint x: 289, endPoint y: 219, distance: 40.7
click at [289, 219] on tbody "Hi Team, Please authorize Steven Pickett to transfer 4165265411 to their own pe…" at bounding box center [373, 238] width 228 height 107
drag, startPoint x: 289, startPoint y: 219, endPoint x: 257, endPoint y: 218, distance: 31.2
click at [259, 218] on td "Please authorize Steven Pickett to transfer 4165265411 to their own person resp…" at bounding box center [373, 216] width 228 height 32
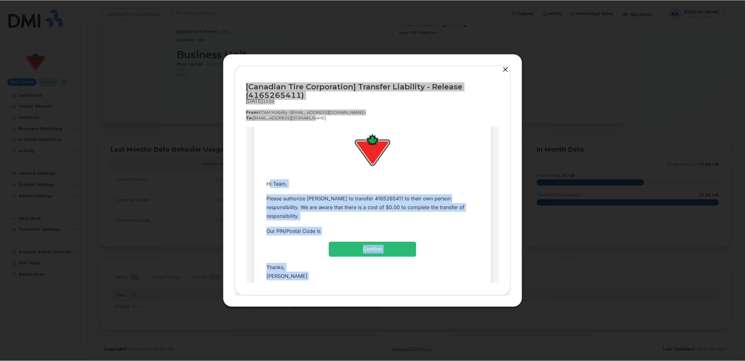
scroll to position [54, 0]
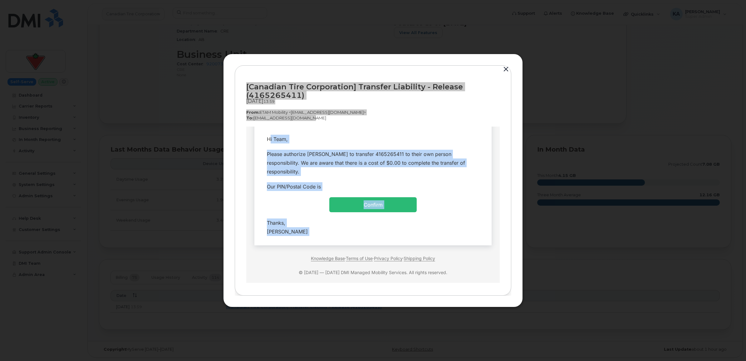
drag, startPoint x: 264, startPoint y: 191, endPoint x: 328, endPoint y: 228, distance: 73.9
click at [328, 228] on tbody "Hi Team, Please authorize Steven Pickett to transfer 4165265411 to their own pe…" at bounding box center [373, 184] width 228 height 107
copy tbody "Hi Team, Please authorize Steven Pickett to transfer 4165265411 to their own pe…"
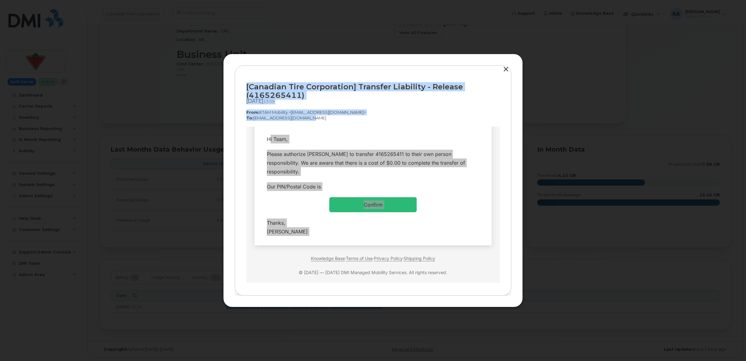
click at [507, 67] on button "button" at bounding box center [506, 69] width 9 height 9
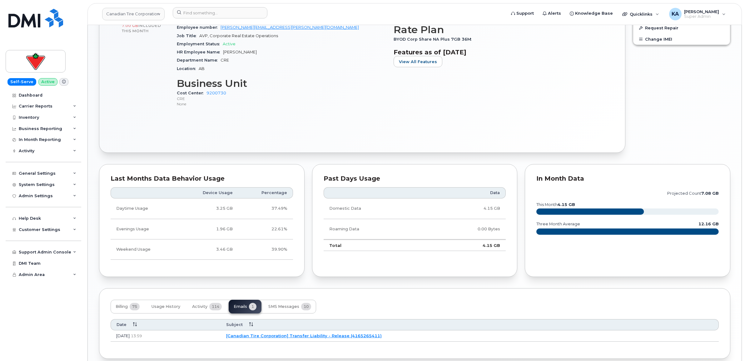
scroll to position [364, 0]
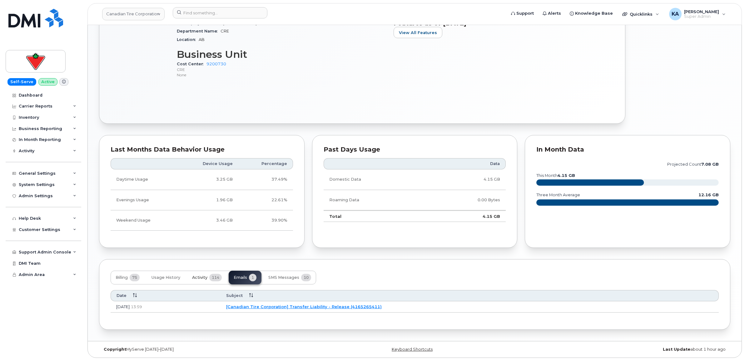
click at [201, 275] on span "Activity" at bounding box center [199, 277] width 15 height 5
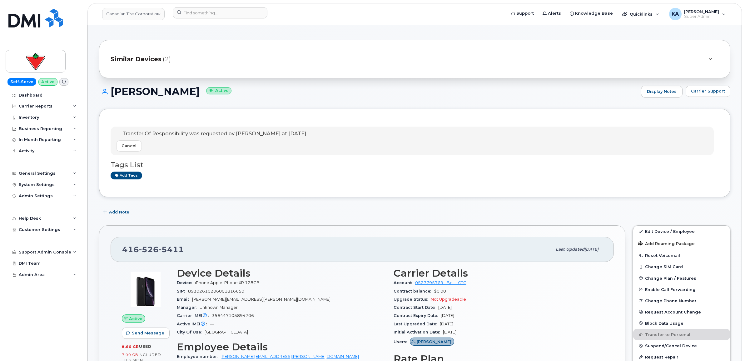
scroll to position [0, 0]
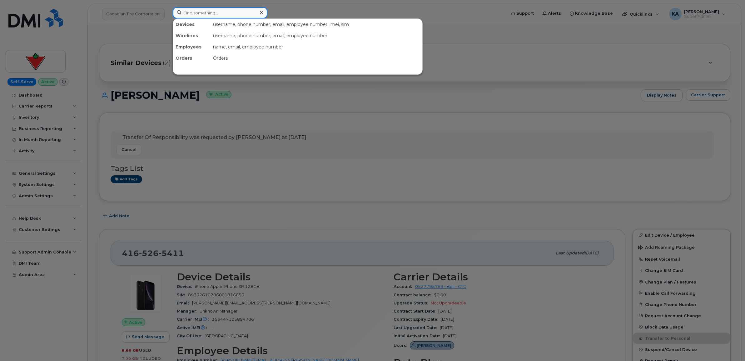
paste input "6729831485"
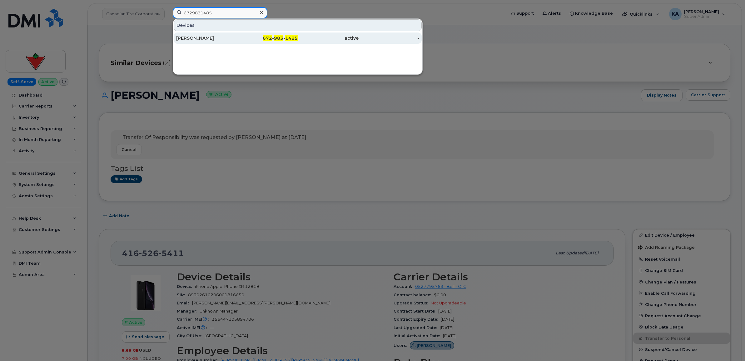
type input "6729831485"
drag, startPoint x: 191, startPoint y: 34, endPoint x: 186, endPoint y: 33, distance: 4.5
click at [191, 34] on div "[PERSON_NAME]" at bounding box center [206, 37] width 61 height 11
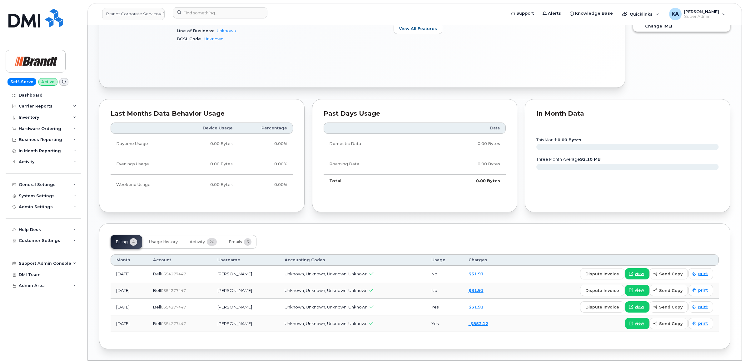
scroll to position [374, 0]
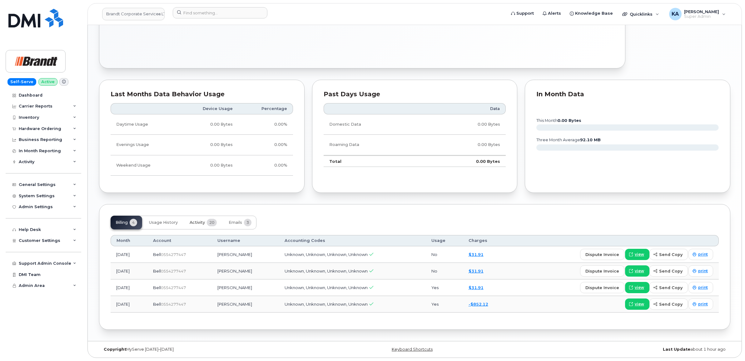
click at [206, 220] on button "Activity 20" at bounding box center [203, 223] width 37 height 14
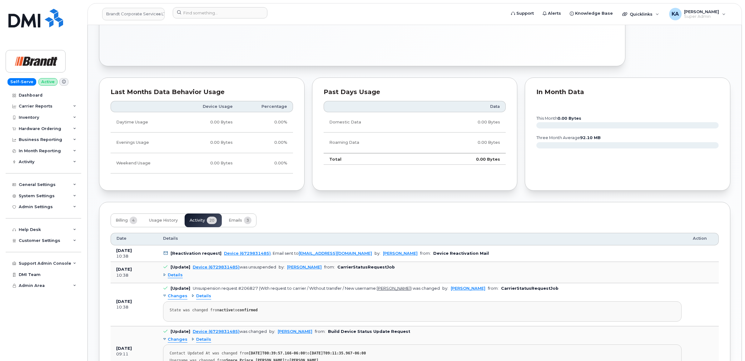
scroll to position [413, 0]
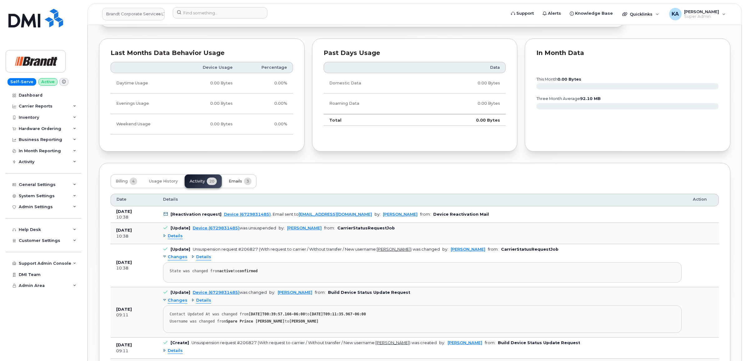
click at [235, 181] on span "Emails" at bounding box center [235, 181] width 13 height 5
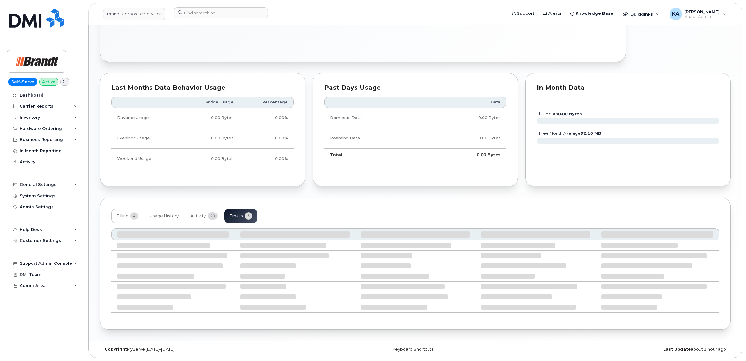
scroll to position [341, 0]
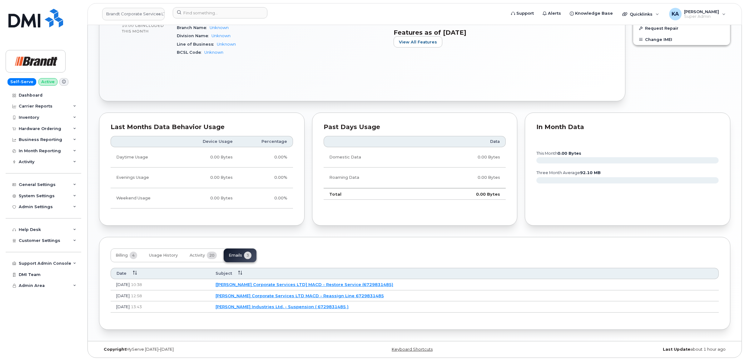
click at [286, 286] on td "[[PERSON_NAME] Corporate Services LTD] MACD - Restore Service (6729831485)" at bounding box center [464, 284] width 509 height 11
click at [285, 285] on link "[[PERSON_NAME] Corporate Services LTD] MACD - Restore Service (6729831485)" at bounding box center [305, 284] width 178 height 5
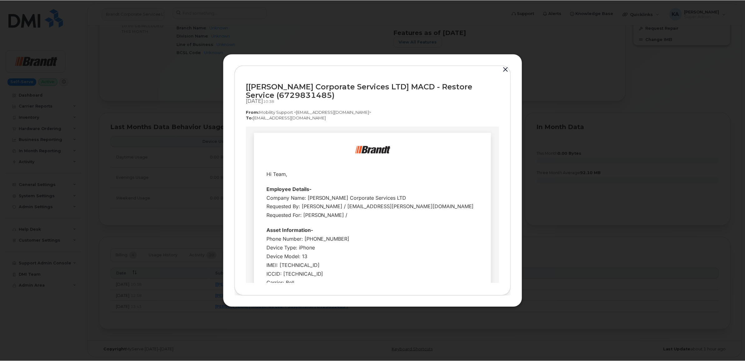
scroll to position [0, 0]
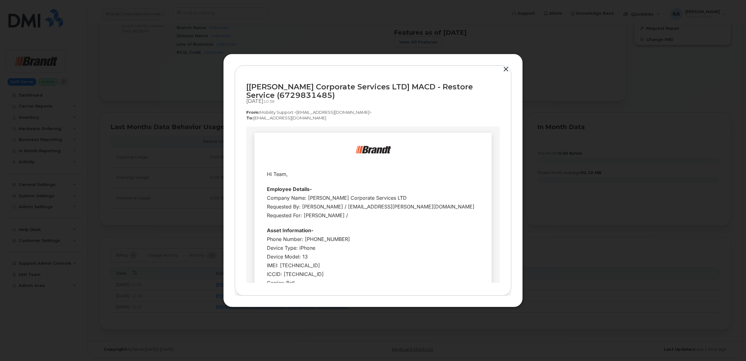
click at [508, 67] on button "button" at bounding box center [506, 69] width 9 height 9
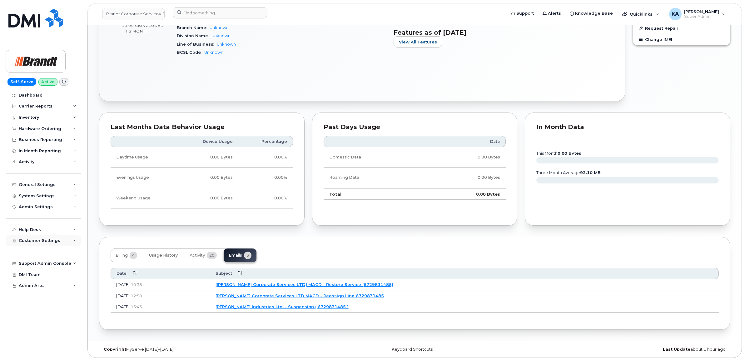
click at [27, 241] on span "Customer Settings" at bounding box center [40, 240] width 42 height 5
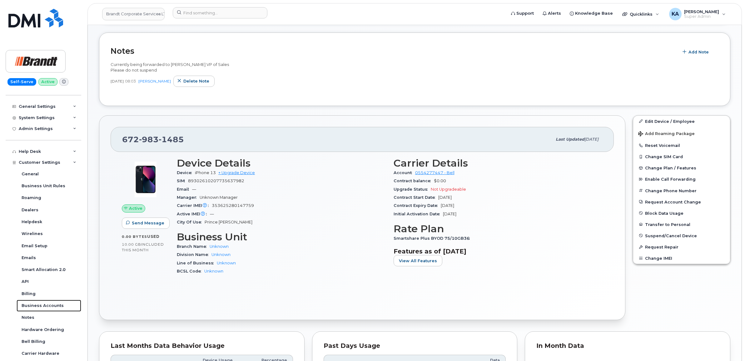
scroll to position [107, 0]
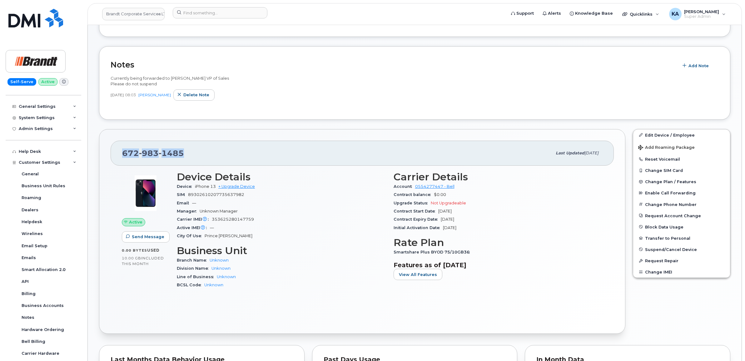
drag, startPoint x: 185, startPoint y: 152, endPoint x: 117, endPoint y: 152, distance: 67.2
click at [118, 152] on div "[PHONE_NUMBER] Last updated [DATE]" at bounding box center [362, 153] width 503 height 25
copy span "[PHONE_NUMBER]"
click at [102, 177] on div "[PHONE_NUMBER] Last updated [DATE] Active Send Message 0.00 Bytes  used 10.00 G…" at bounding box center [362, 231] width 526 height 205
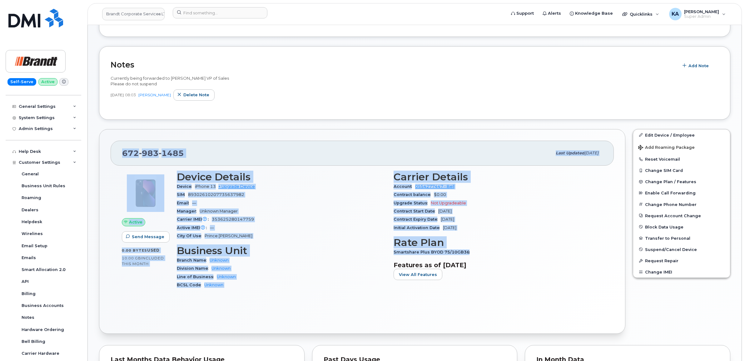
drag, startPoint x: 119, startPoint y: 152, endPoint x: 471, endPoint y: 251, distance: 365.5
click at [471, 251] on div "[PHONE_NUMBER] Last updated [DATE] Active Send Message 0.00 Bytes  used 10.00 G…" at bounding box center [362, 231] width 526 height 205
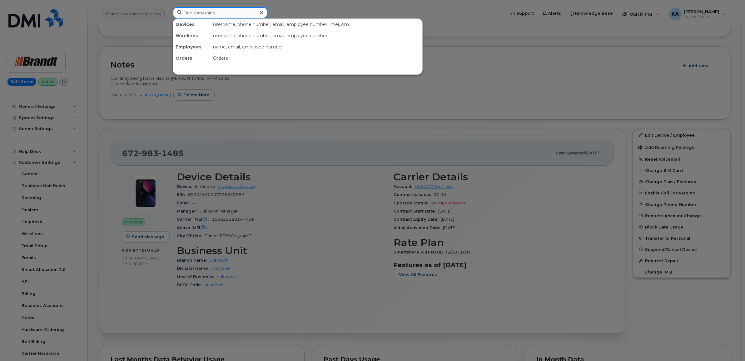
click at [218, 12] on input at bounding box center [220, 12] width 95 height 11
paste input "64398"
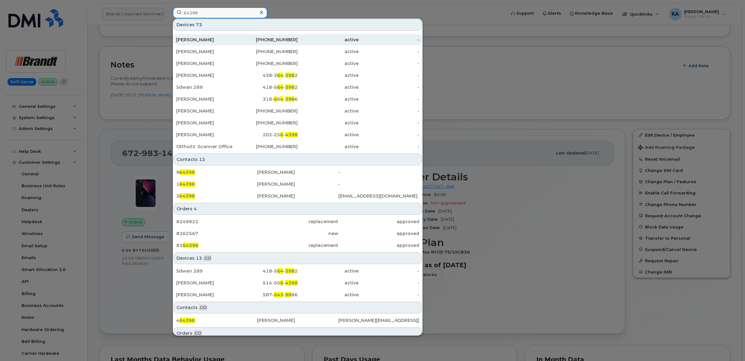
scroll to position [135, 0]
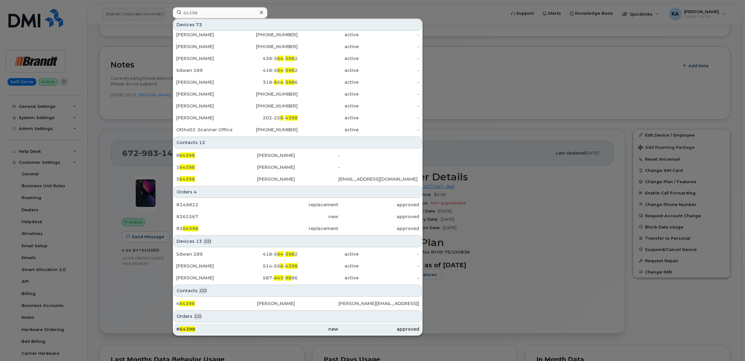
click at [185, 328] on span "64398" at bounding box center [188, 329] width 16 height 6
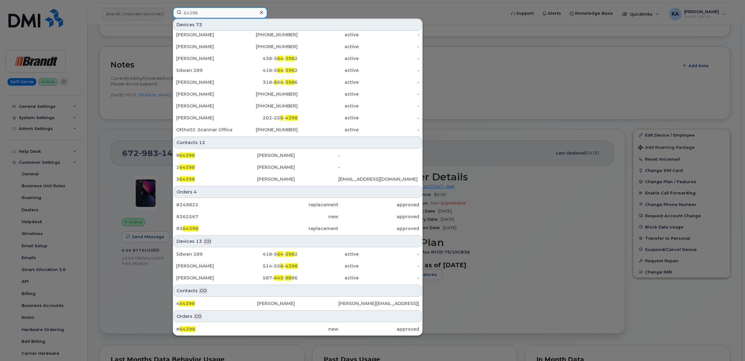
click at [198, 15] on input "64398" at bounding box center [220, 12] width 95 height 11
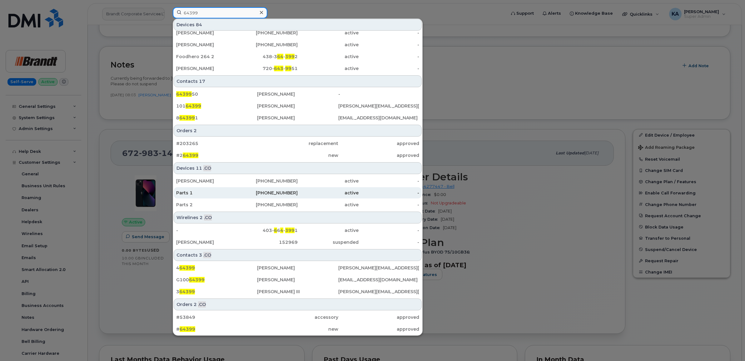
scroll to position [196, 0]
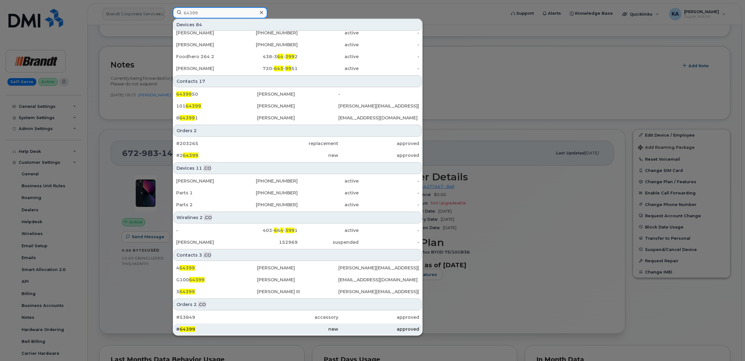
type input "64399"
click at [188, 327] on span "64399" at bounding box center [188, 329] width 16 height 6
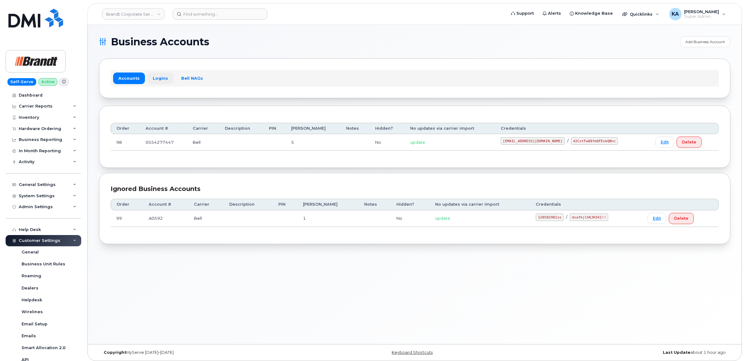
click at [155, 77] on link "Logins" at bounding box center [160, 77] width 26 height 11
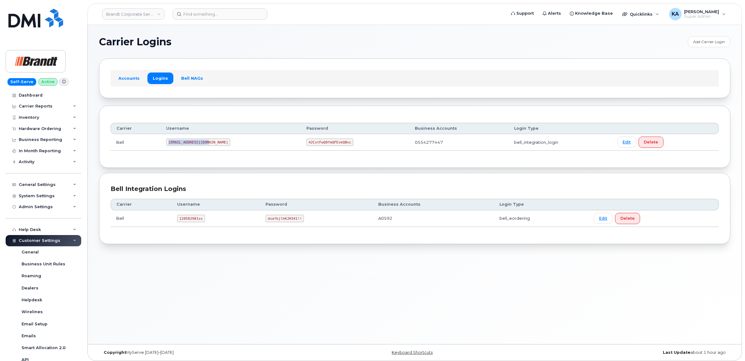
drag, startPoint x: 170, startPoint y: 143, endPoint x: 210, endPoint y: 143, distance: 40.3
click at [210, 143] on code "[EMAIL_ADDRESS][DOMAIN_NAME]" at bounding box center [198, 141] width 64 height 7
copy code "[EMAIL_ADDRESS][DOMAIN_NAME]"
drag, startPoint x: 279, startPoint y: 141, endPoint x: 329, endPoint y: 145, distance: 50.1
click at [329, 145] on td "42CxtFwQ8fmQFEvkQBnc" at bounding box center [355, 142] width 108 height 17
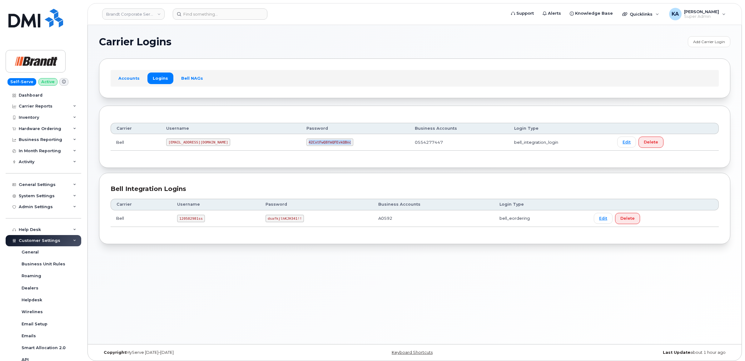
copy code "42CxtFwQ8fmQFEvkQBnc"
click at [130, 14] on link "Brandt Corporate Services LTD" at bounding box center [133, 13] width 62 height 11
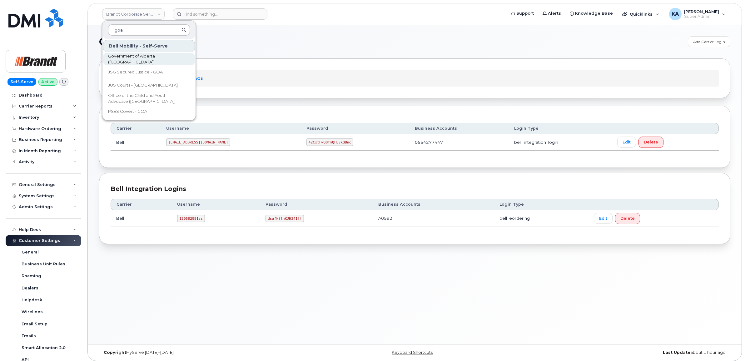
type input "goa"
click at [130, 58] on span "Government of Alberta ([GEOGRAPHIC_DATA])" at bounding box center [144, 59] width 72 height 12
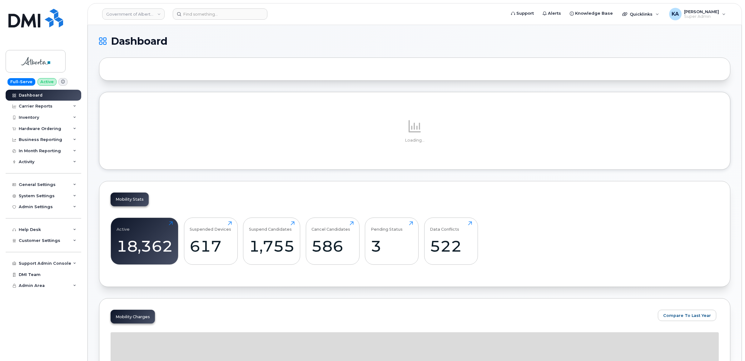
click at [28, 243] on span "Customer Settings" at bounding box center [40, 240] width 42 height 5
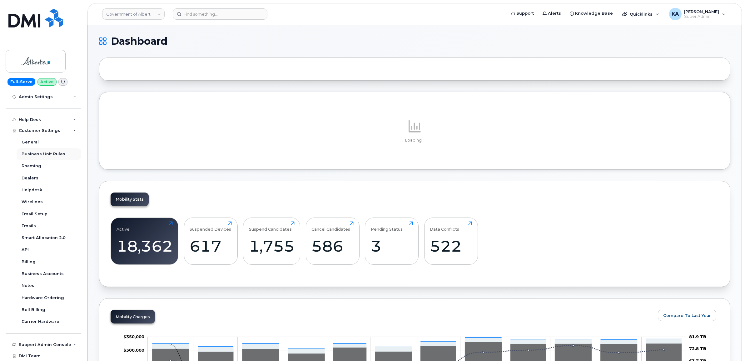
scroll to position [124, 0]
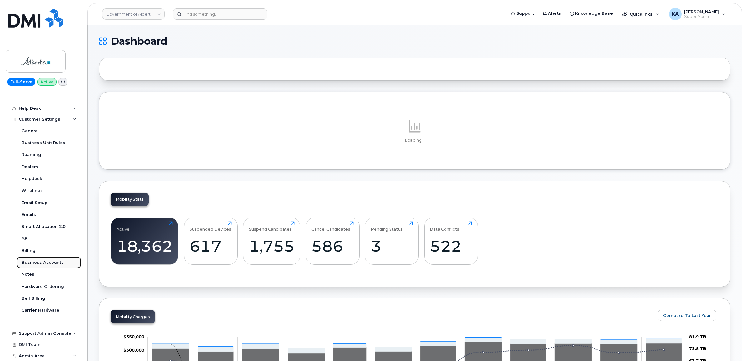
click at [35, 260] on div "Business Accounts" at bounding box center [43, 263] width 42 height 6
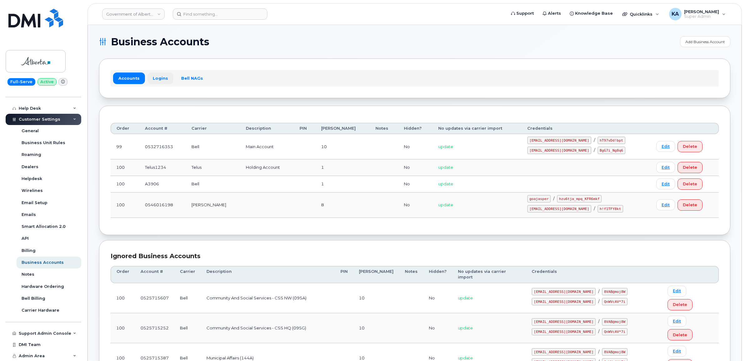
click at [158, 78] on link "Logins" at bounding box center [160, 77] width 26 height 11
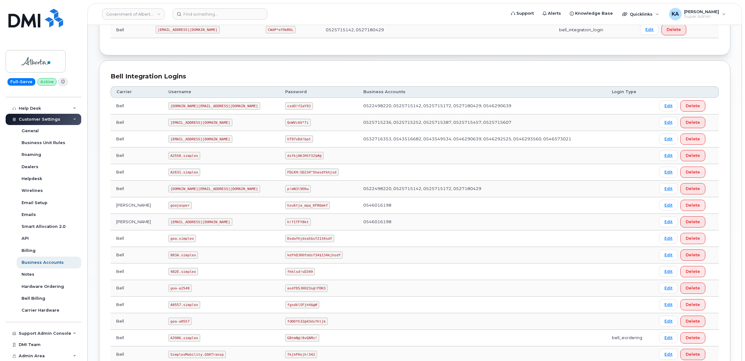
scroll to position [234, 0]
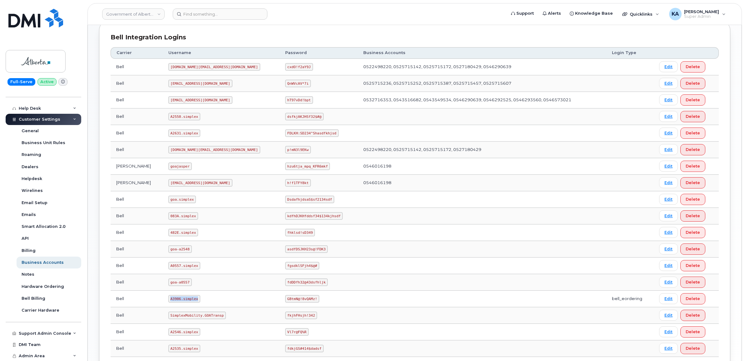
drag, startPoint x: 160, startPoint y: 299, endPoint x: 191, endPoint y: 302, distance: 31.0
click at [191, 302] on td "A3906.simplex" at bounding box center [221, 298] width 117 height 17
copy code "A3906.simplex"
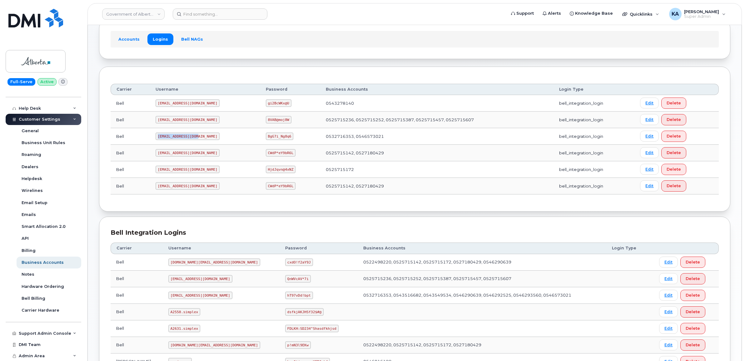
drag, startPoint x: 158, startPoint y: 137, endPoint x: 199, endPoint y: 139, distance: 41.6
click at [199, 139] on td "goa482E2@myserve.ca" at bounding box center [205, 136] width 110 height 17
copy code "goa482E2@myserve.ca"
drag, startPoint x: 247, startPoint y: 136, endPoint x: 272, endPoint y: 138, distance: 25.3
click at [272, 138] on td "BgG7i_Ng8q6" at bounding box center [290, 136] width 60 height 17
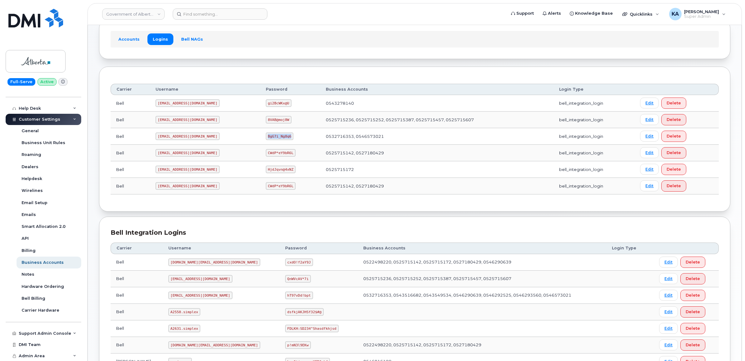
copy code "BgG7i_Ng8q6"
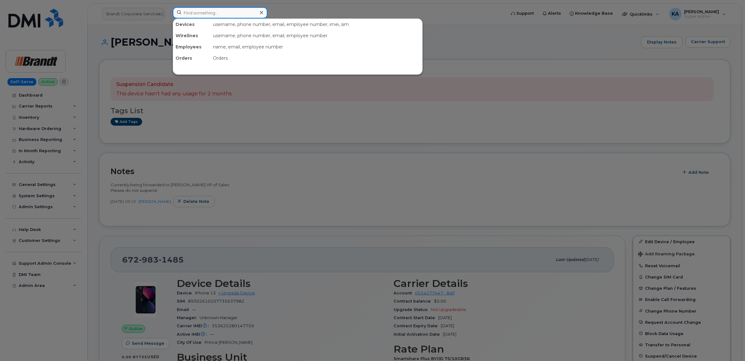
click at [211, 10] on input at bounding box center [220, 12] width 95 height 11
paste input "5879197419"
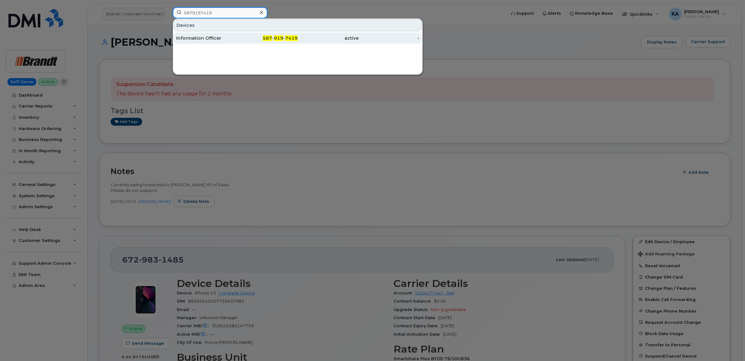
type input "5879197419"
click at [195, 37] on div "Information Officer" at bounding box center [206, 38] width 61 height 6
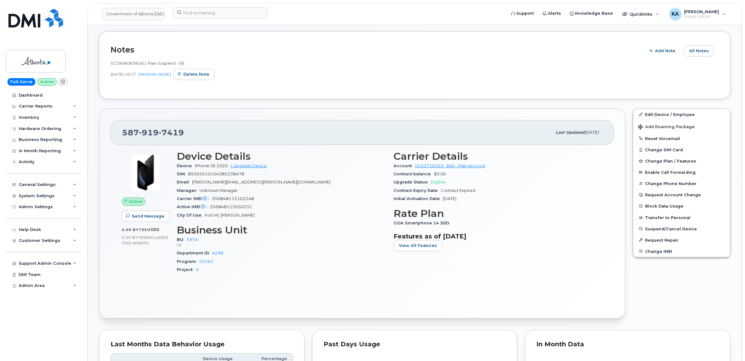
scroll to position [156, 0]
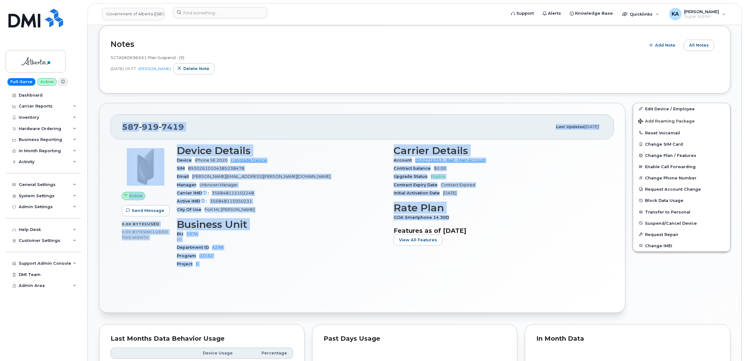
drag, startPoint x: 121, startPoint y: 128, endPoint x: 460, endPoint y: 216, distance: 350.1
click at [460, 216] on div "587 919 7419 Last updated Sep 19, 2025 Active Send Message 0.00 Bytes  used 0.0…" at bounding box center [362, 208] width 526 height 210
copy div "587 919 7419 Last updated Sep 19, 2025 Active Send Message 0.00 Bytes  used 0.0…"
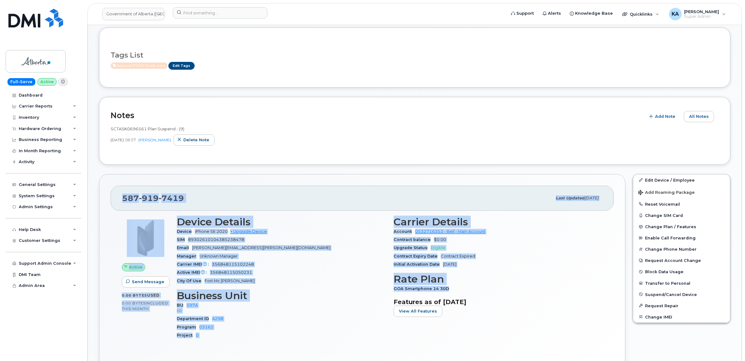
scroll to position [0, 0]
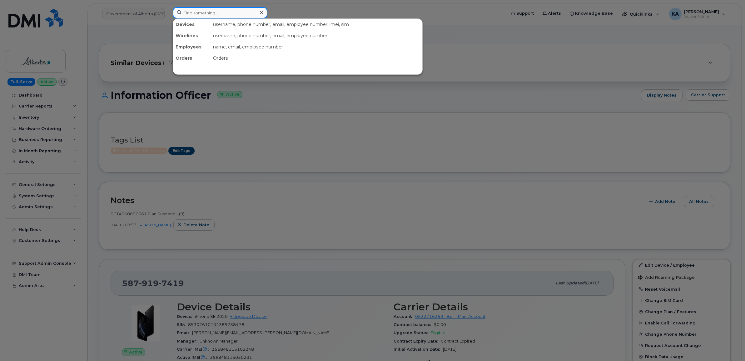
paste input "5879197419 Last updated Sep 19, 2025 Active 0.00 Bytes used 0.00 Bytes included…"
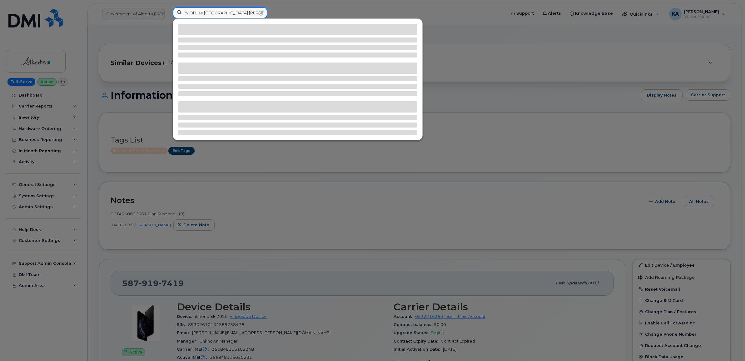
type input "5879197419 Last updated Sep 19, 2025 Active 0.00 Bytes used 0.00 Bytes included…"
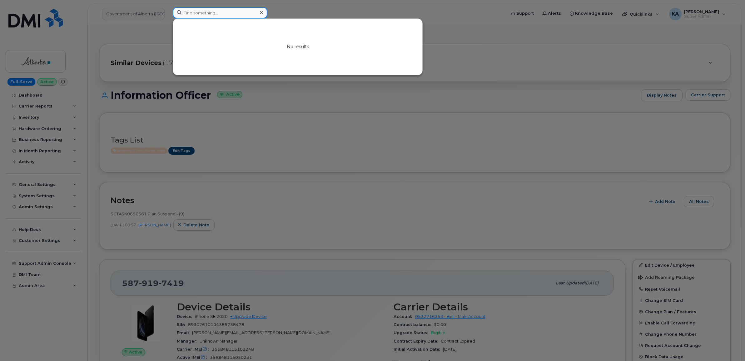
click at [197, 14] on input at bounding box center [220, 12] width 95 height 11
paste input "5879197419"
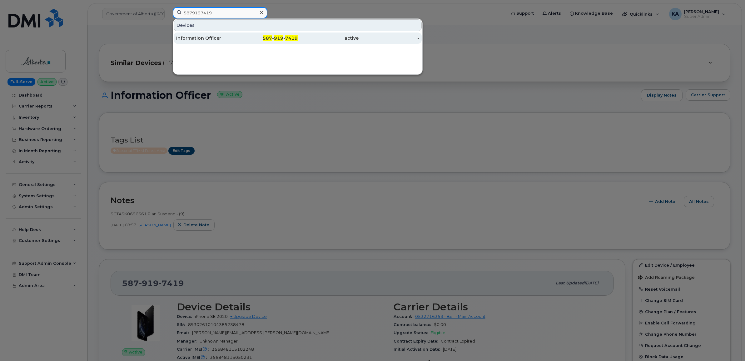
type input "5879197419"
click at [197, 36] on div "Information Officer" at bounding box center [206, 38] width 61 height 6
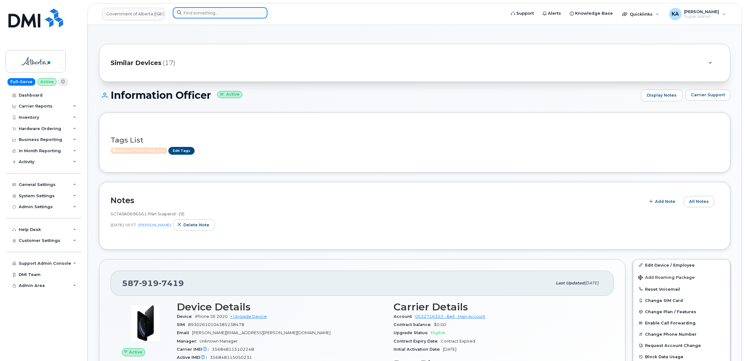
click at [212, 14] on input at bounding box center [220, 12] width 95 height 11
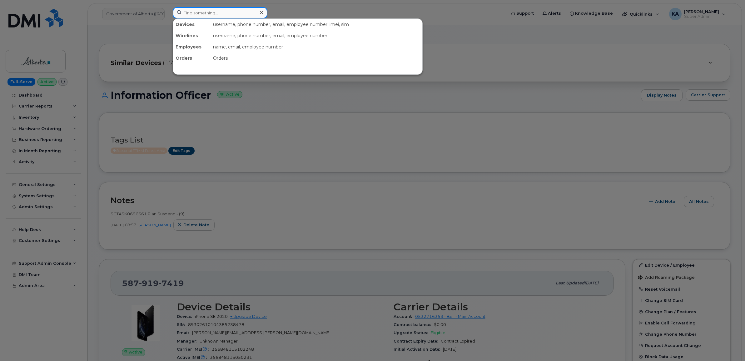
paste input "2267246573"
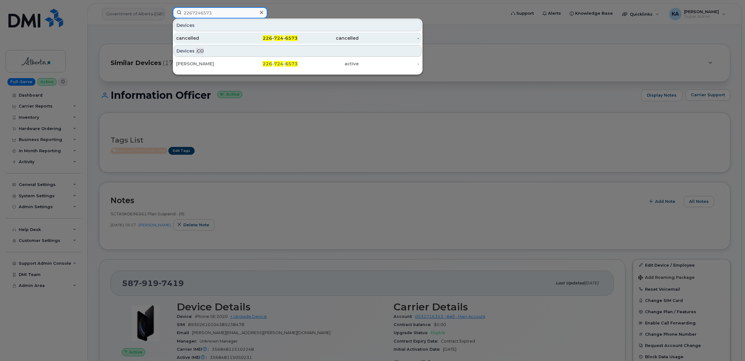
type input "2267246573"
click at [195, 35] on div "cancelled" at bounding box center [206, 38] width 61 height 6
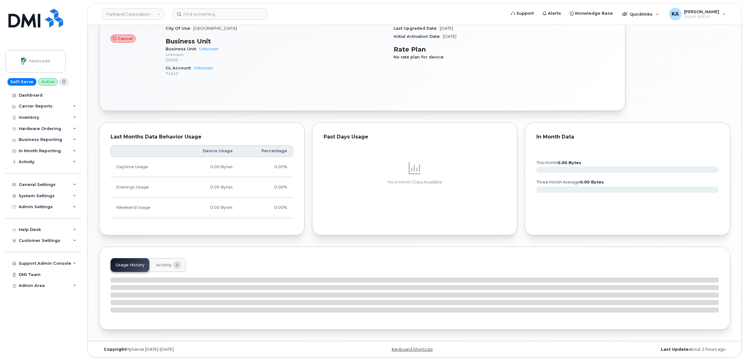
scroll to position [212, 0]
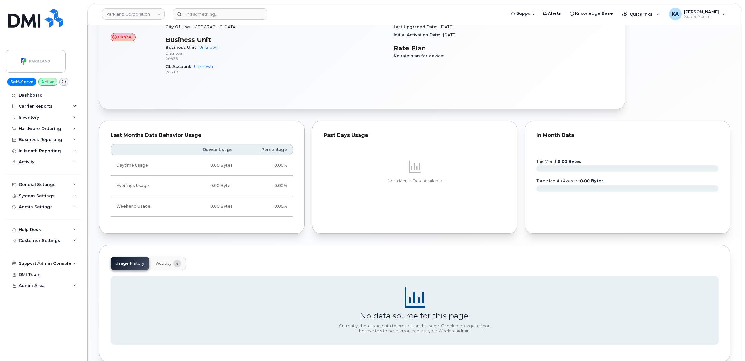
click at [171, 263] on span "Activity" at bounding box center [163, 263] width 15 height 5
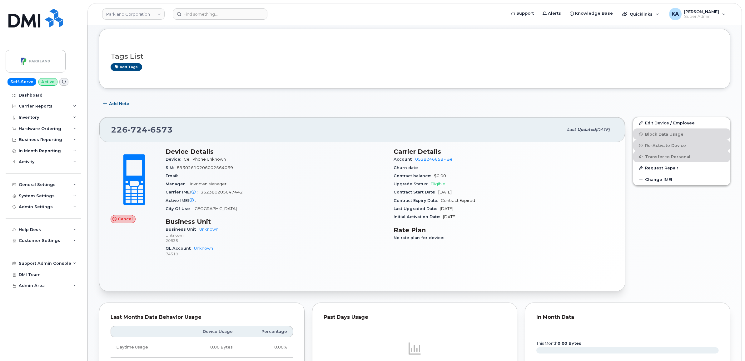
scroll to position [0, 0]
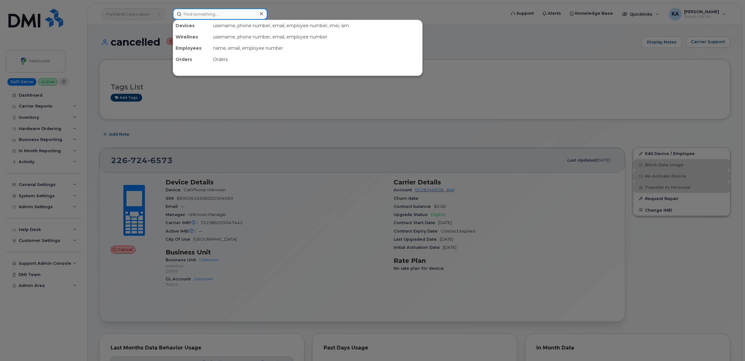
click at [205, 16] on input at bounding box center [220, 13] width 95 height 11
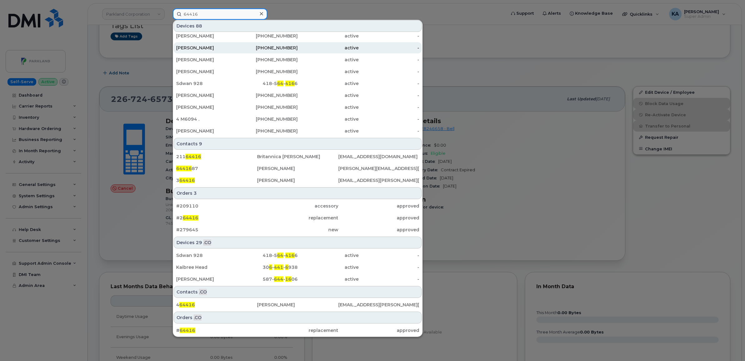
scroll to position [78, 0]
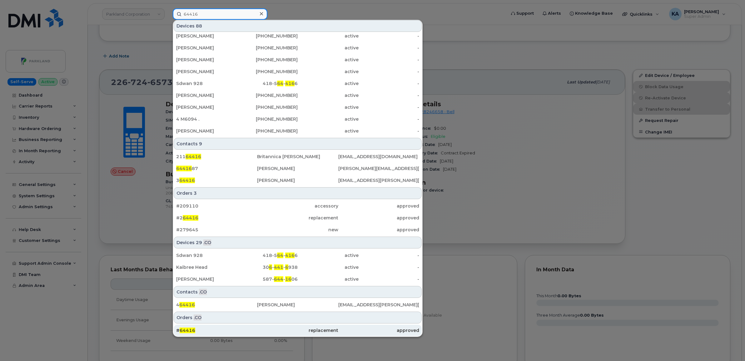
type input "64416"
click at [183, 329] on span "64416" at bounding box center [188, 330] width 16 height 6
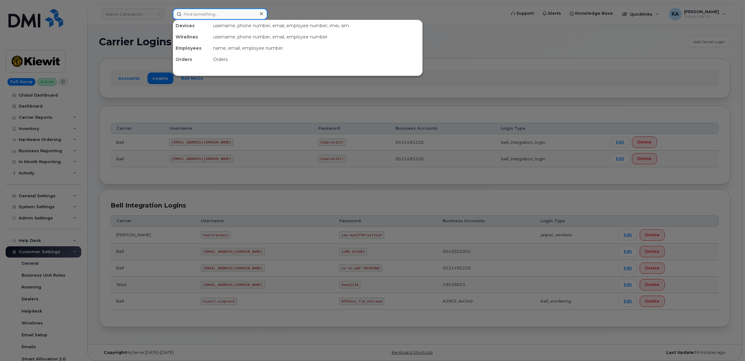
click at [214, 13] on input at bounding box center [220, 13] width 95 height 11
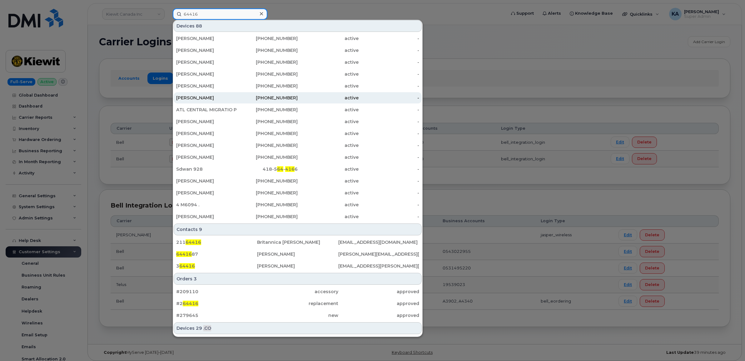
scroll to position [135, 0]
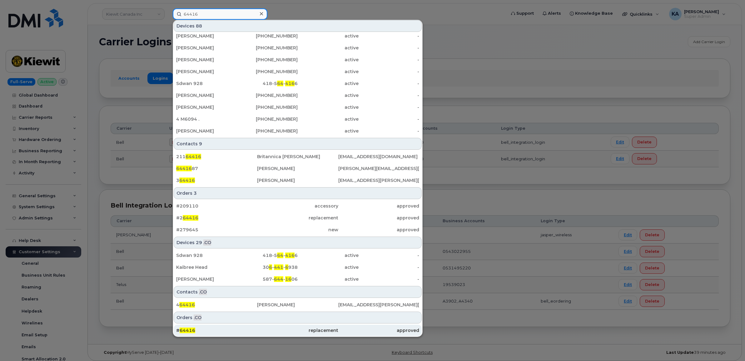
type input "64416"
click at [187, 326] on div "# 64416" at bounding box center [216, 330] width 81 height 11
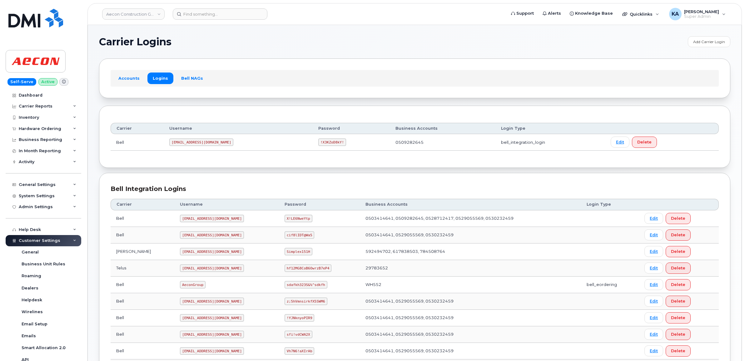
scroll to position [220, 0]
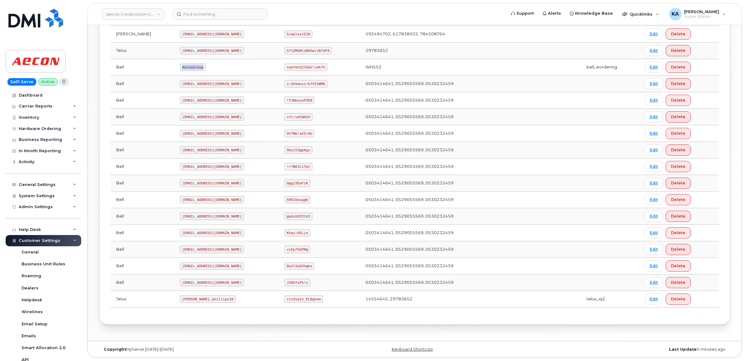
drag, startPoint x: 154, startPoint y: 66, endPoint x: 180, endPoint y: 70, distance: 25.9
click at [179, 71] on td "AeconGroup" at bounding box center [226, 67] width 105 height 17
copy code "AeconGroup"
drag, startPoint x: 275, startPoint y: 67, endPoint x: 319, endPoint y: 69, distance: 44.4
click at [320, 70] on td "sdafkh323S&%^sdkfh" at bounding box center [319, 67] width 81 height 17
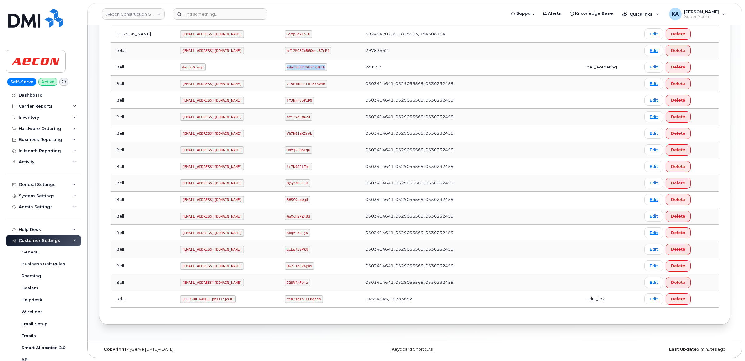
copy code "sdafkh323S&%^sdkfh"
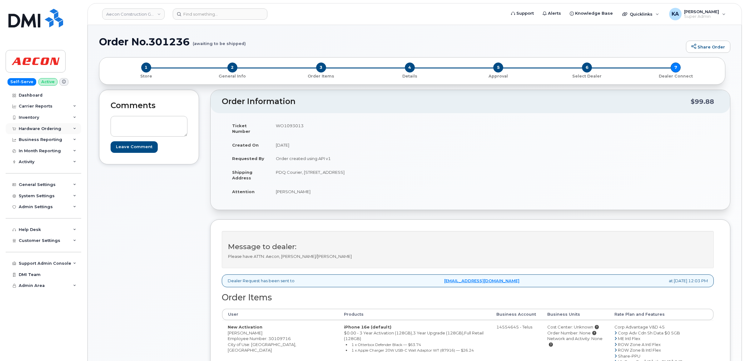
click at [32, 129] on div "Hardware Ordering" at bounding box center [40, 128] width 42 height 5
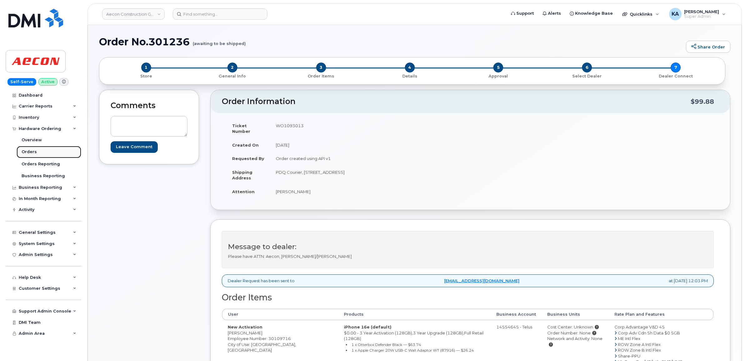
click at [24, 151] on div "Orders" at bounding box center [29, 152] width 15 height 6
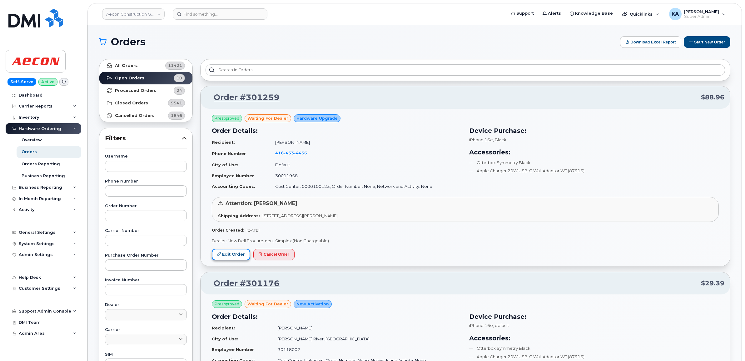
click at [218, 251] on link "Edit Order" at bounding box center [231, 255] width 38 height 12
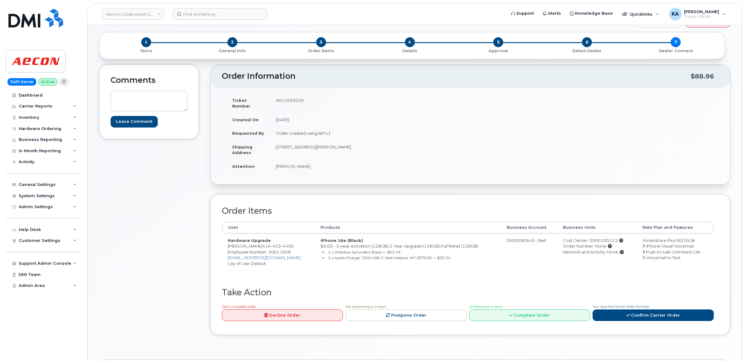
scroll to position [39, 0]
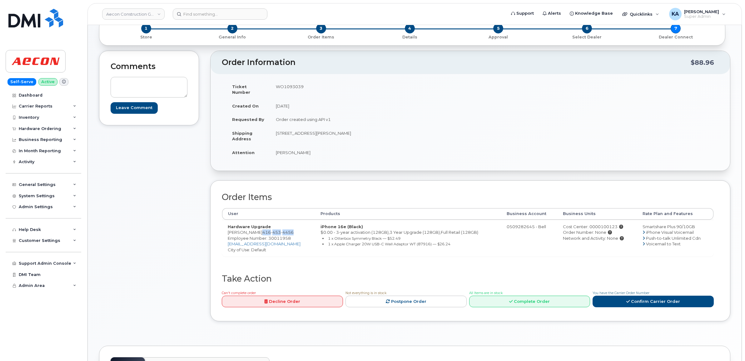
drag, startPoint x: 256, startPoint y: 227, endPoint x: 287, endPoint y: 229, distance: 30.7
click at [287, 230] on span "[PHONE_NUMBER]" at bounding box center [277, 232] width 31 height 5
copy span "[PHONE_NUMBER]"
click at [283, 236] on span "Employee Number: 30011958" at bounding box center [259, 238] width 63 height 5
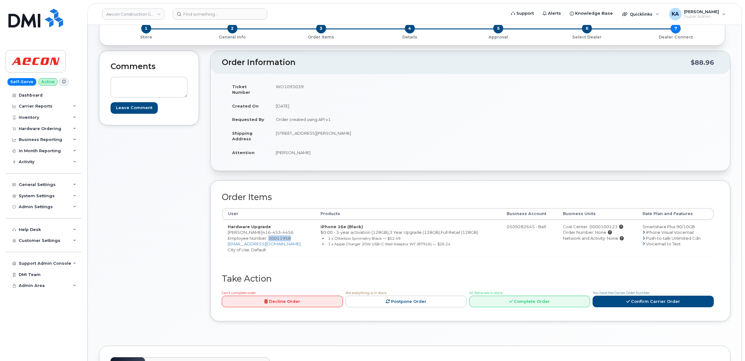
copy span "30011958"
drag, startPoint x: 278, startPoint y: 129, endPoint x: 330, endPoint y: 132, distance: 52.3
click at [330, 132] on td "[STREET_ADDRESS][PERSON_NAME]" at bounding box center [368, 135] width 196 height 19
copy td "0 Carlson Court suite 105"
drag, startPoint x: 357, startPoint y: 127, endPoint x: 385, endPoint y: 130, distance: 28.5
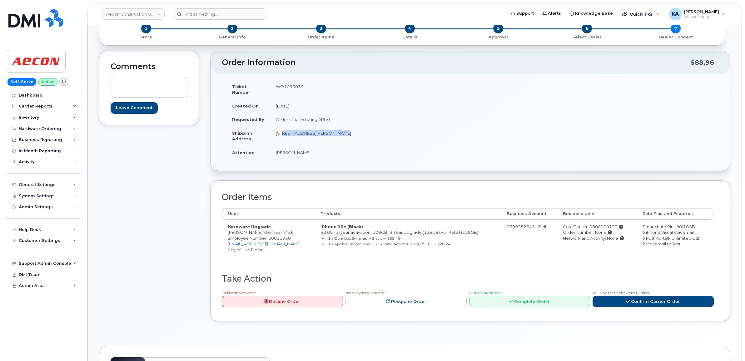
click at [384, 130] on td "[STREET_ADDRESS][PERSON_NAME]" at bounding box center [368, 135] width 196 height 19
copy td "M9W 7K6"
drag, startPoint x: 276, startPoint y: 146, endPoint x: 304, endPoint y: 147, distance: 28.1
click at [304, 147] on td "[PERSON_NAME]" at bounding box center [368, 153] width 196 height 14
copy td "[PERSON_NAME]"
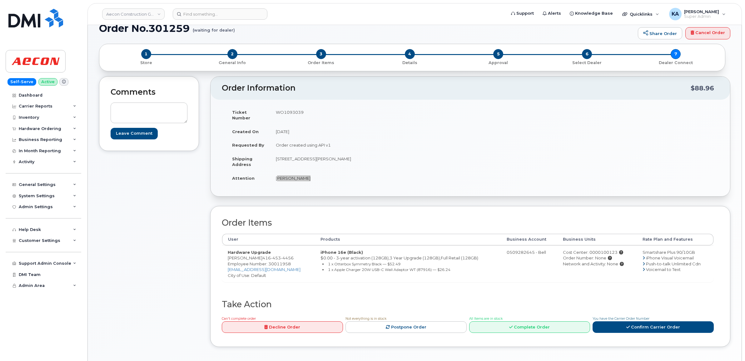
scroll to position [0, 0]
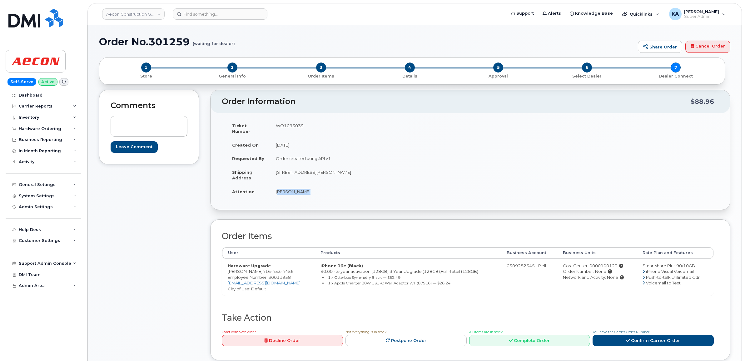
click at [597, 263] on div "Cost Center: 0000100123" at bounding box center [597, 266] width 68 height 6
copy div "0000100123"
click at [283, 127] on td "WO1093039" at bounding box center [368, 128] width 196 height 19
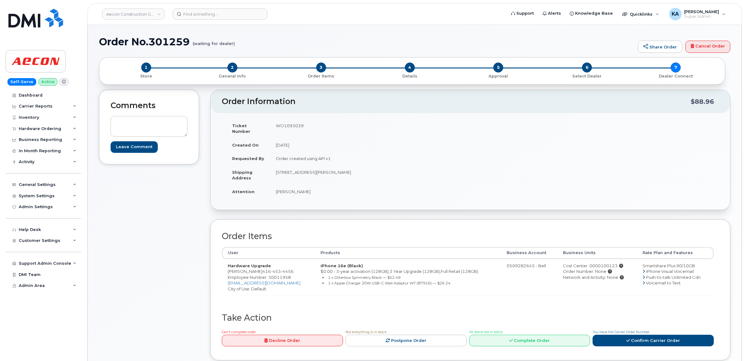
copy td "WO1093039"
click at [280, 275] on span "Employee Number: 30011958" at bounding box center [259, 277] width 63 height 5
copy span "30011958"
click at [614, 336] on link "Confirm Carrier Order" at bounding box center [653, 341] width 121 height 12
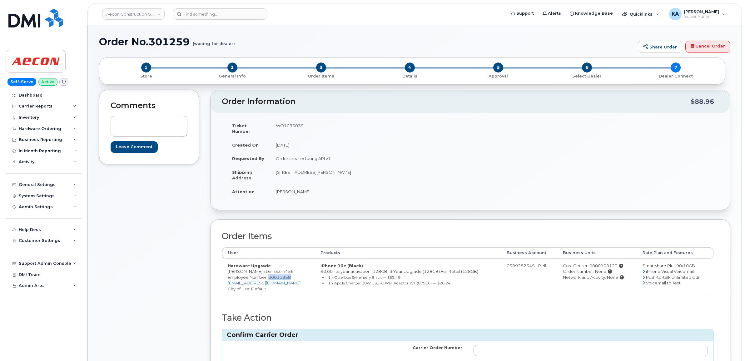
scroll to position [39, 0]
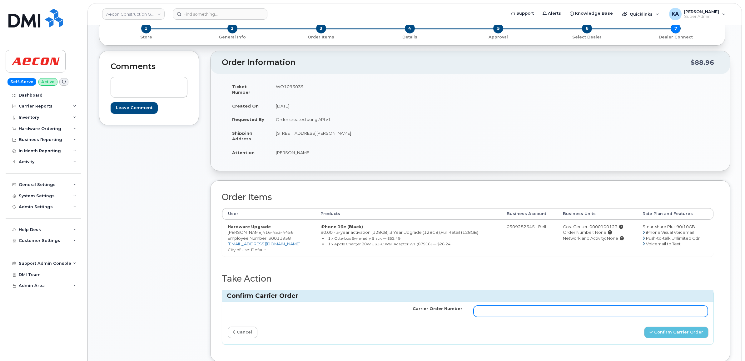
click at [516, 305] on input "Carrier Order Number" at bounding box center [591, 310] width 235 height 11
paste input "3019035"
type input "3019035"
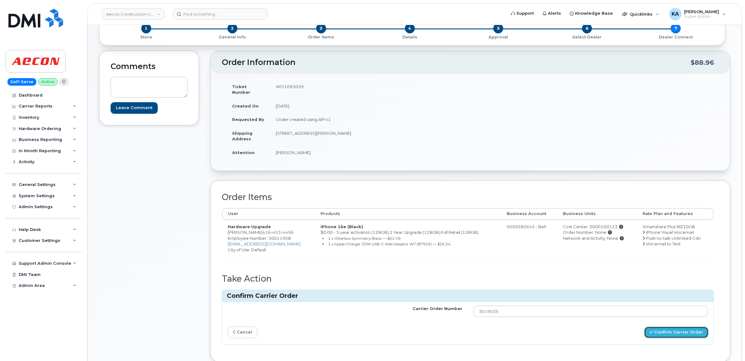
click at [664, 327] on button "Confirm Carrier Order" at bounding box center [676, 332] width 64 height 12
